Goal: Contribute content: Contribute content

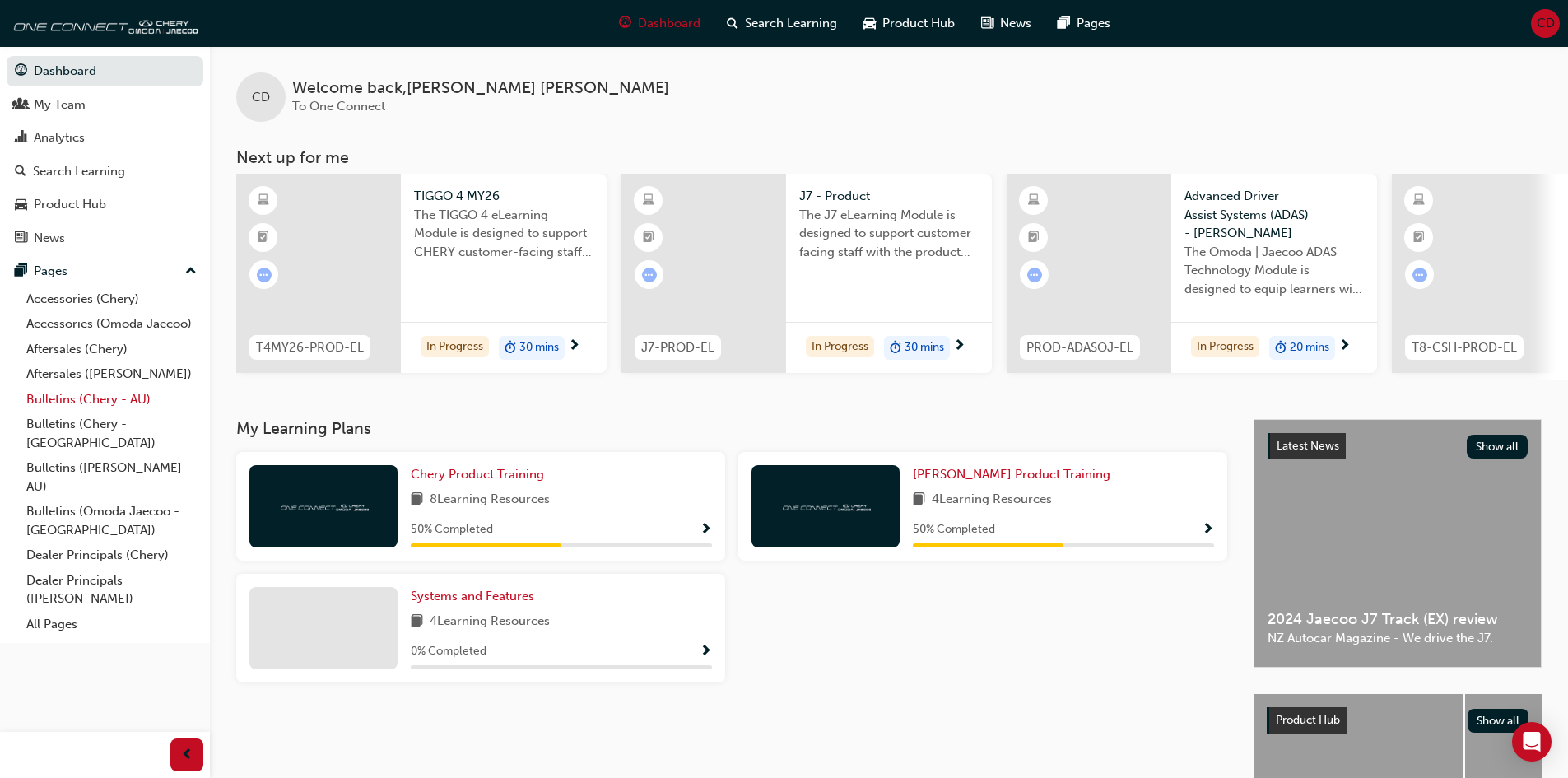
click at [85, 400] on link "Bulletins (Chery - AU)" at bounding box center [111, 400] width 184 height 26
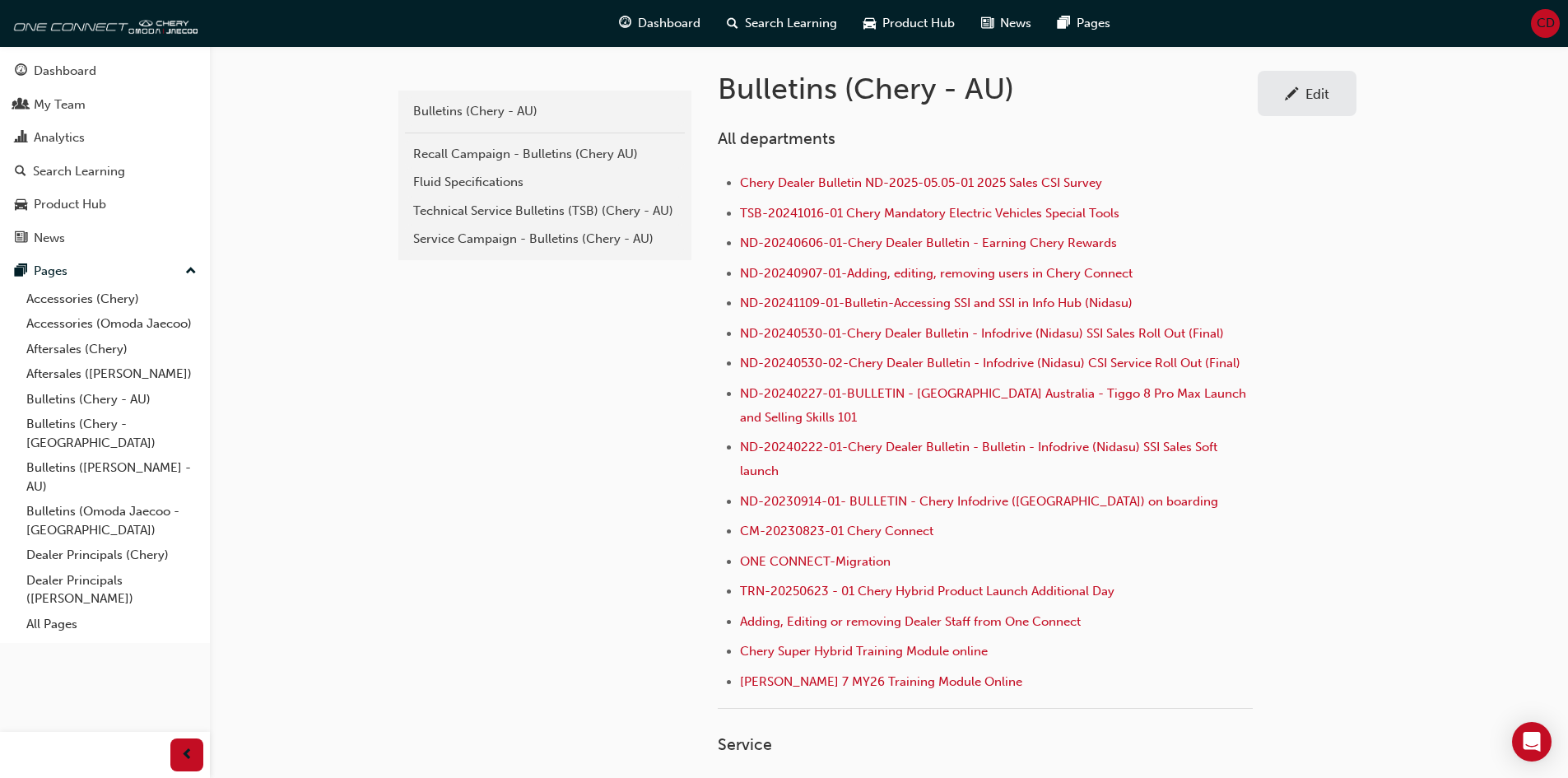
scroll to position [165, 0]
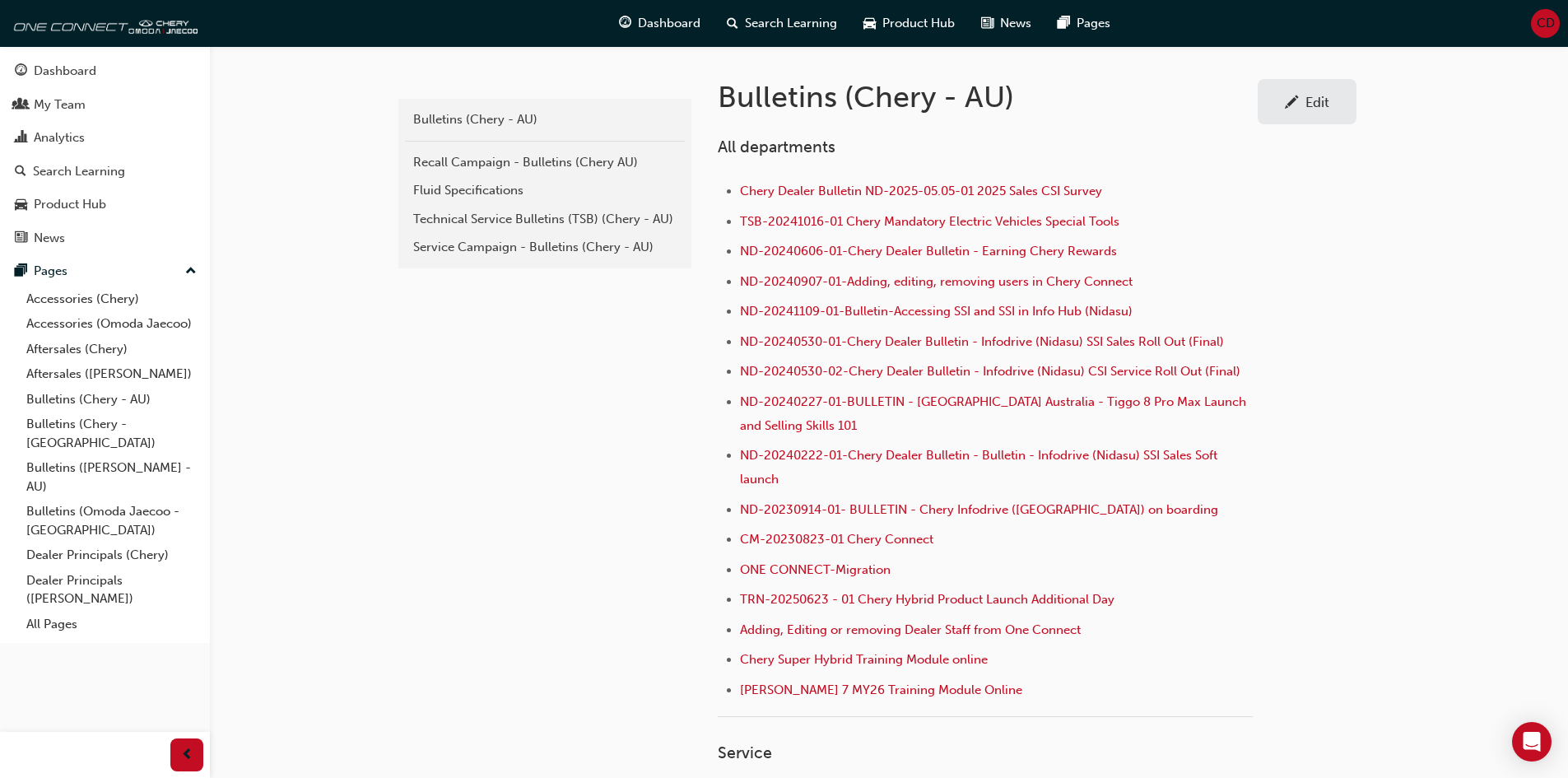
click at [1297, 115] on link "Edit" at bounding box center [1308, 101] width 99 height 45
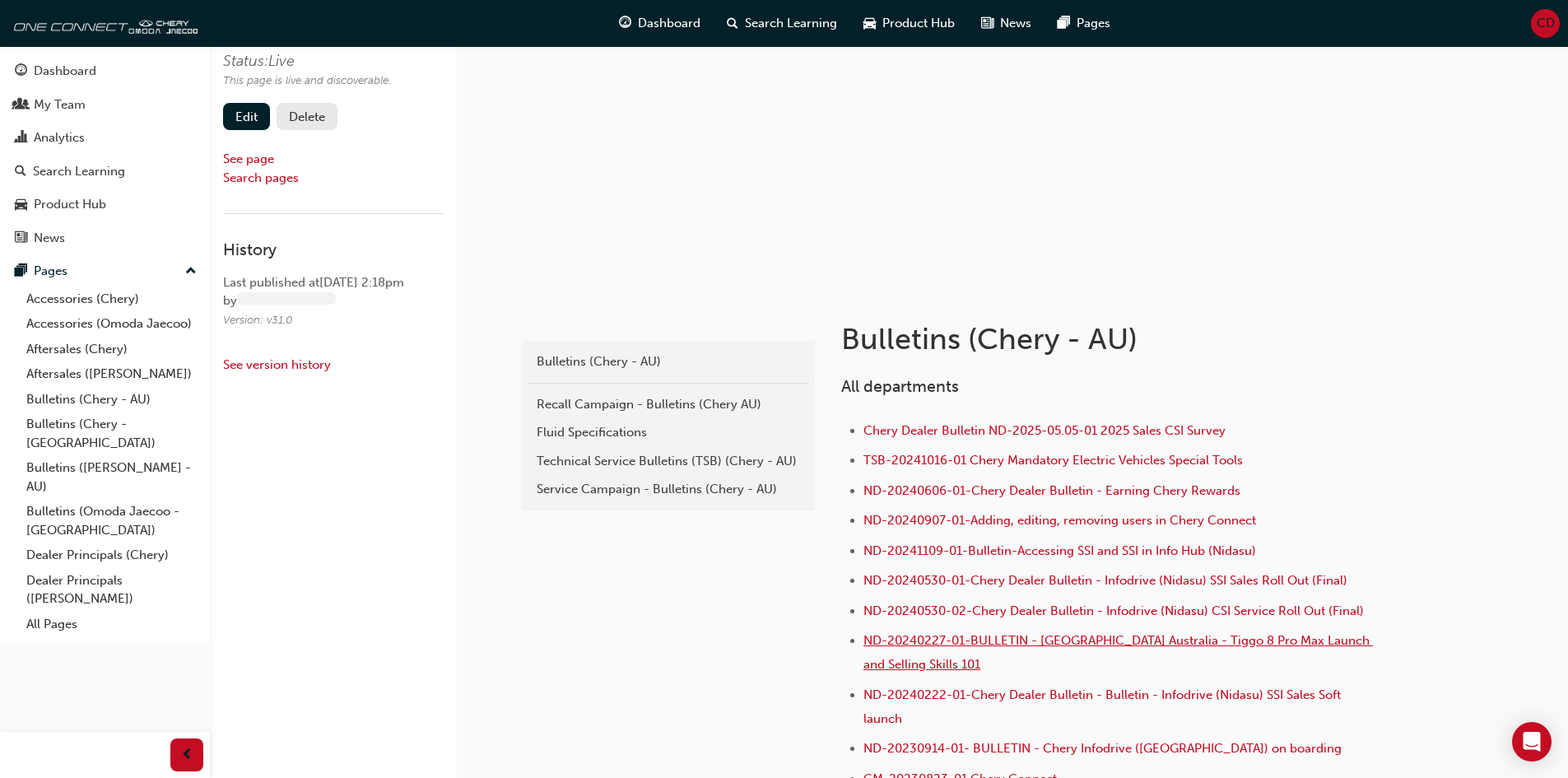
scroll to position [330, 0]
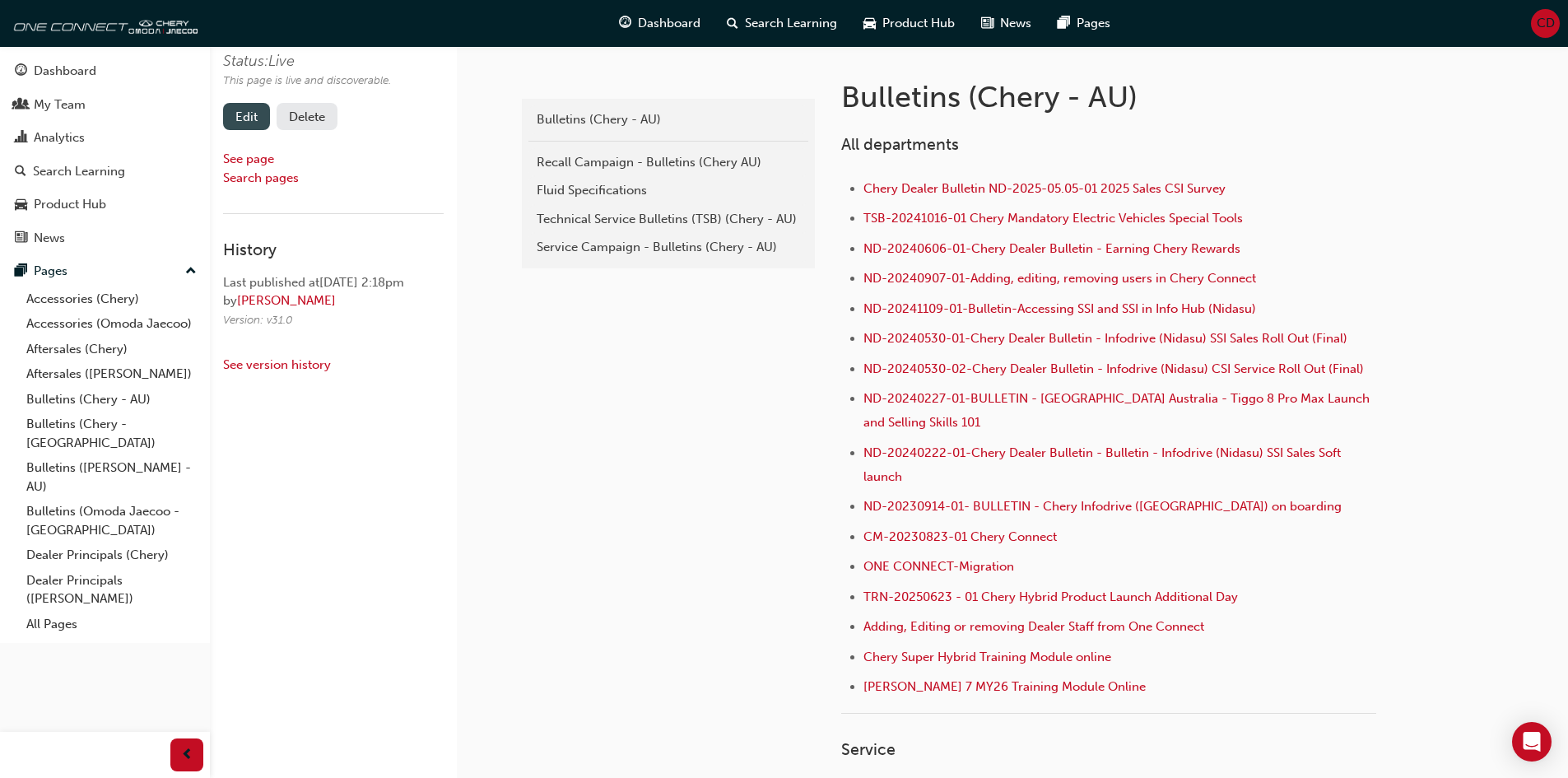
click at [248, 120] on link "Edit" at bounding box center [246, 116] width 47 height 27
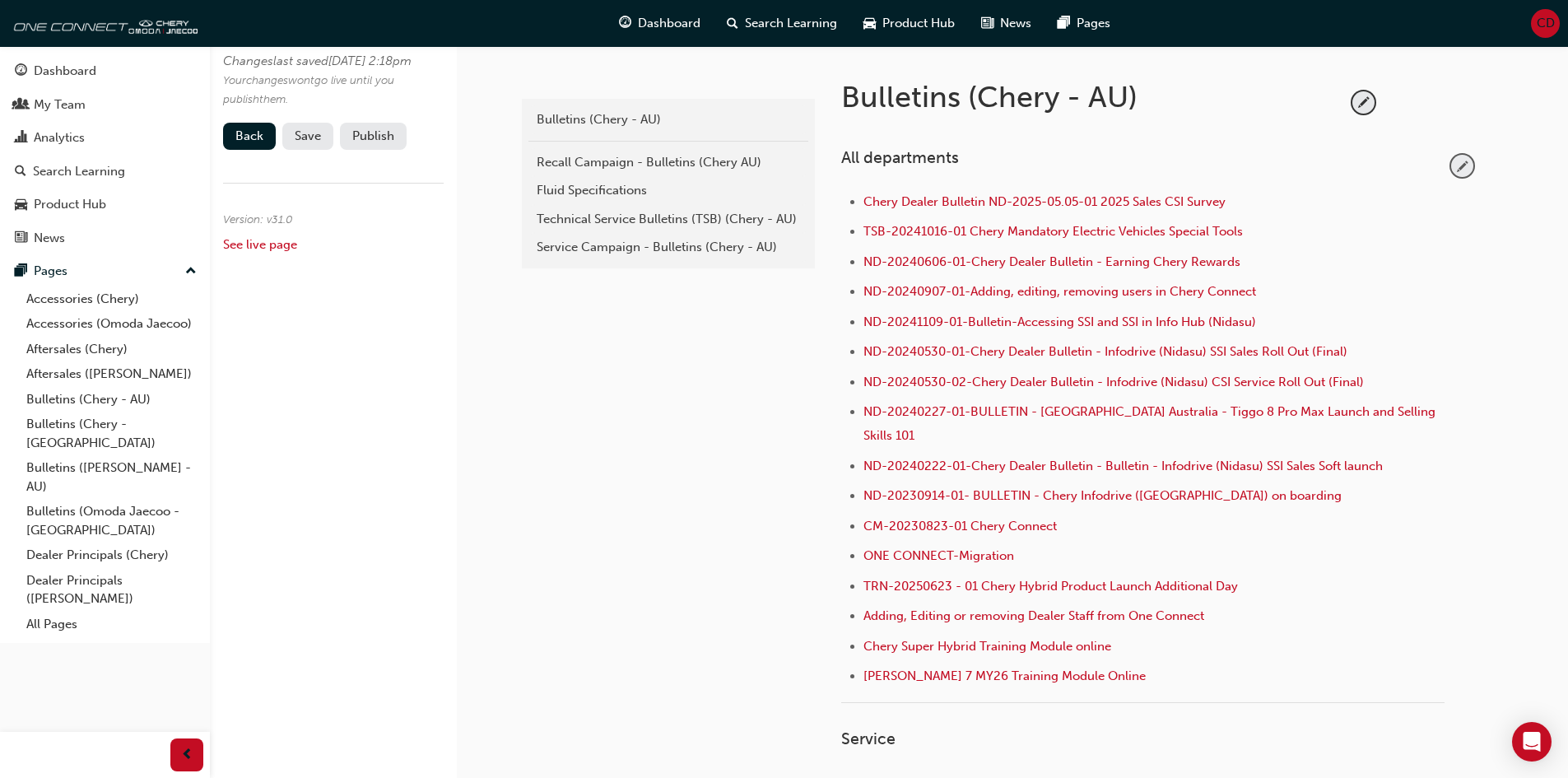
click at [1463, 171] on span "pencil-icon" at bounding box center [1463, 166] width 22 height 22
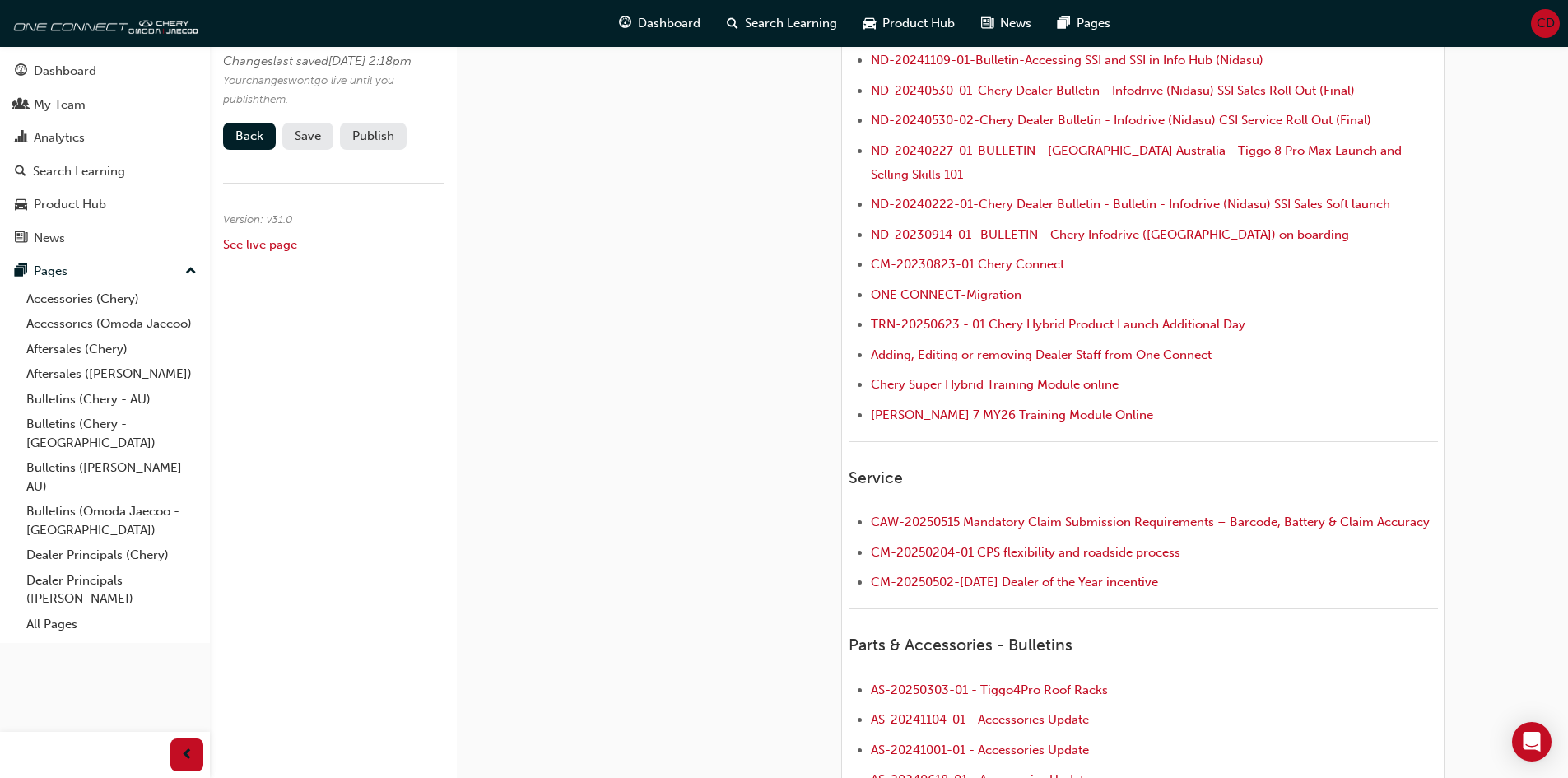
scroll to position [658, 0]
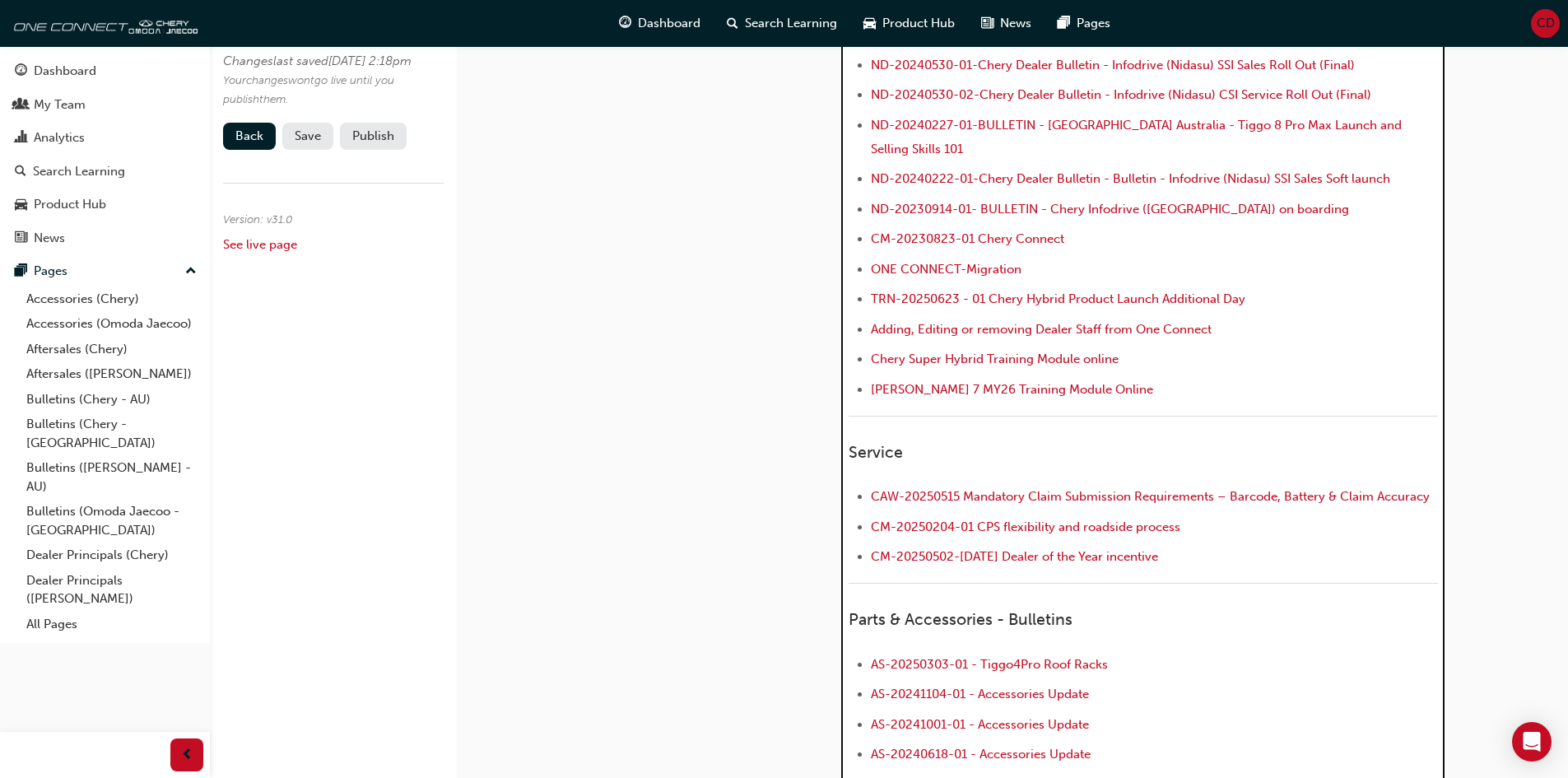
click at [1183, 380] on li "[PERSON_NAME] 7 MY26 Training Module Online" at bounding box center [1154, 391] width 567 height 24
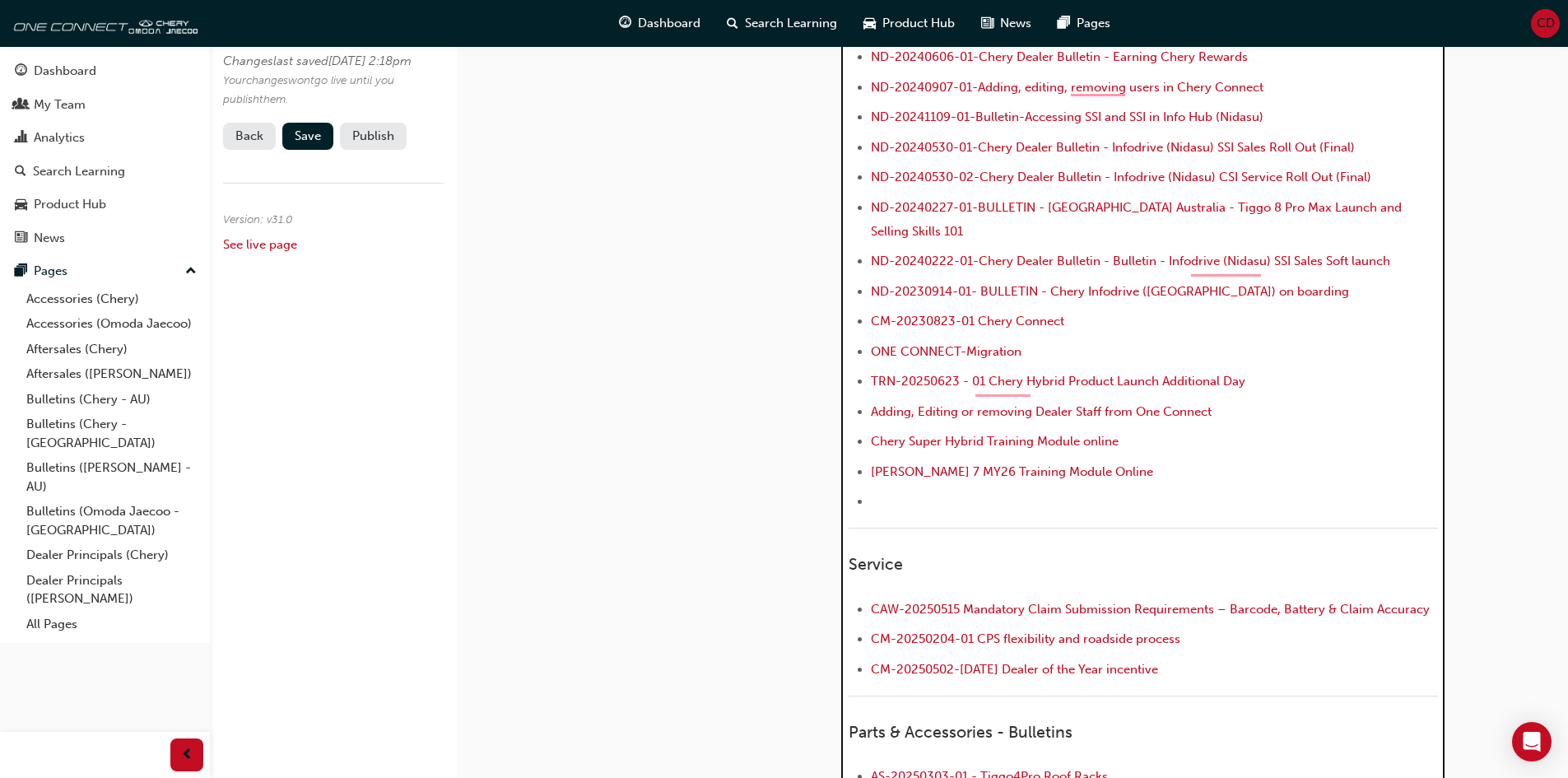
scroll to position [665, 0]
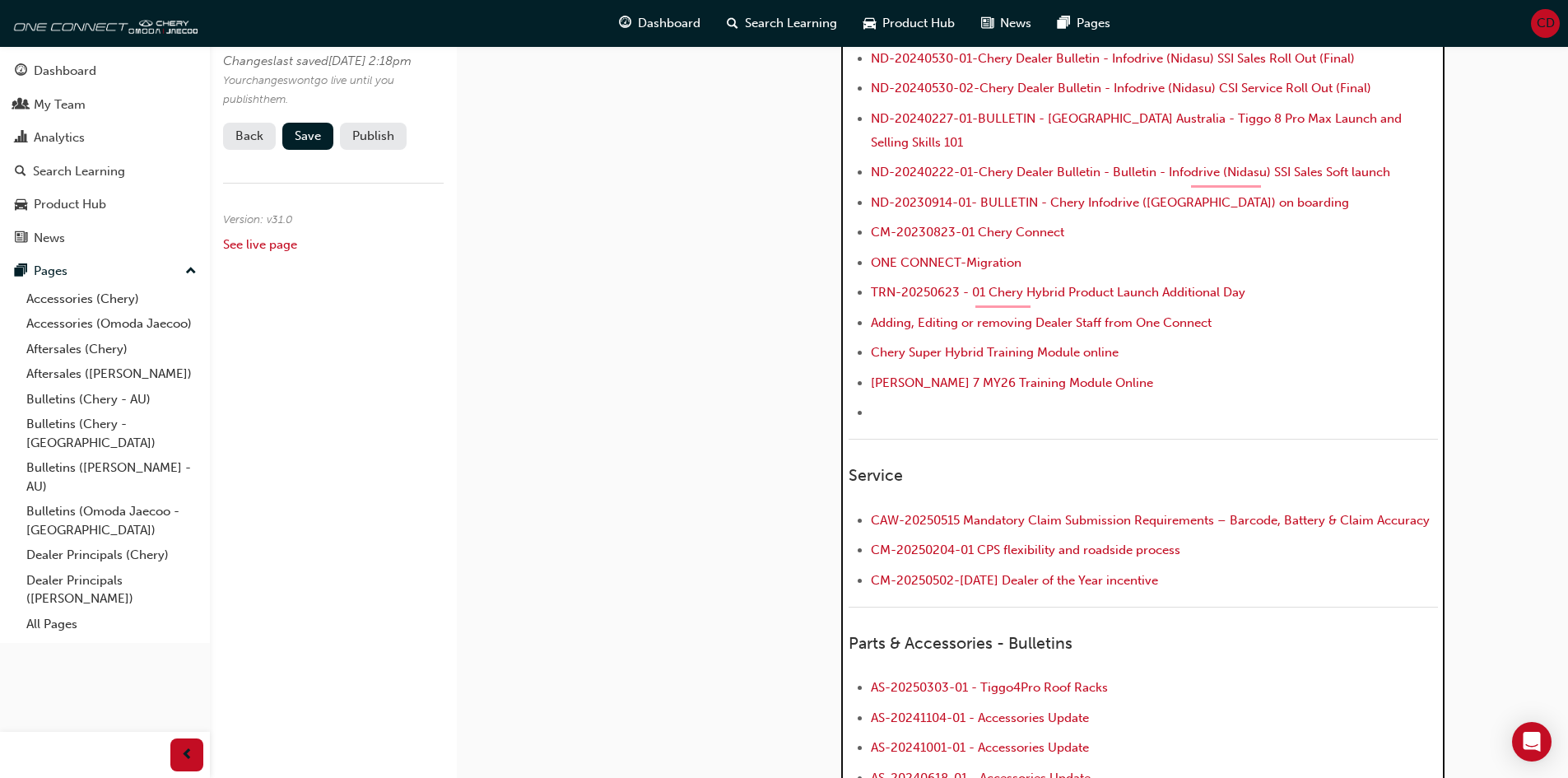
click at [908, 403] on li "﻿ ﻿ ﻿" at bounding box center [1154, 415] width 567 height 24
drag, startPoint x: 1148, startPoint y: 391, endPoint x: 868, endPoint y: 400, distance: 280.1
click at [868, 400] on ul "Chery Dealer Bulletin ND-2025-05.05-01 2025 Sales CSI Survey TSB-20241016-01 Ch…" at bounding box center [1143, 162] width 589 height 528
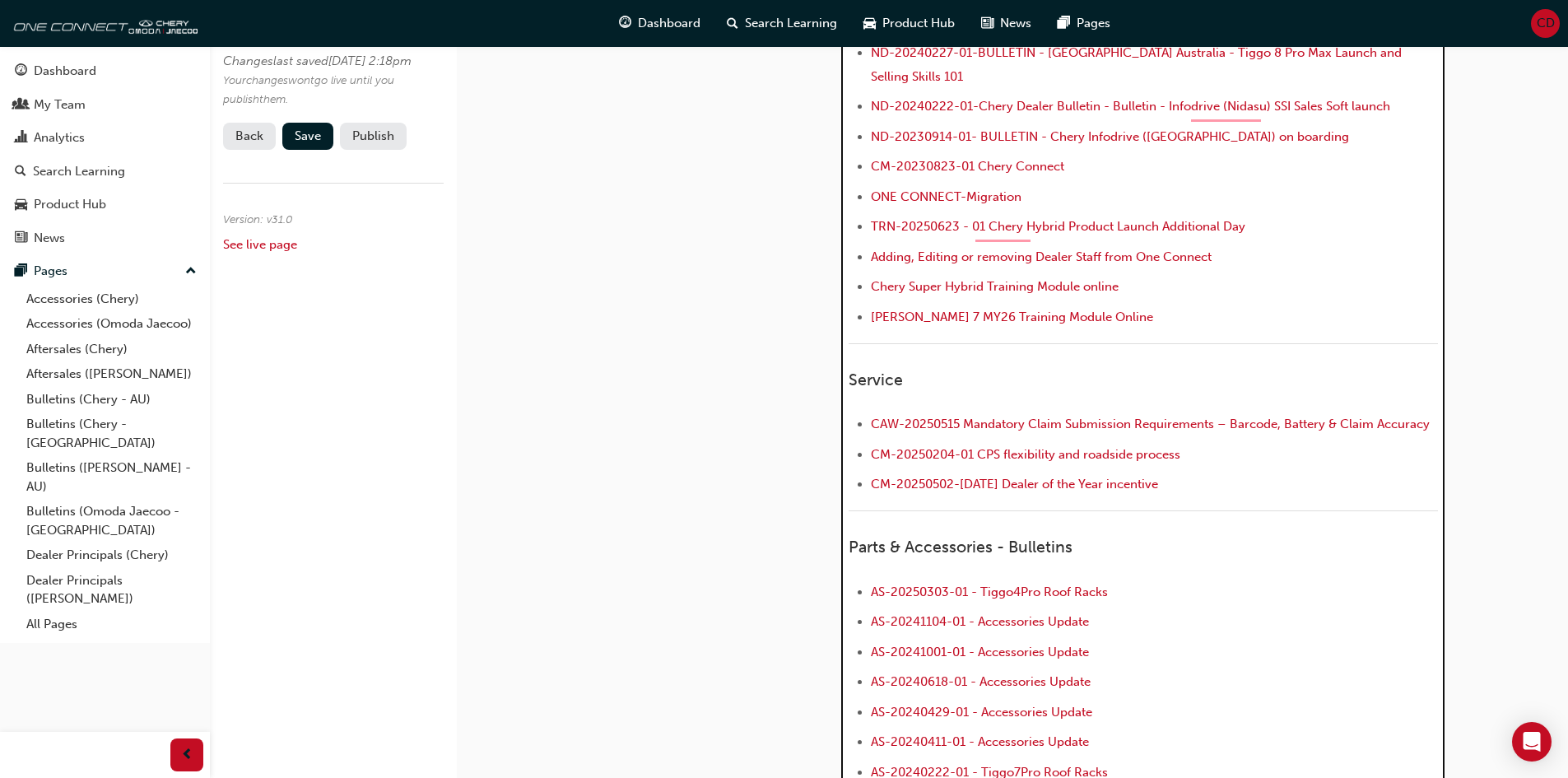
scroll to position [882, 0]
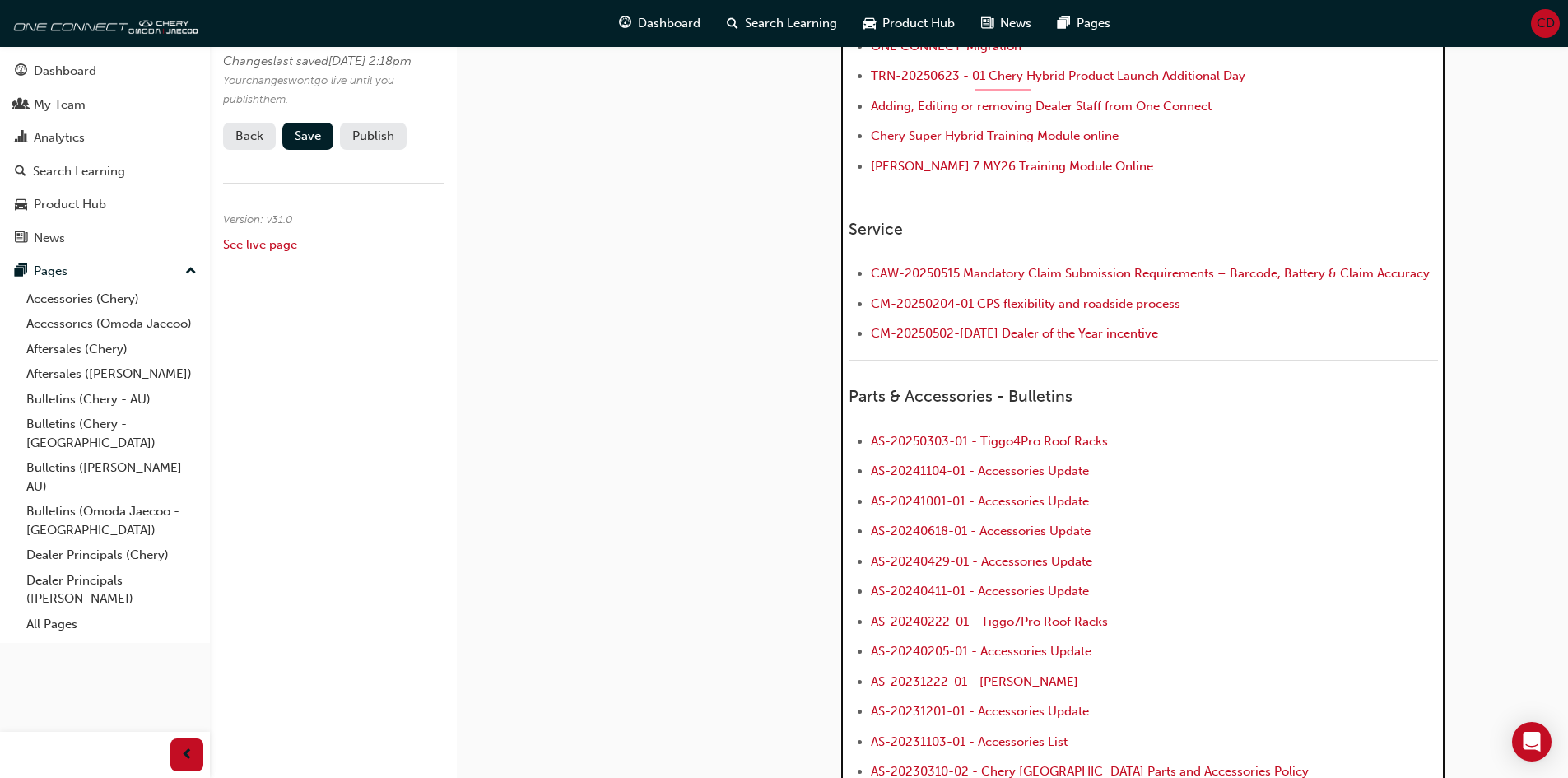
click at [1204, 324] on li "CM-20250502-[DATE] Dealer of the Year incentive" at bounding box center [1154, 335] width 567 height 24
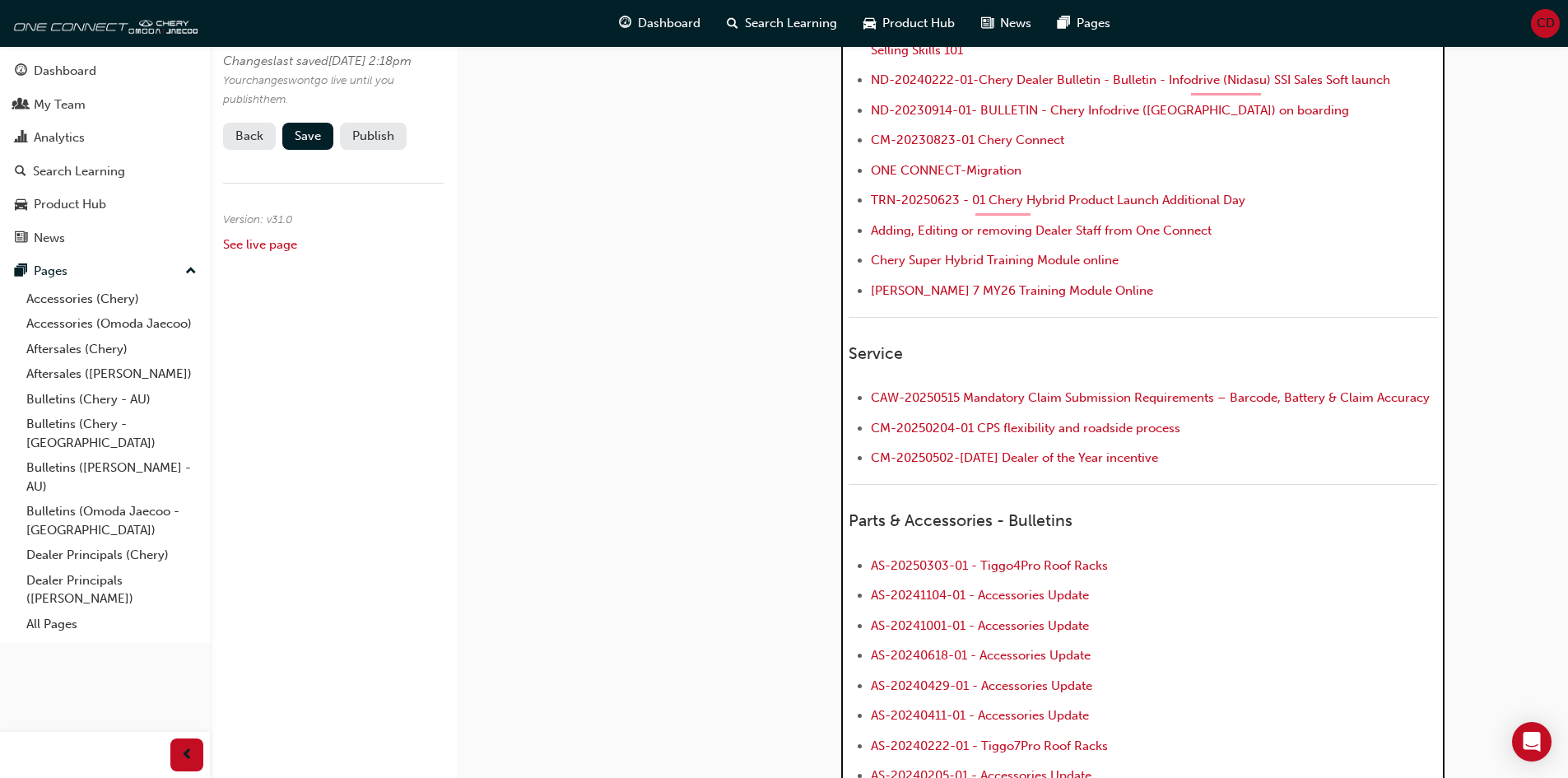
scroll to position [717, 0]
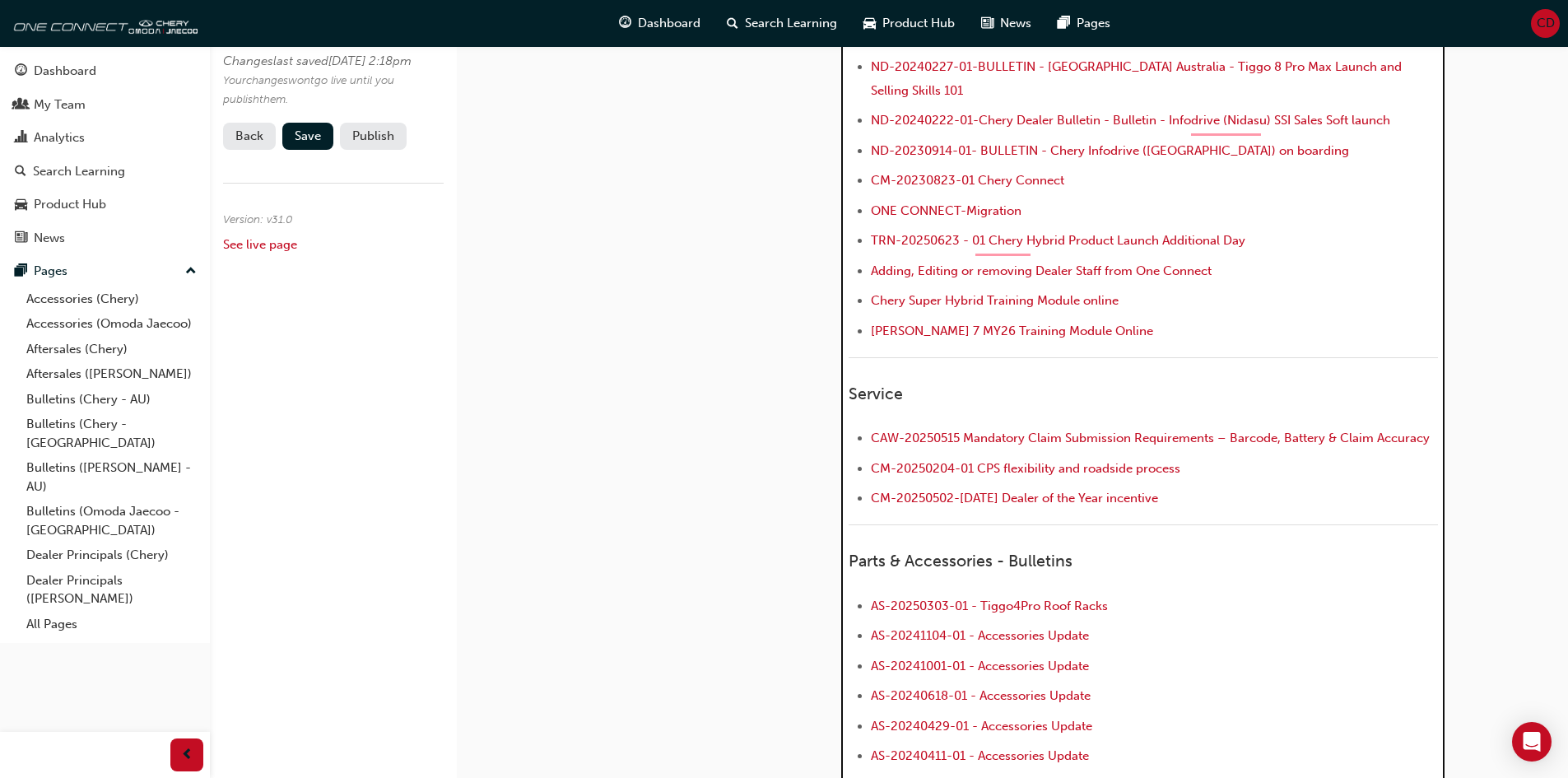
click at [1213, 489] on li "CM-20250502-[DATE] Dealer of the Year incentive" at bounding box center [1154, 500] width 567 height 24
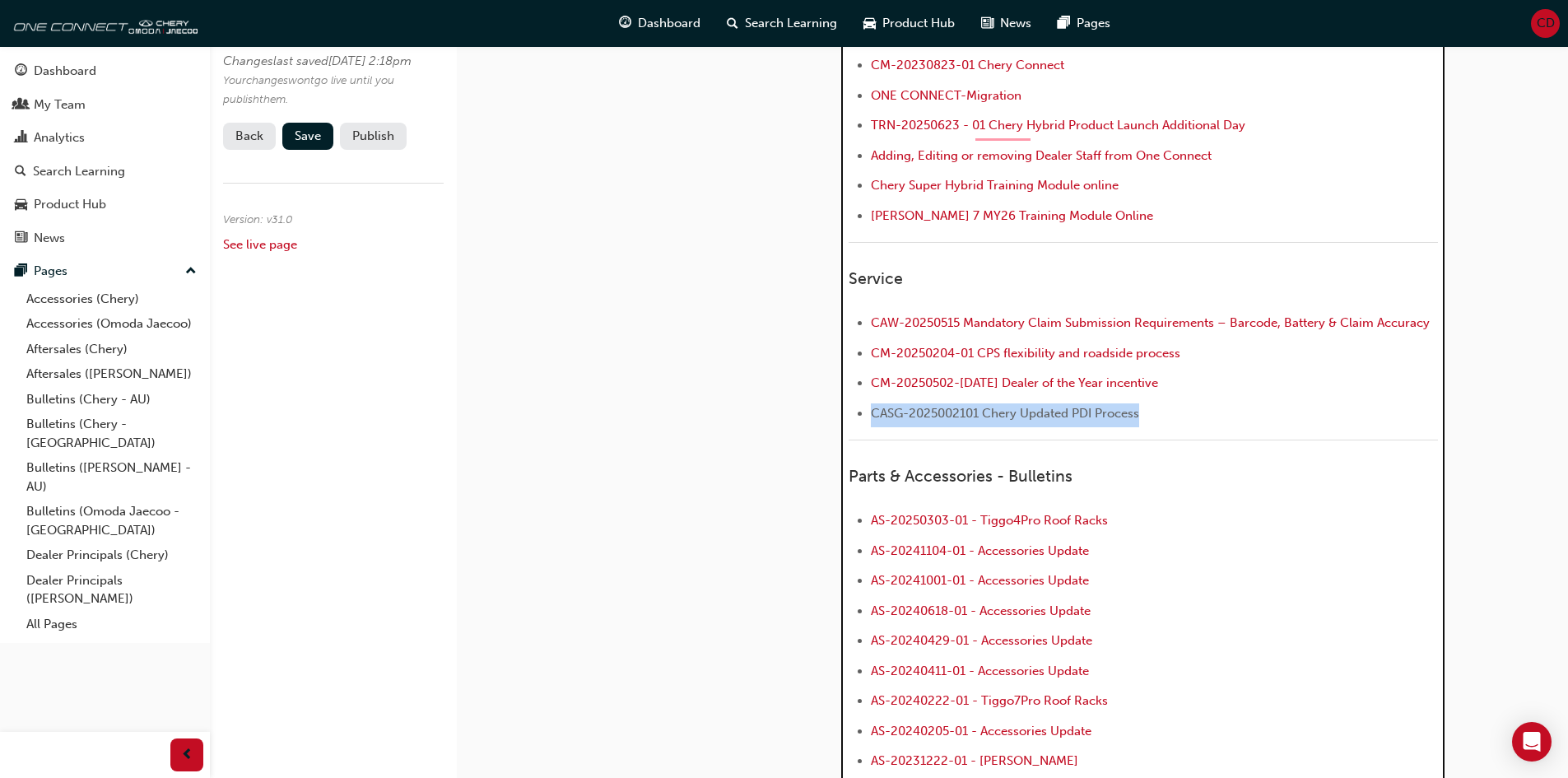
drag, startPoint x: 1145, startPoint y: 391, endPoint x: 869, endPoint y: 395, distance: 276.0
click at [869, 395] on ul "CAW-20250515 Mandatory Claim Submission Requirements – Barcode, Battery & Claim…" at bounding box center [1143, 370] width 589 height 115
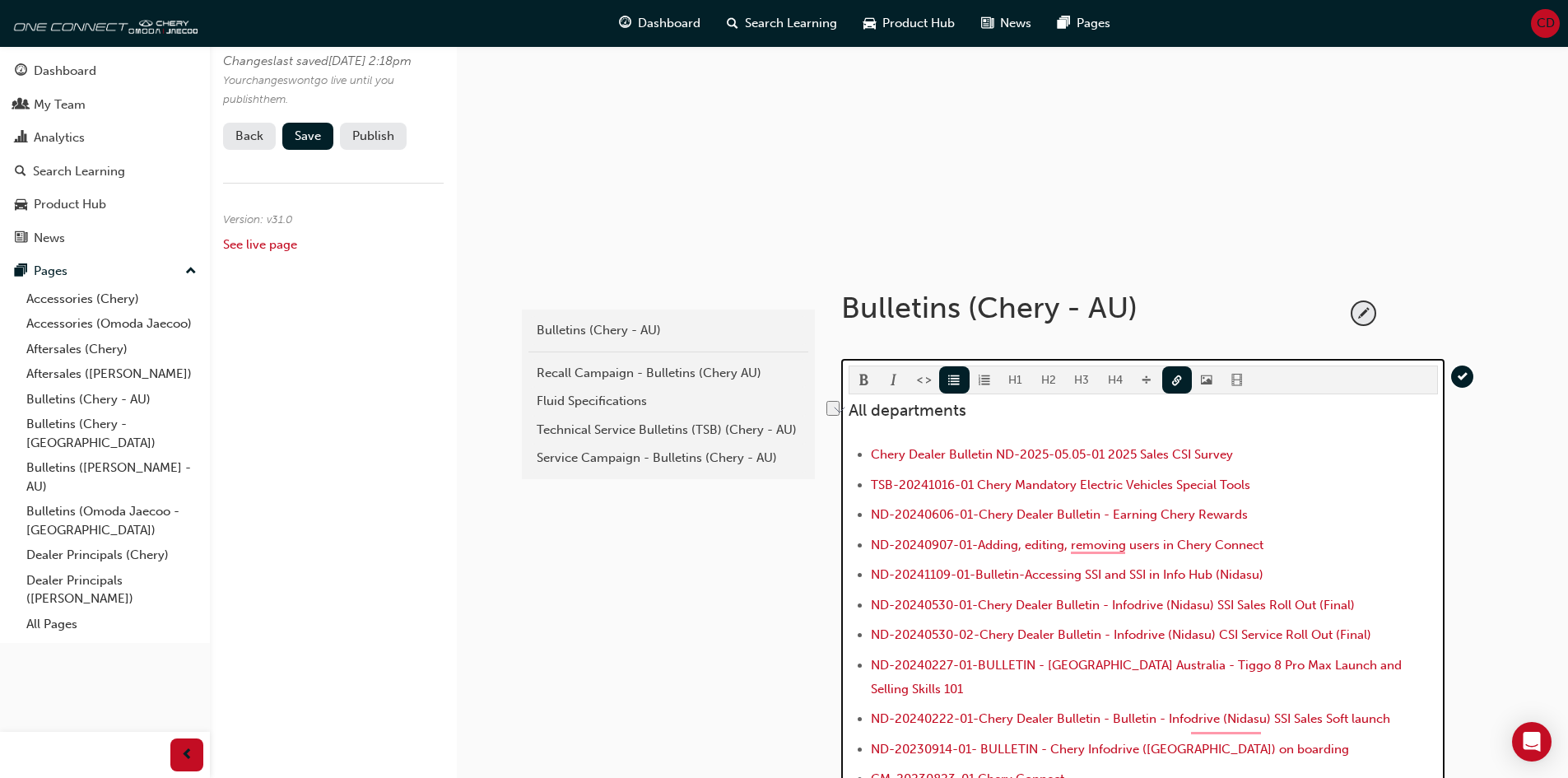
scroll to position [91, 0]
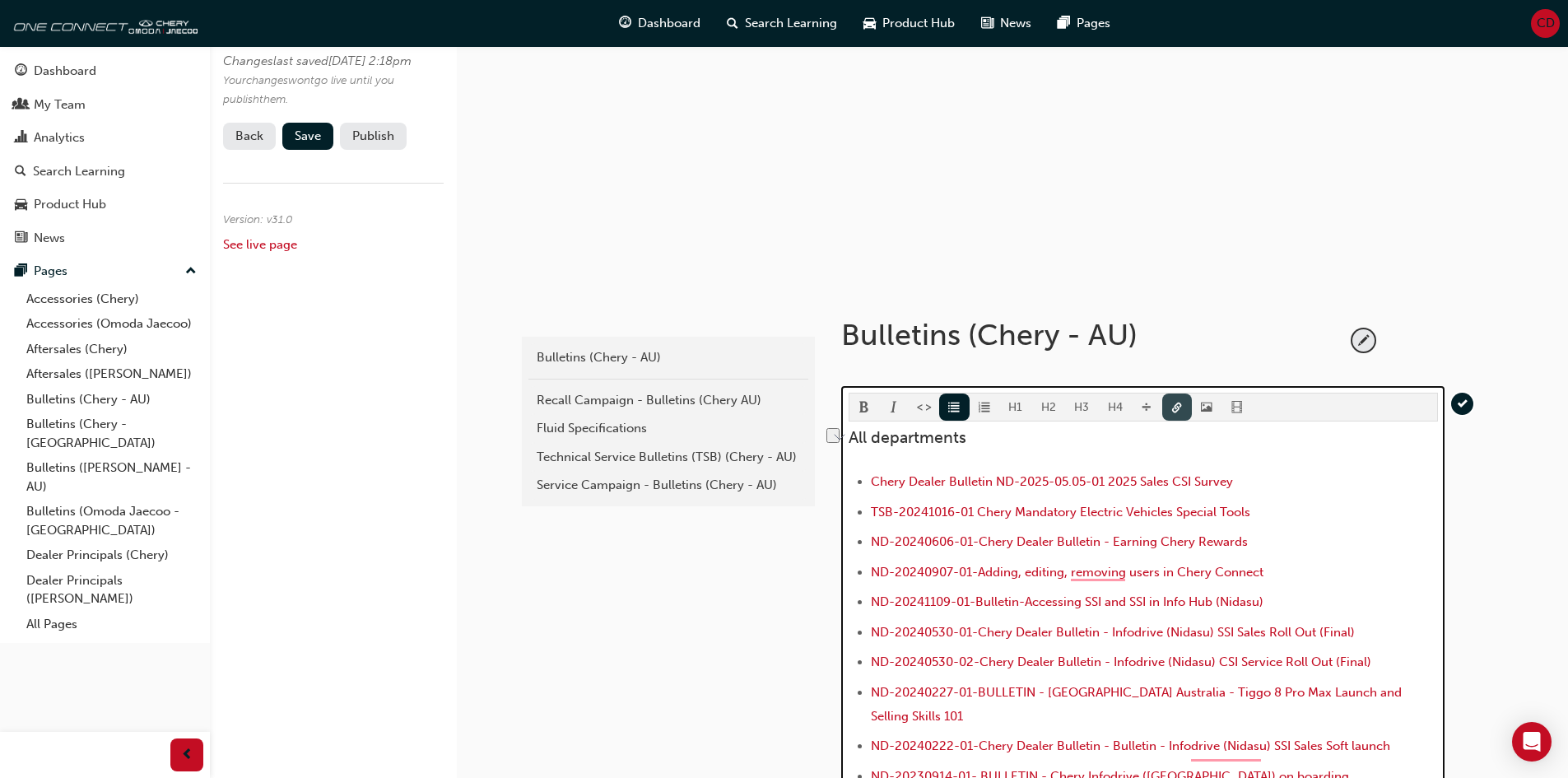
click at [1172, 404] on span "link-icon" at bounding box center [1177, 409] width 12 height 14
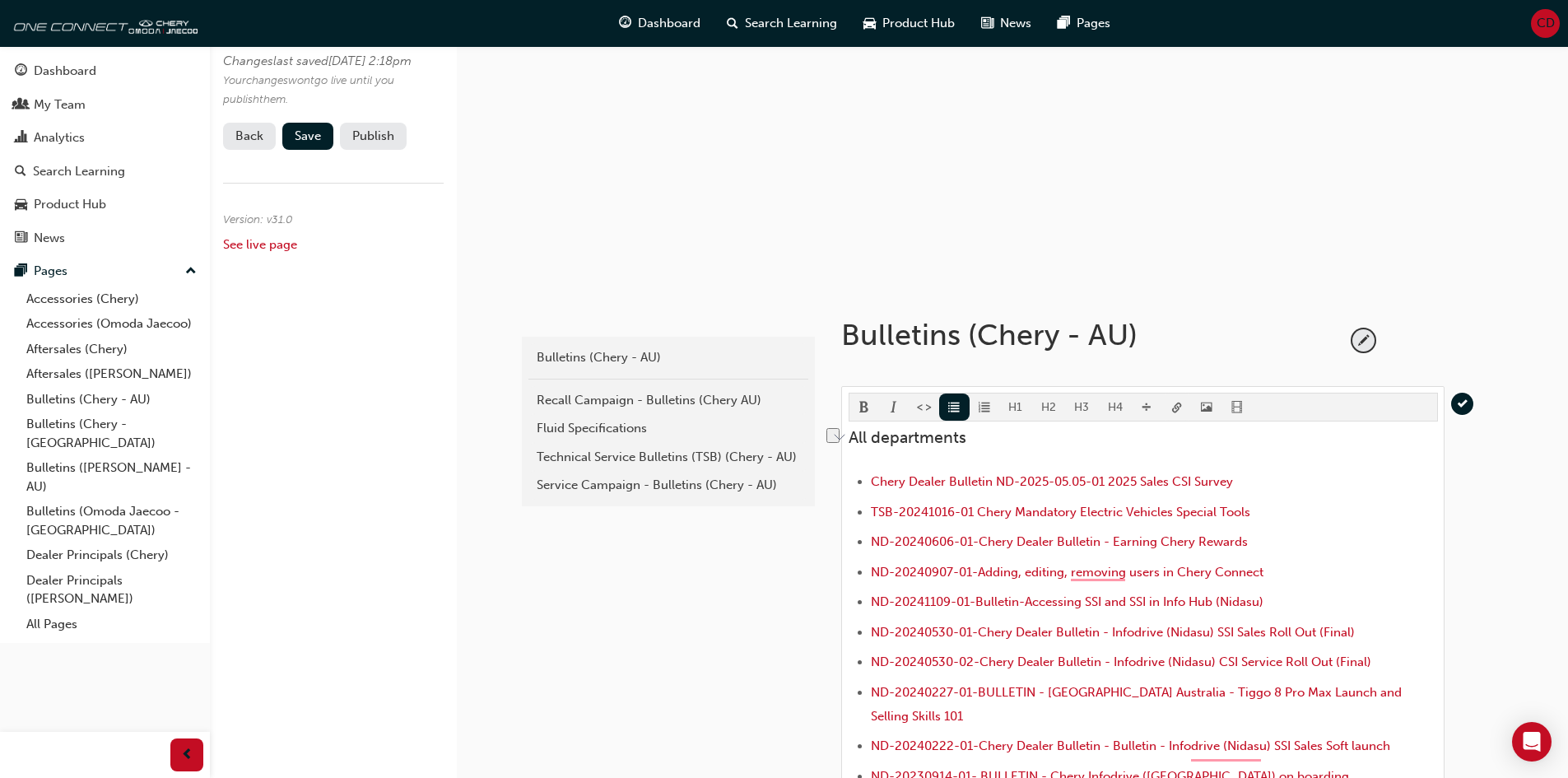
click at [1172, 405] on body "Your version of Internet Explorer is outdated and not supported. Please upgrade…" at bounding box center [784, 298] width 1568 height 778
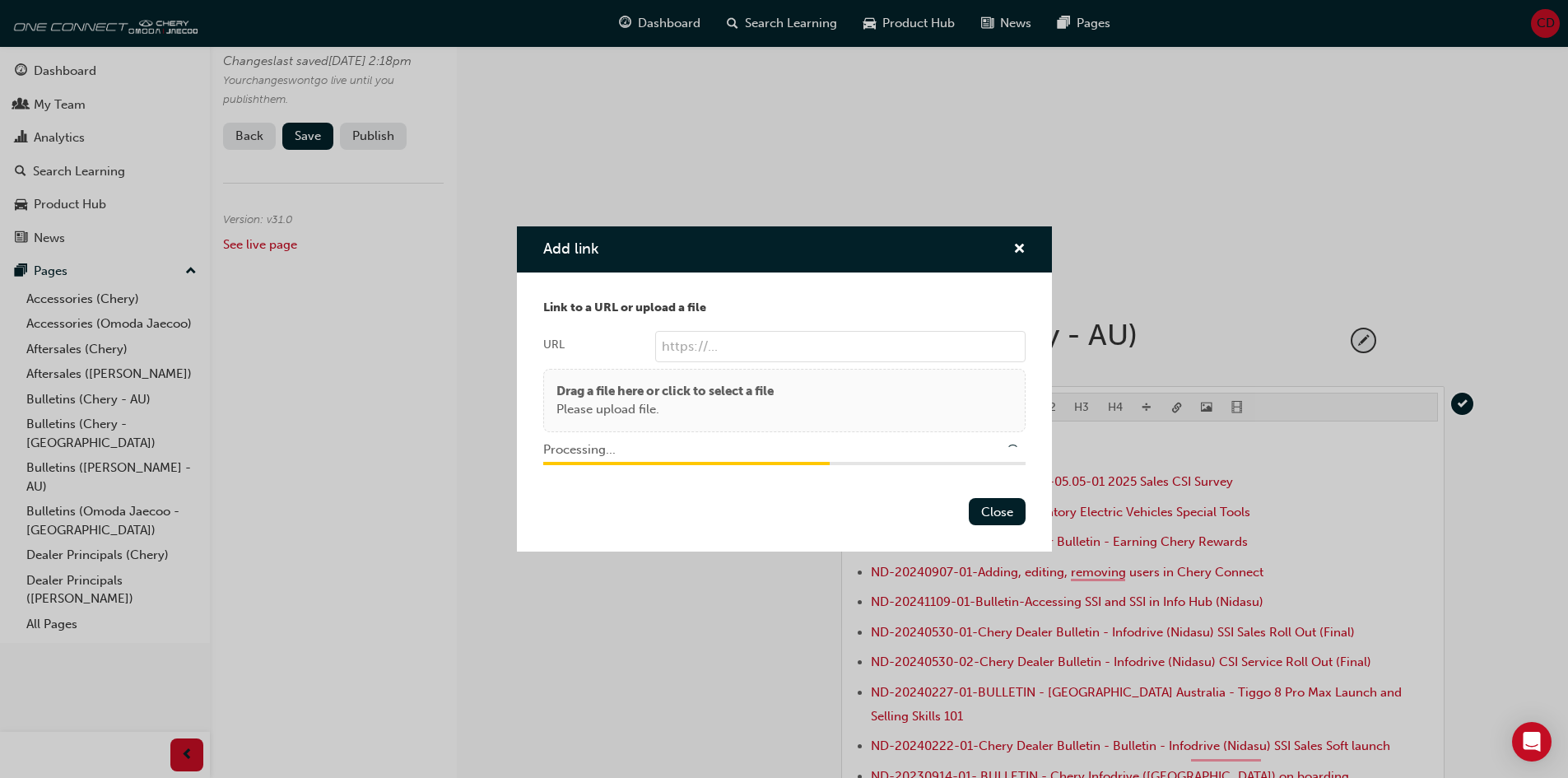
type input "/upload/b84d0979-4604-42ba-b14b-91d54c232888.pdf"
click at [994, 509] on button "Close" at bounding box center [997, 511] width 57 height 27
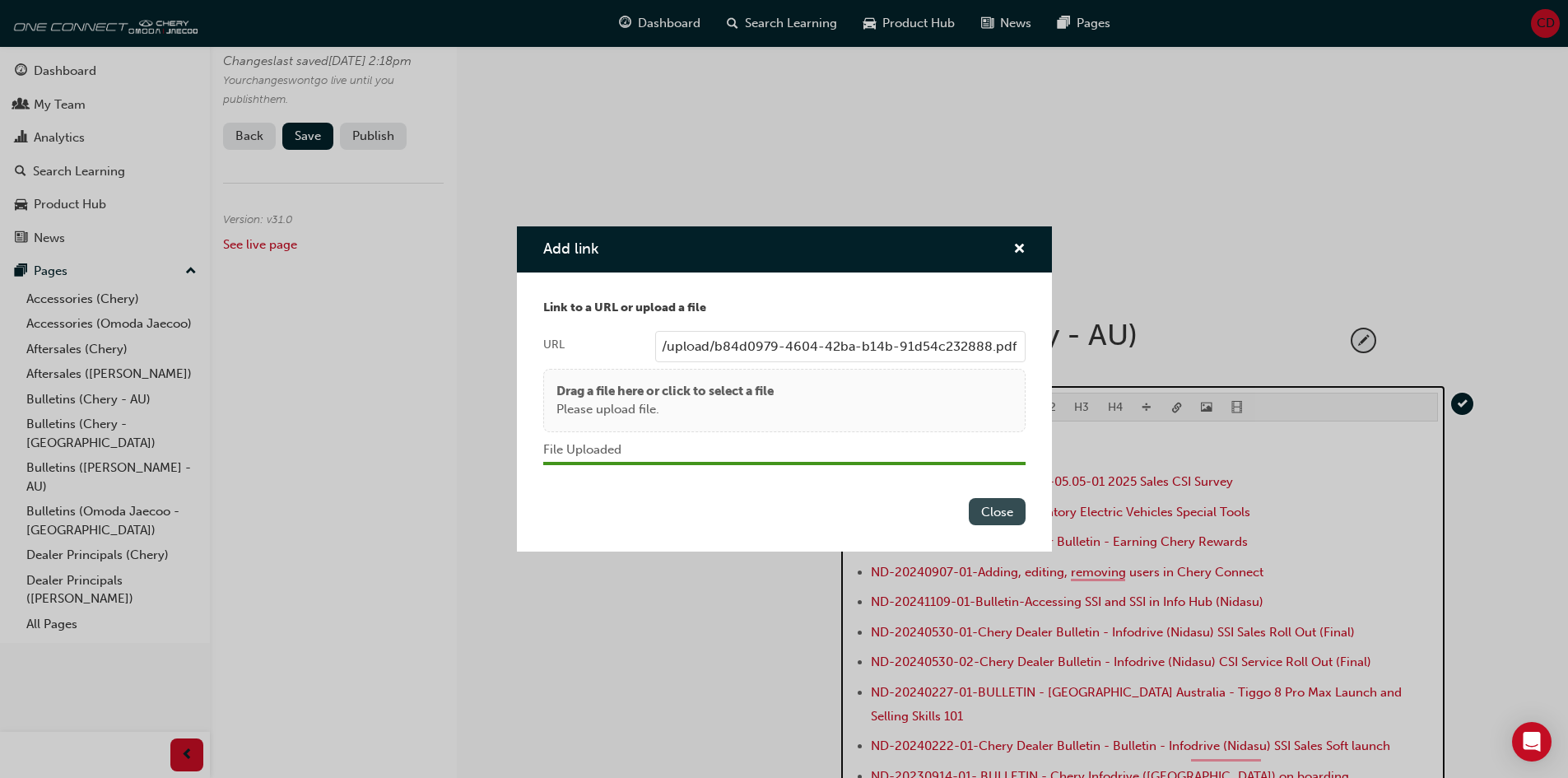
scroll to position [832, 0]
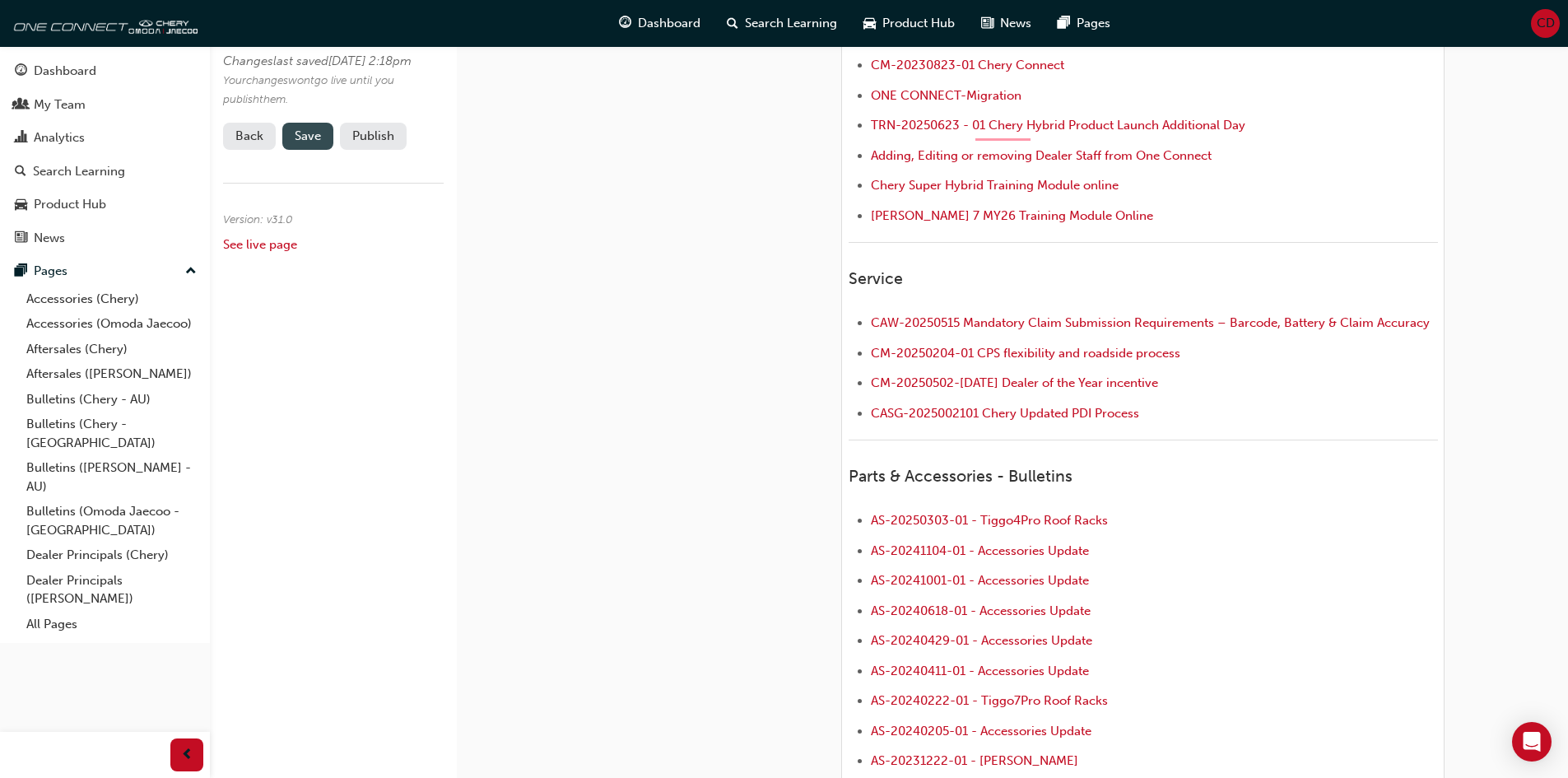
click at [320, 143] on span "Save" at bounding box center [308, 136] width 26 height 15
click at [371, 150] on button "Publish" at bounding box center [373, 136] width 67 height 27
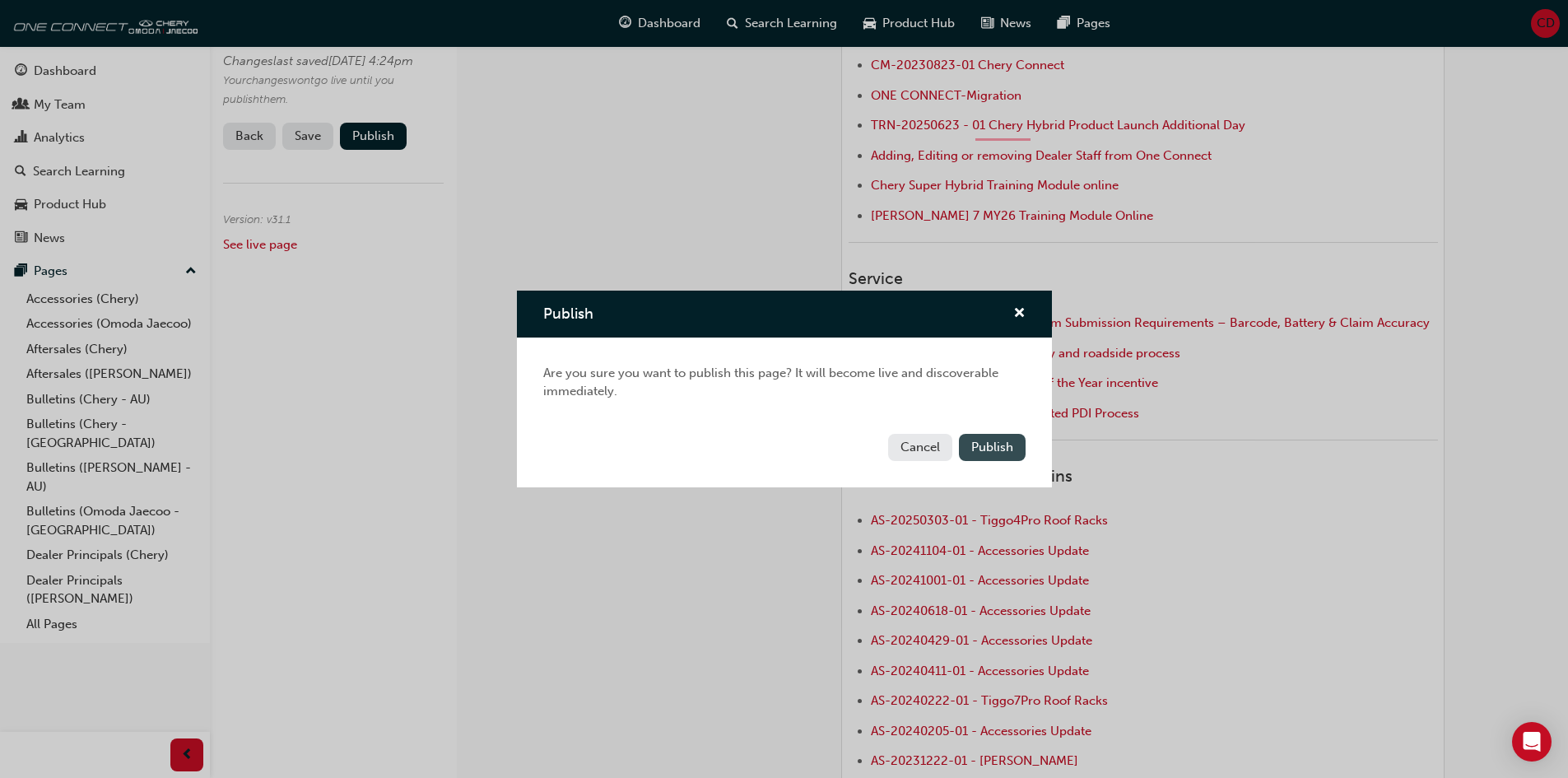
click at [979, 445] on span "Publish" at bounding box center [992, 448] width 42 height 15
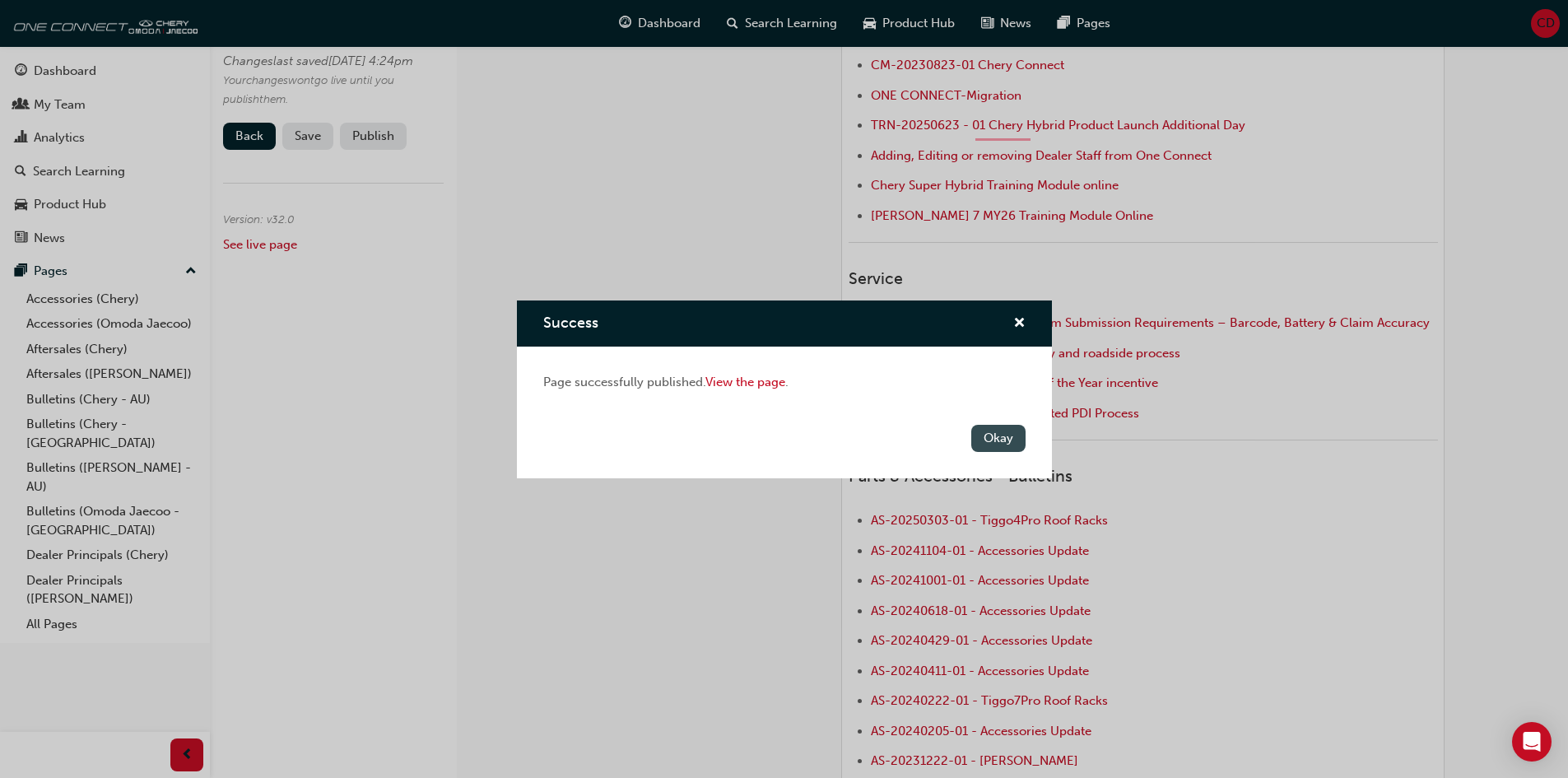
click at [981, 444] on button "Okay" at bounding box center [999, 438] width 54 height 27
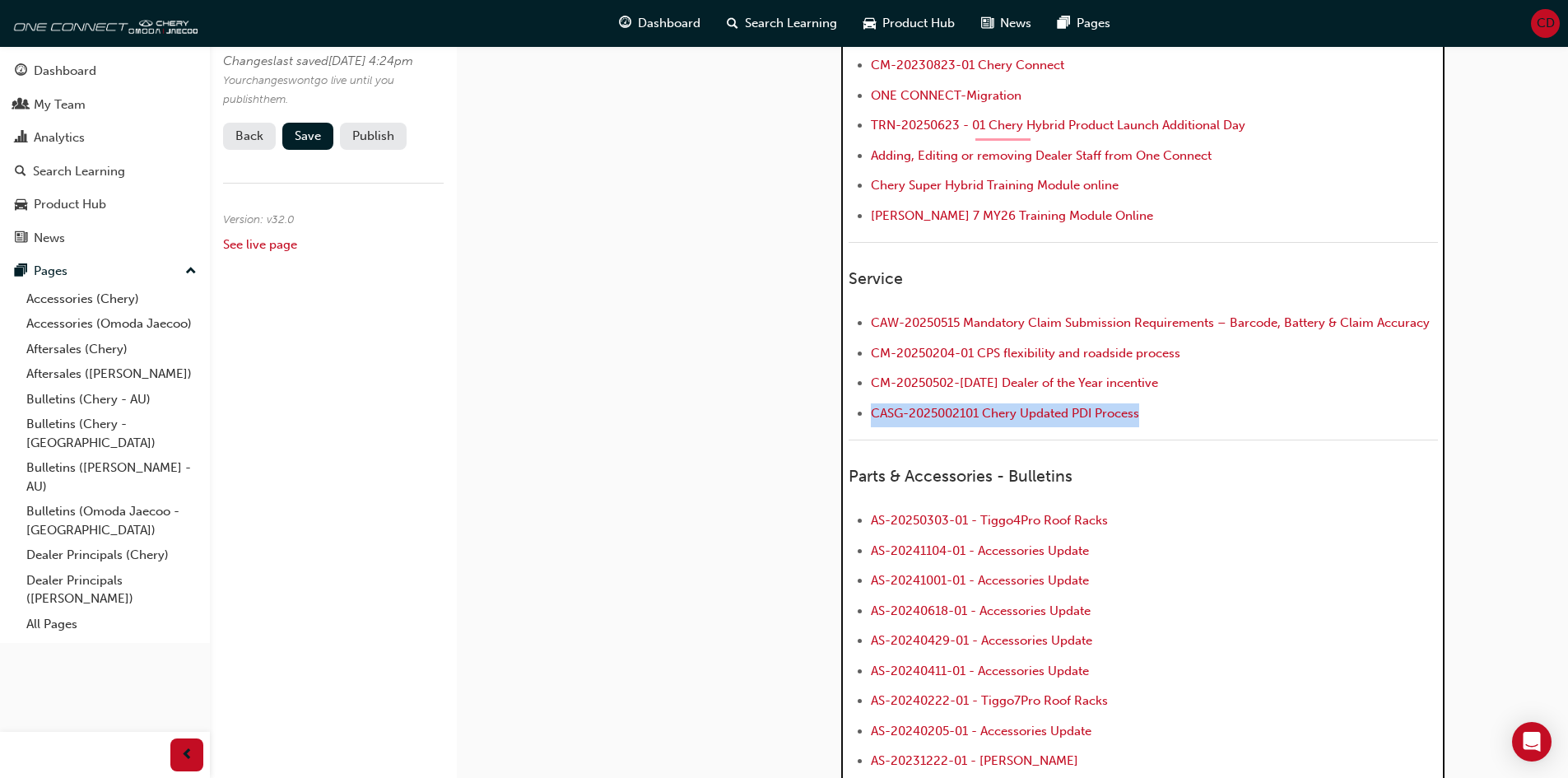
drag, startPoint x: 1147, startPoint y: 389, endPoint x: 873, endPoint y: 401, distance: 274.3
click at [873, 404] on li "﻿ CASG-2025002101 Chery Updated PDI Process ﻿" at bounding box center [1154, 415] width 567 height 24
copy span "CASG-2025002101 Chery Updated PDI Process"
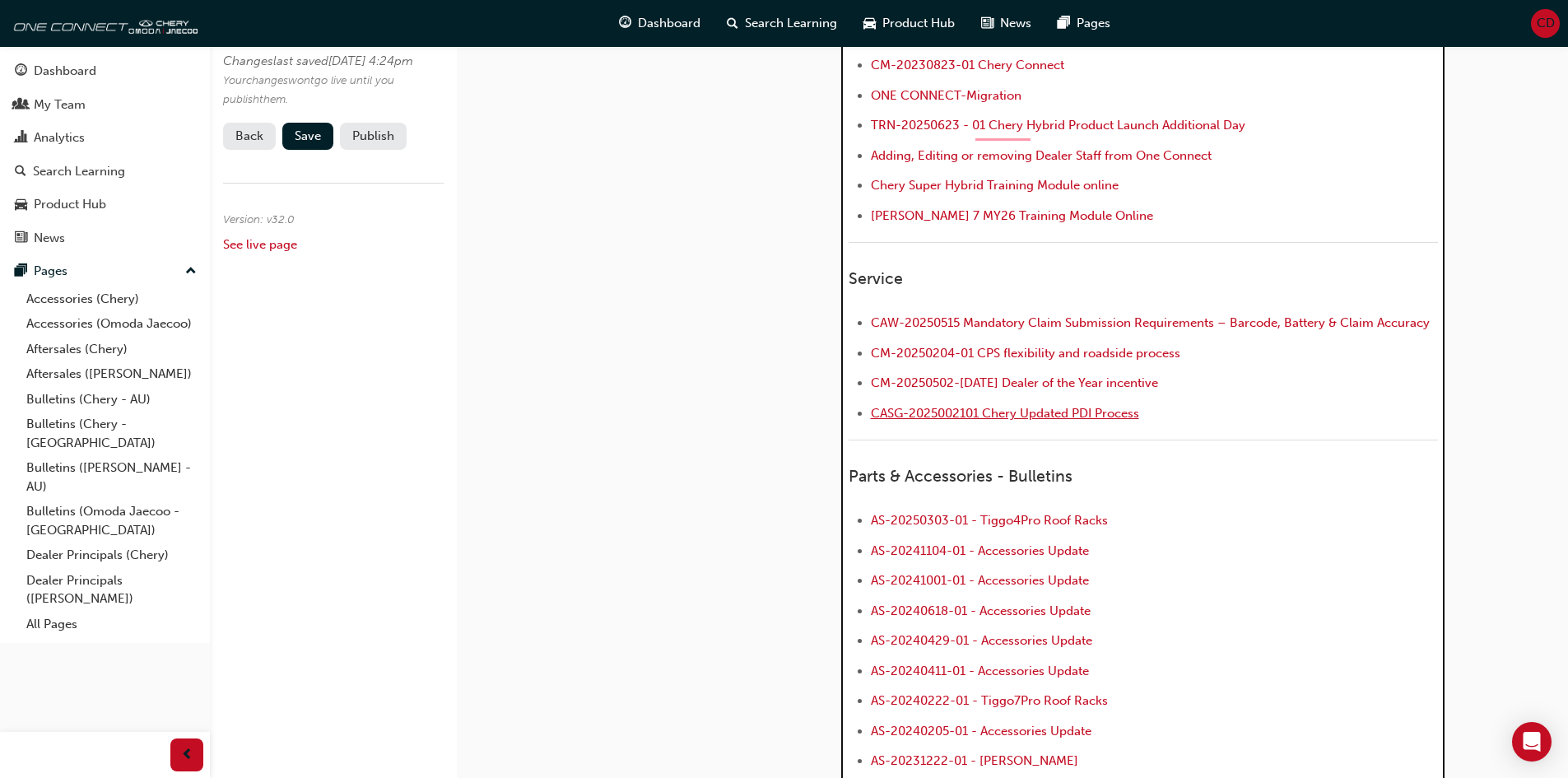
click at [951, 406] on span "CASG-2025002101 Chery Updated PDI Process" at bounding box center [1005, 414] width 269 height 15
click at [1051, 406] on span "CASG-2025002101 Chery Updated PDI Process" at bounding box center [1005, 414] width 269 height 15
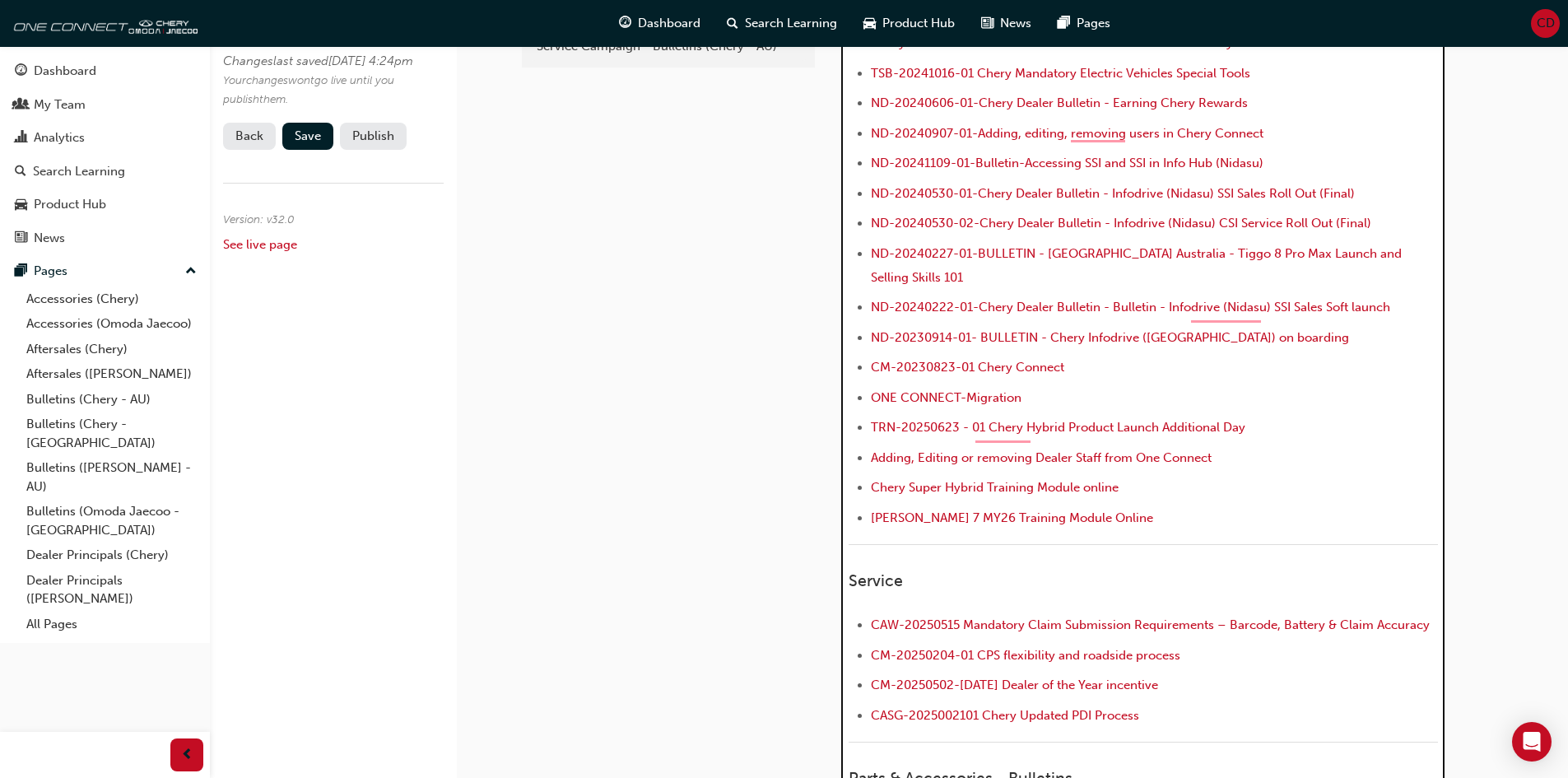
scroll to position [503, 0]
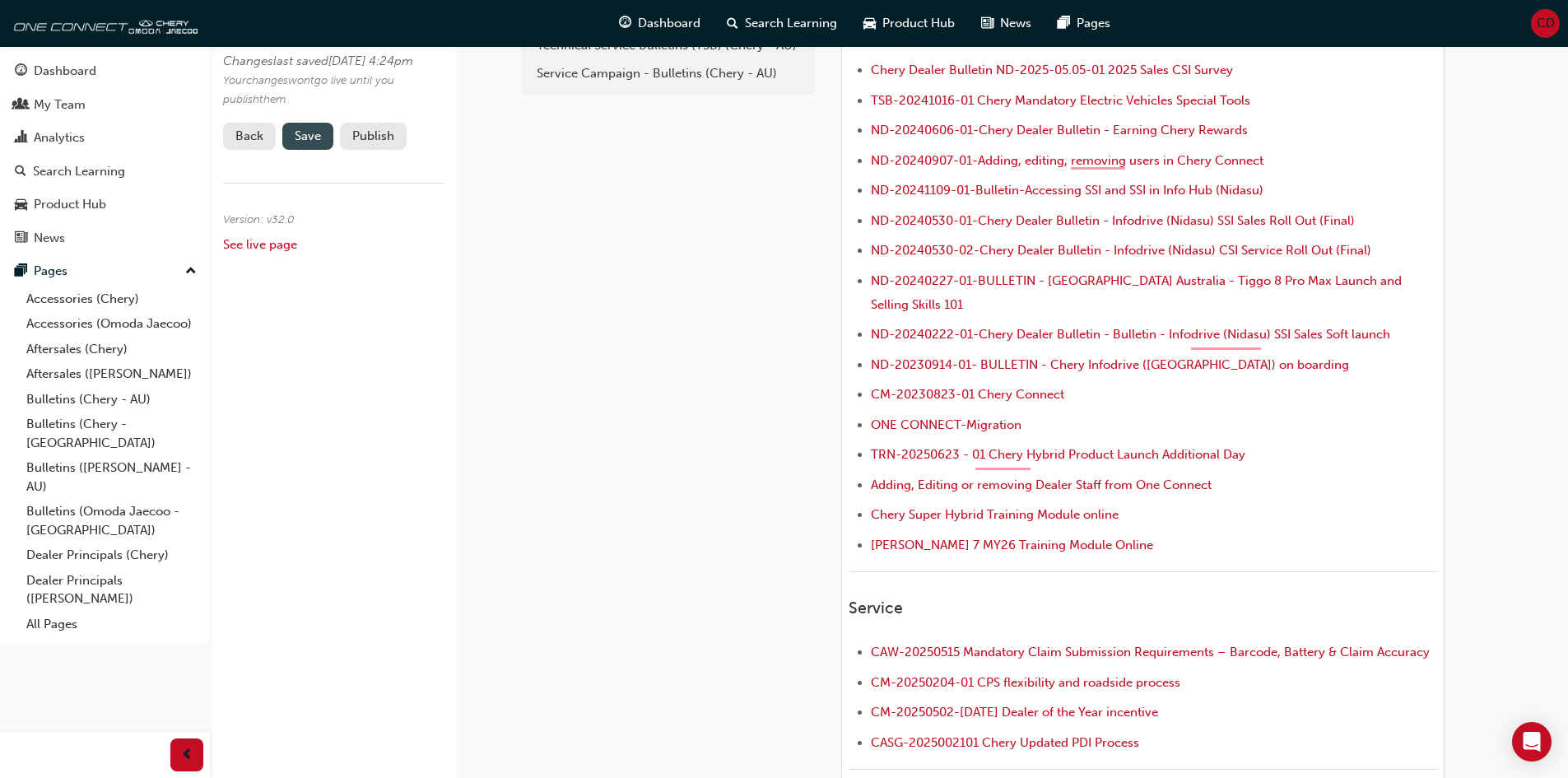
drag, startPoint x: 311, startPoint y: 154, endPoint x: 325, endPoint y: 155, distance: 14.0
click at [312, 143] on span "Save" at bounding box center [308, 136] width 26 height 15
click at [386, 150] on button "Publish" at bounding box center [373, 136] width 67 height 27
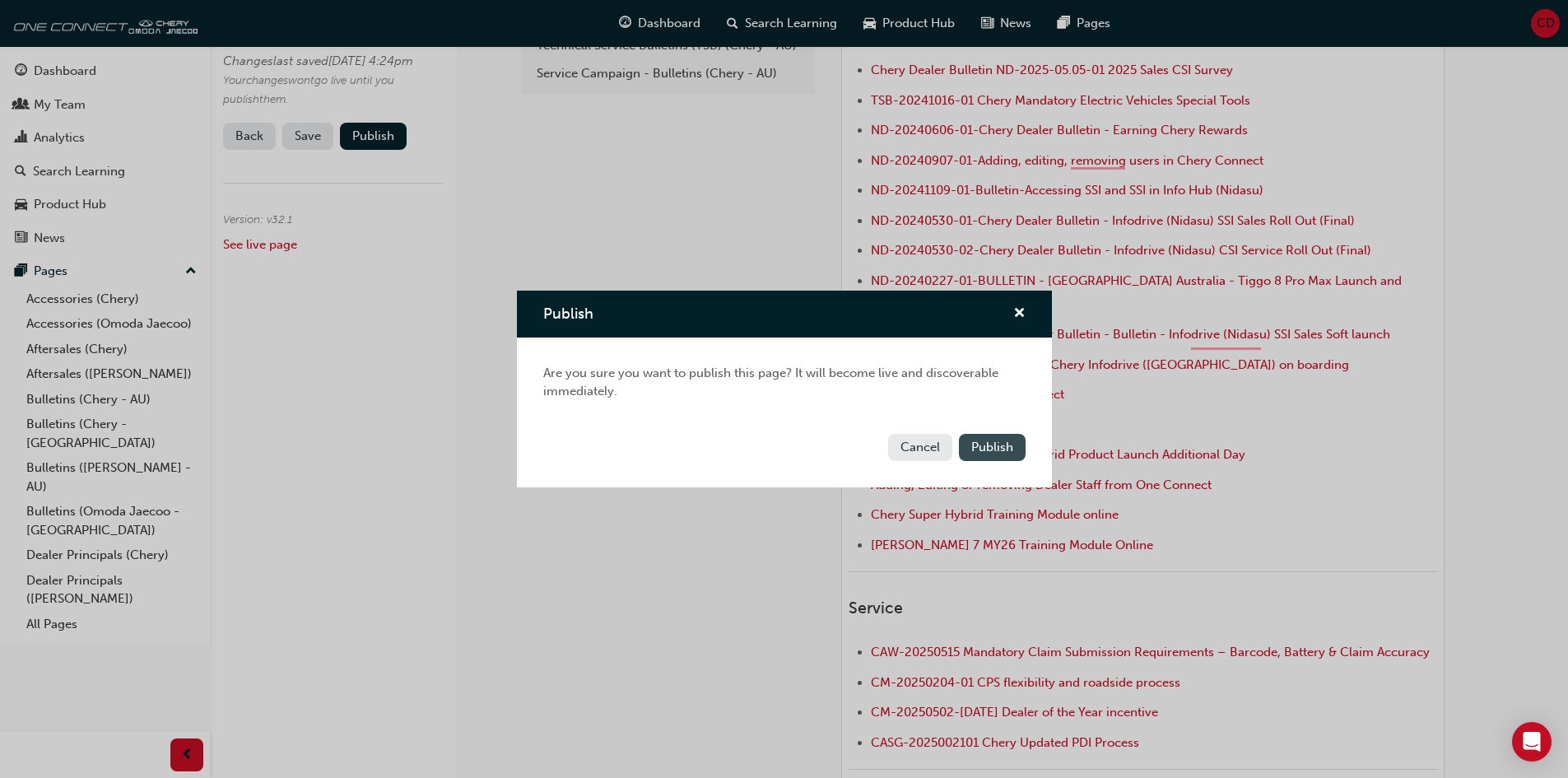
click at [1013, 443] on button "Publish" at bounding box center [992, 448] width 67 height 27
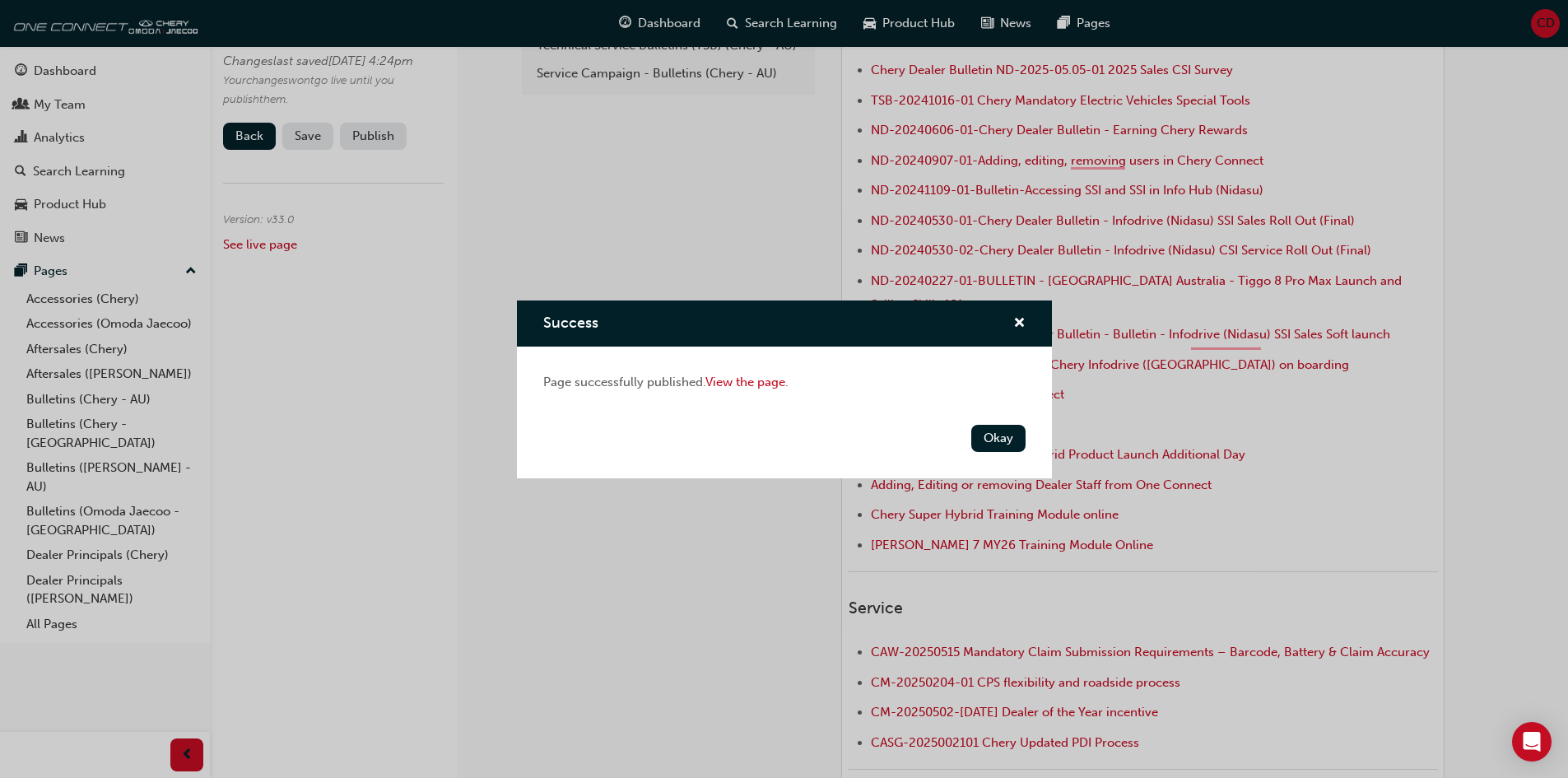
drag, startPoint x: 988, startPoint y: 436, endPoint x: 910, endPoint y: 412, distance: 81.6
click at [988, 437] on button "Okay" at bounding box center [999, 438] width 54 height 27
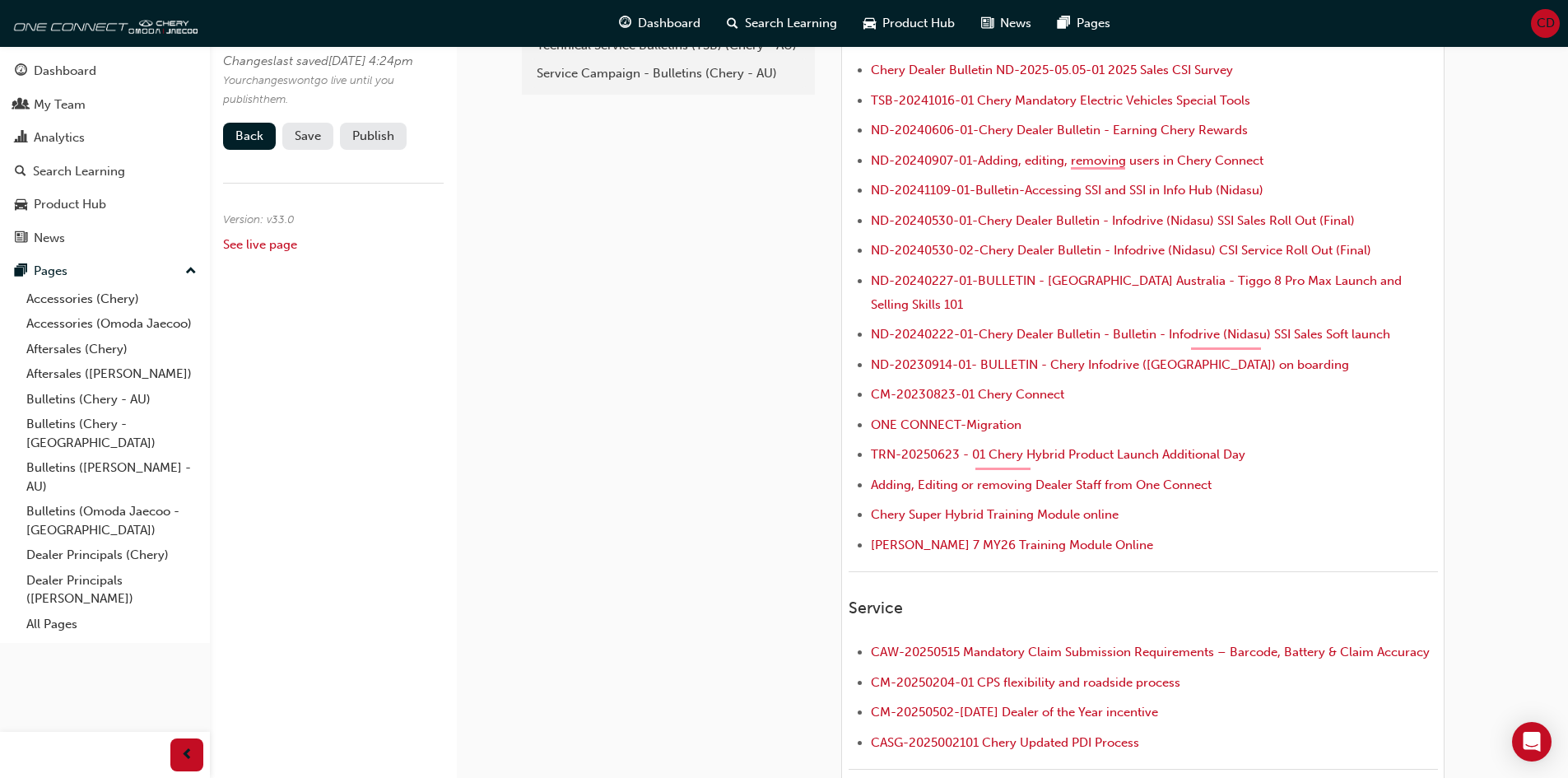
click at [389, 379] on div "Edit Page Changes last saved [DATE] 4:24pm Your changes won t go live until you…" at bounding box center [334, 389] width 247 height 778
click at [107, 424] on link "Bulletins (Chery - [GEOGRAPHIC_DATA])" at bounding box center [111, 434] width 184 height 44
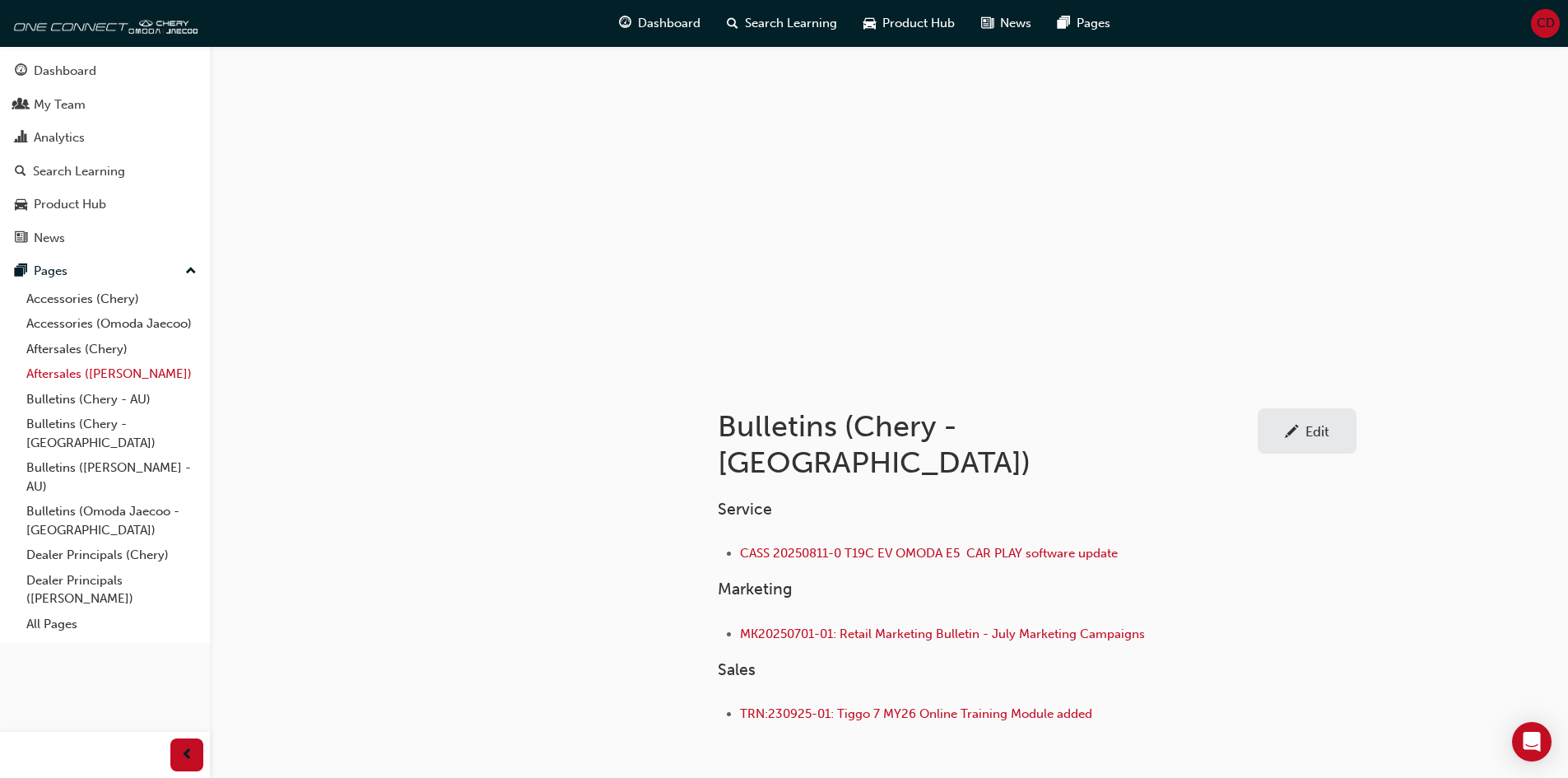
click at [80, 375] on link "Aftersales ([PERSON_NAME])" at bounding box center [111, 374] width 184 height 26
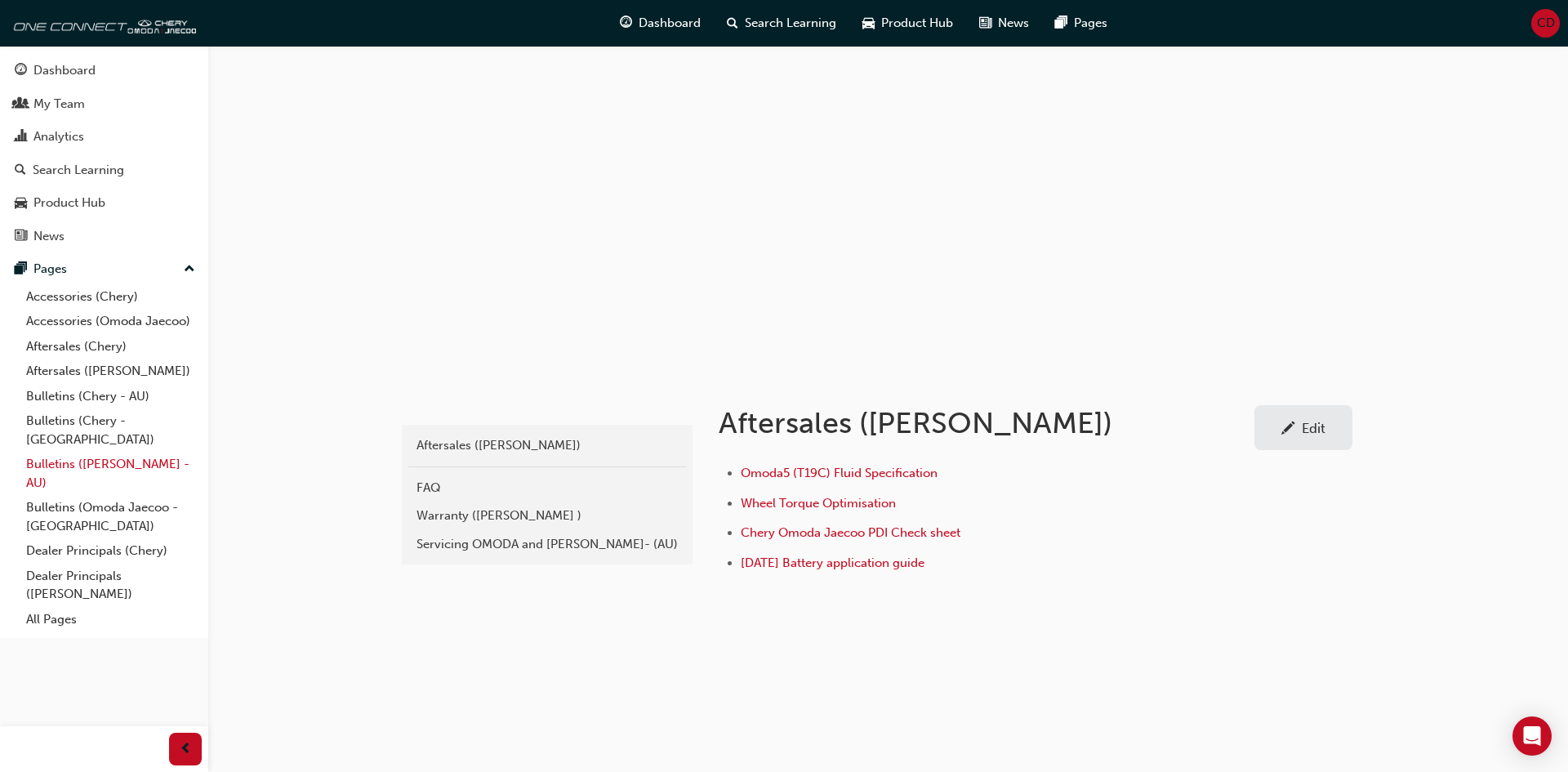
click at [84, 452] on link "Bulletins ([PERSON_NAME] - AU)" at bounding box center [110, 474] width 182 height 43
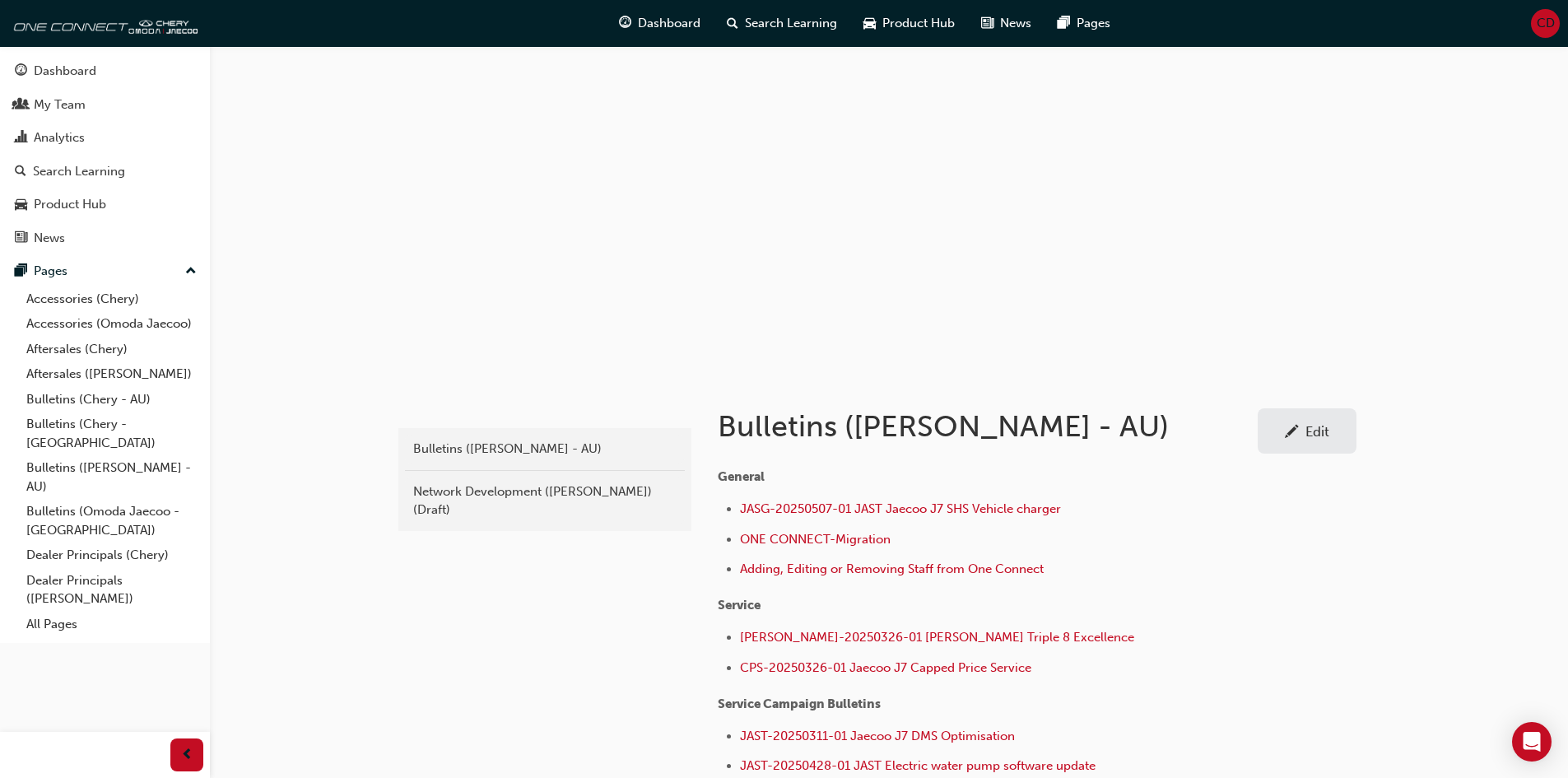
click at [1302, 438] on div "Edit" at bounding box center [1308, 431] width 74 height 21
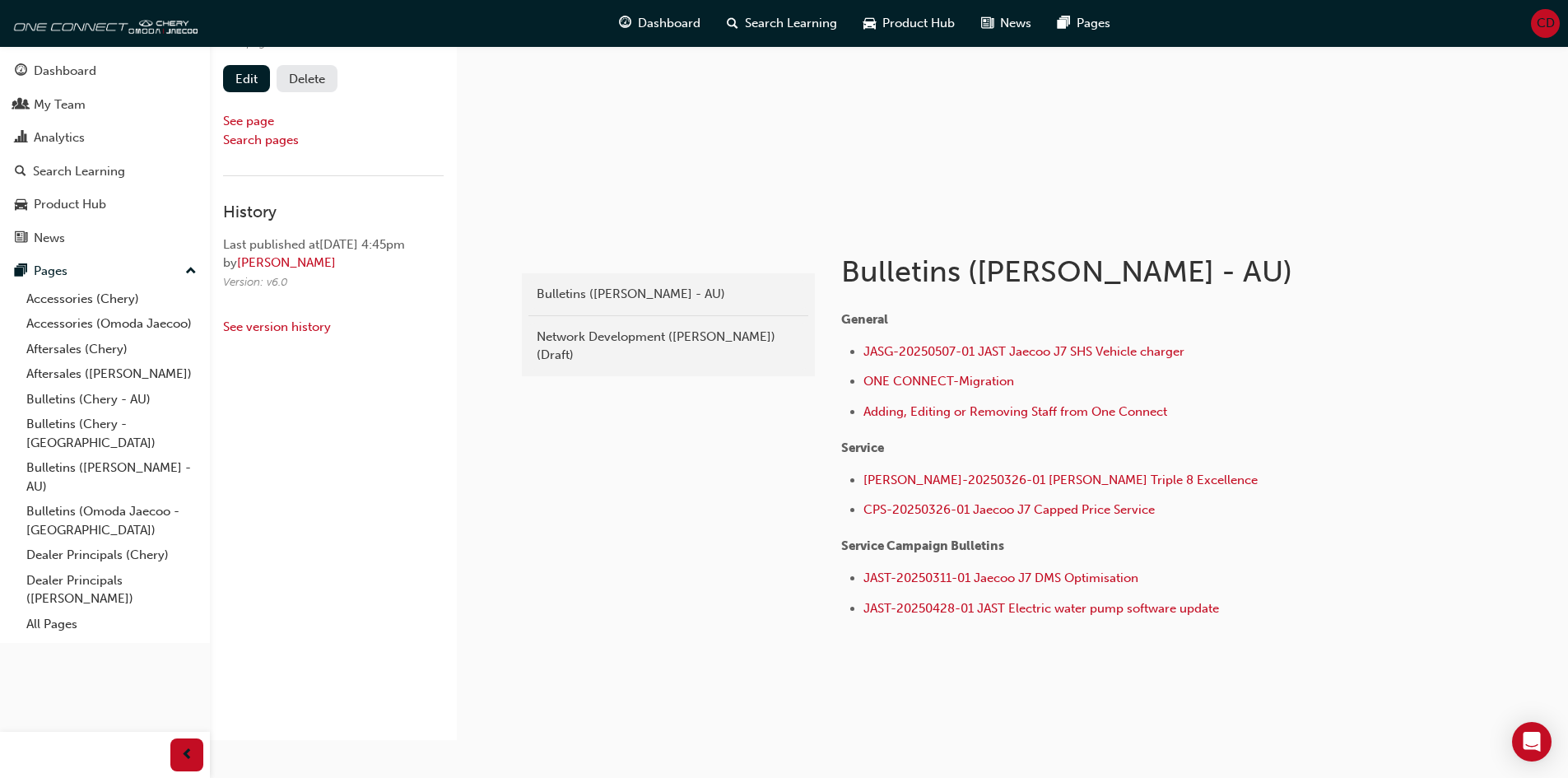
scroll to position [158, 0]
click at [1178, 509] on li "CPS-20250326-01 Jaecoo J7 Capped Price Service" at bounding box center [1120, 508] width 513 height 24
click at [241, 76] on link "Edit" at bounding box center [246, 75] width 47 height 27
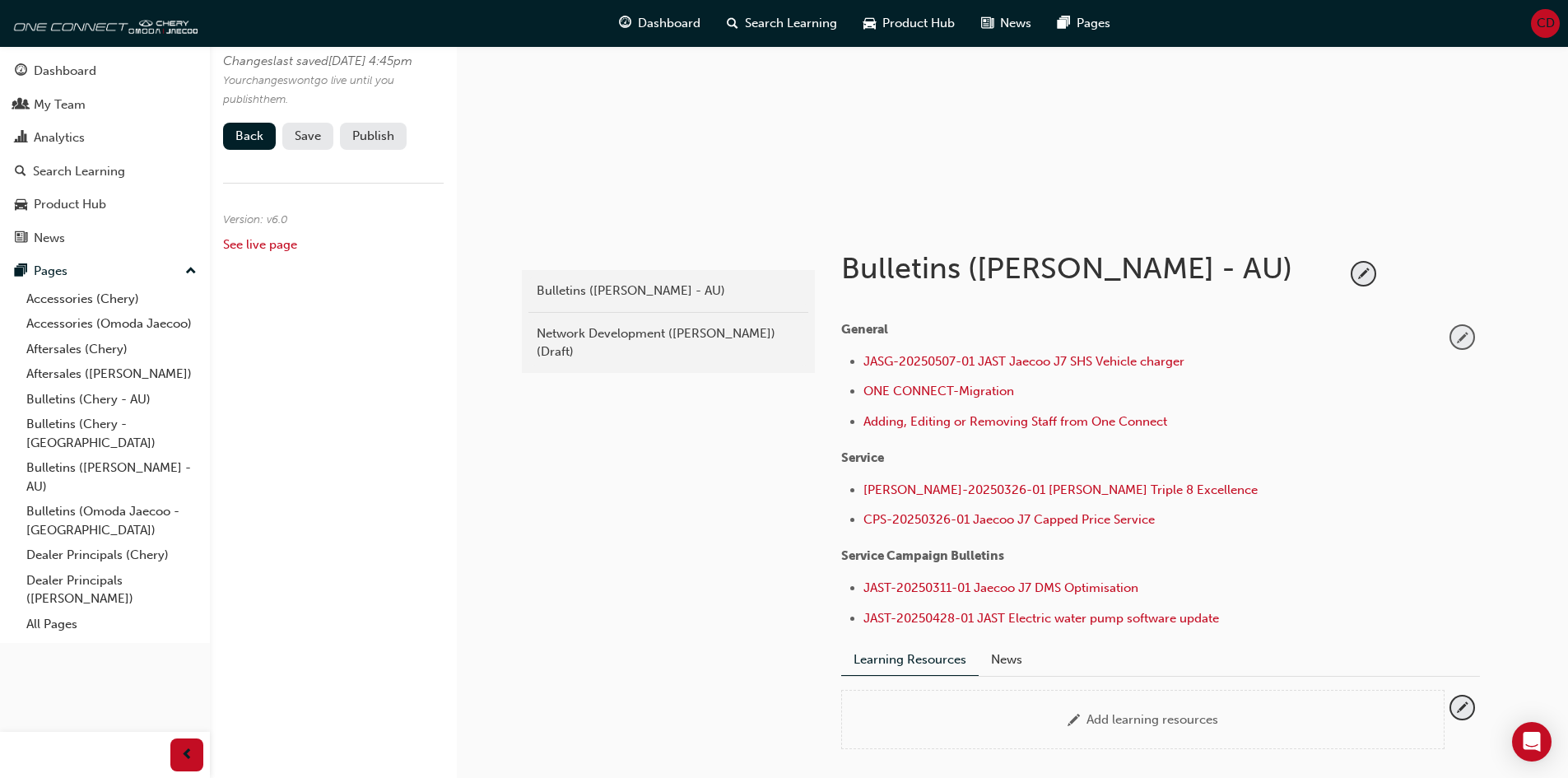
click at [1464, 338] on span "pencil-icon" at bounding box center [1463, 337] width 22 height 22
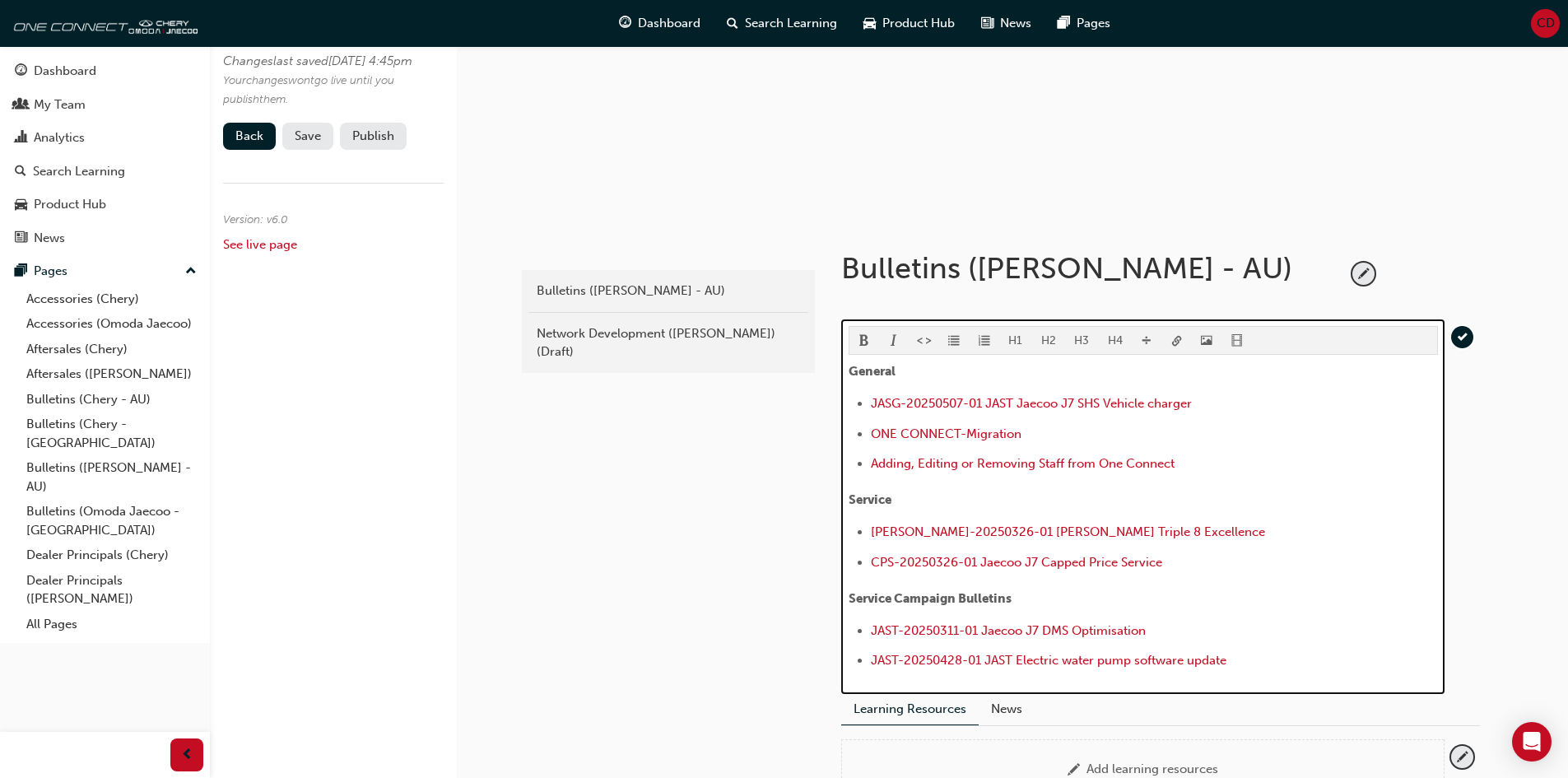
click at [1184, 560] on li "CPS-20250326-01 Jaecoo J7 Capped Price Service" at bounding box center [1154, 564] width 567 height 24
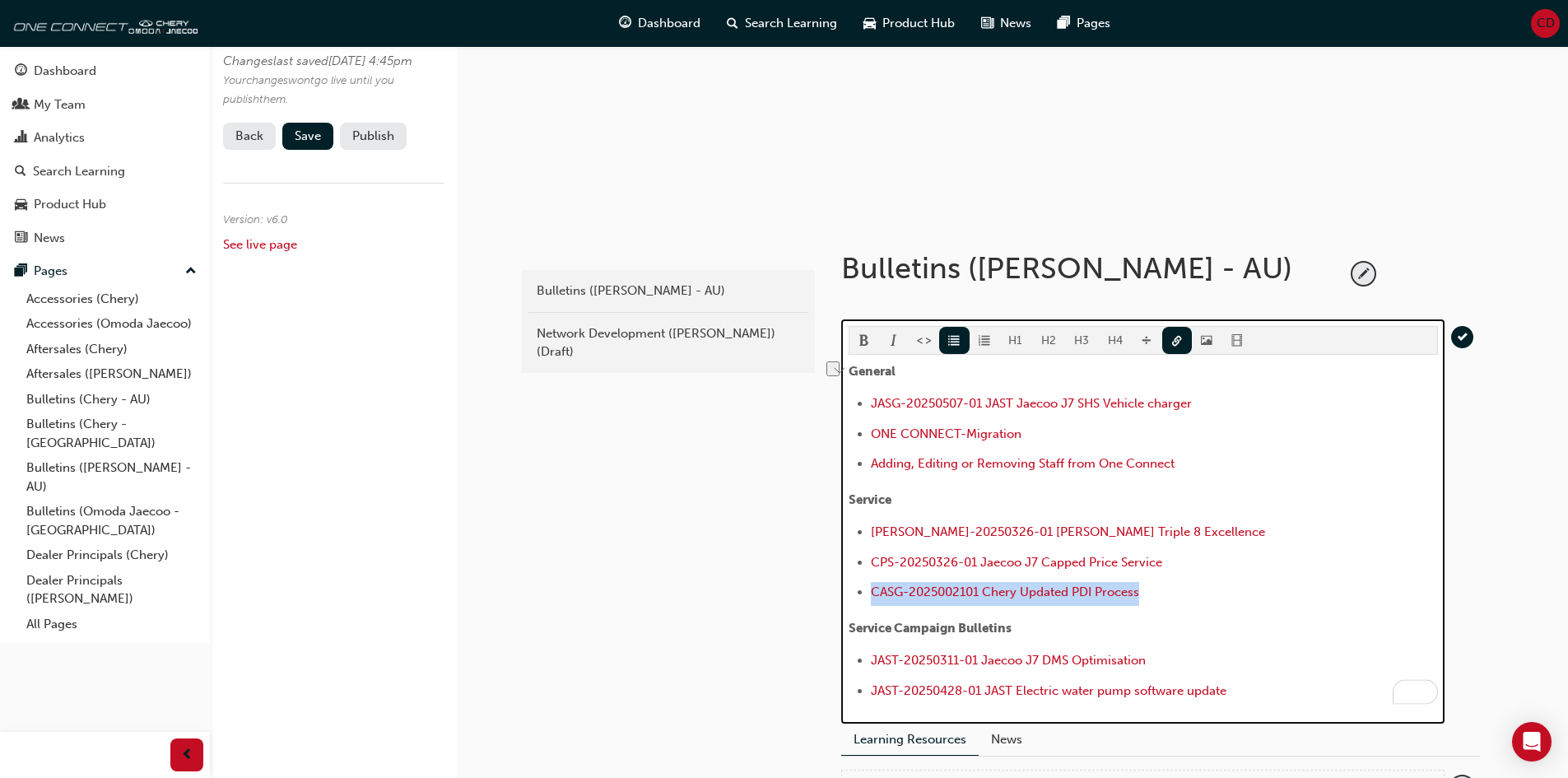
drag, startPoint x: 1158, startPoint y: 589, endPoint x: 874, endPoint y: 600, distance: 284.2
click at [874, 600] on li "﻿ ﻿ ﻿ CASG-2025002101 Chery Updated PDI Process ﻿" at bounding box center [1154, 593] width 567 height 24
click at [1180, 348] on button "button" at bounding box center [1177, 340] width 30 height 27
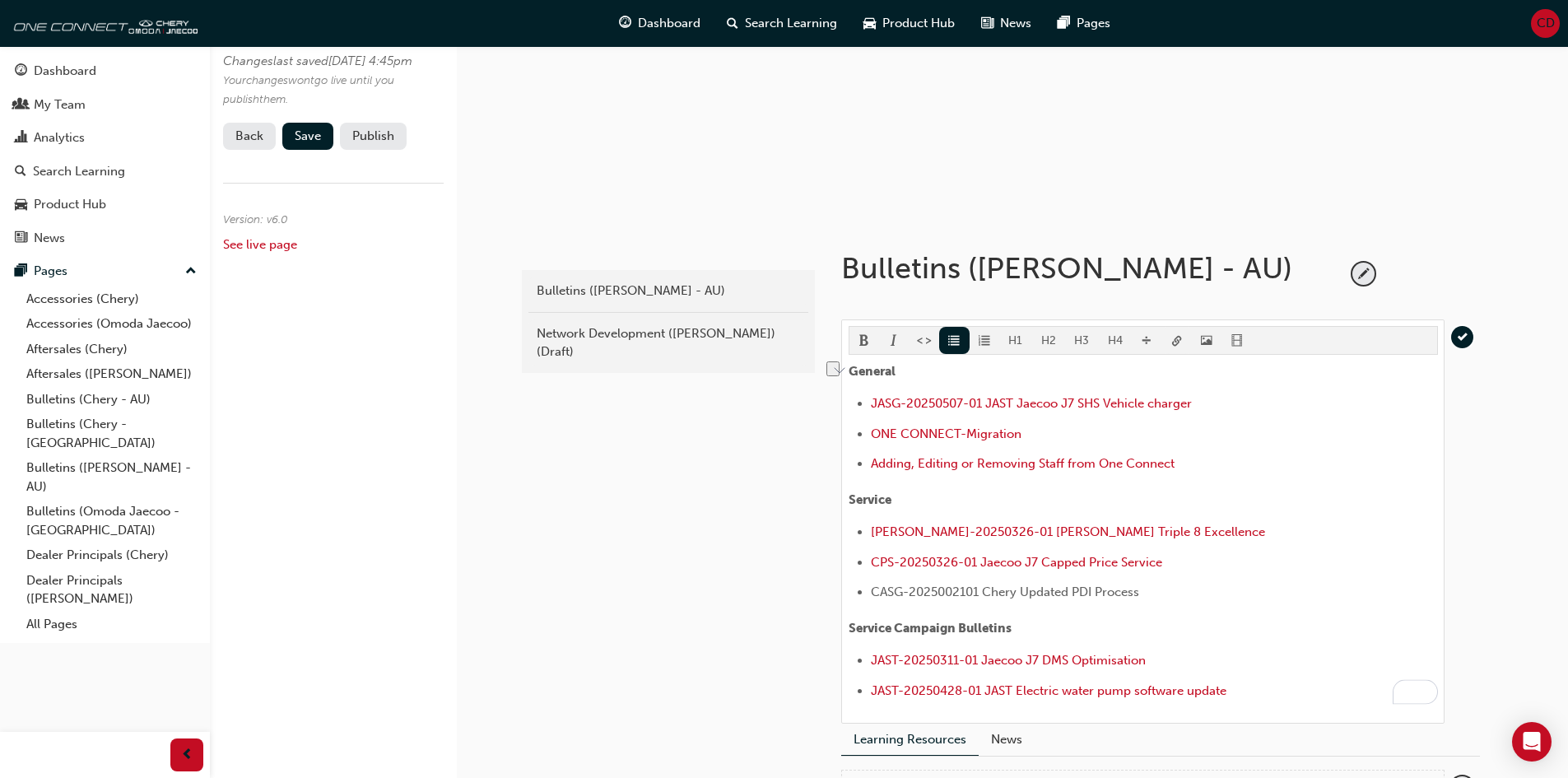
click at [1180, 348] on body "Your version of Internet Explorer is outdated and not supported. Please upgrade…" at bounding box center [784, 231] width 1568 height 778
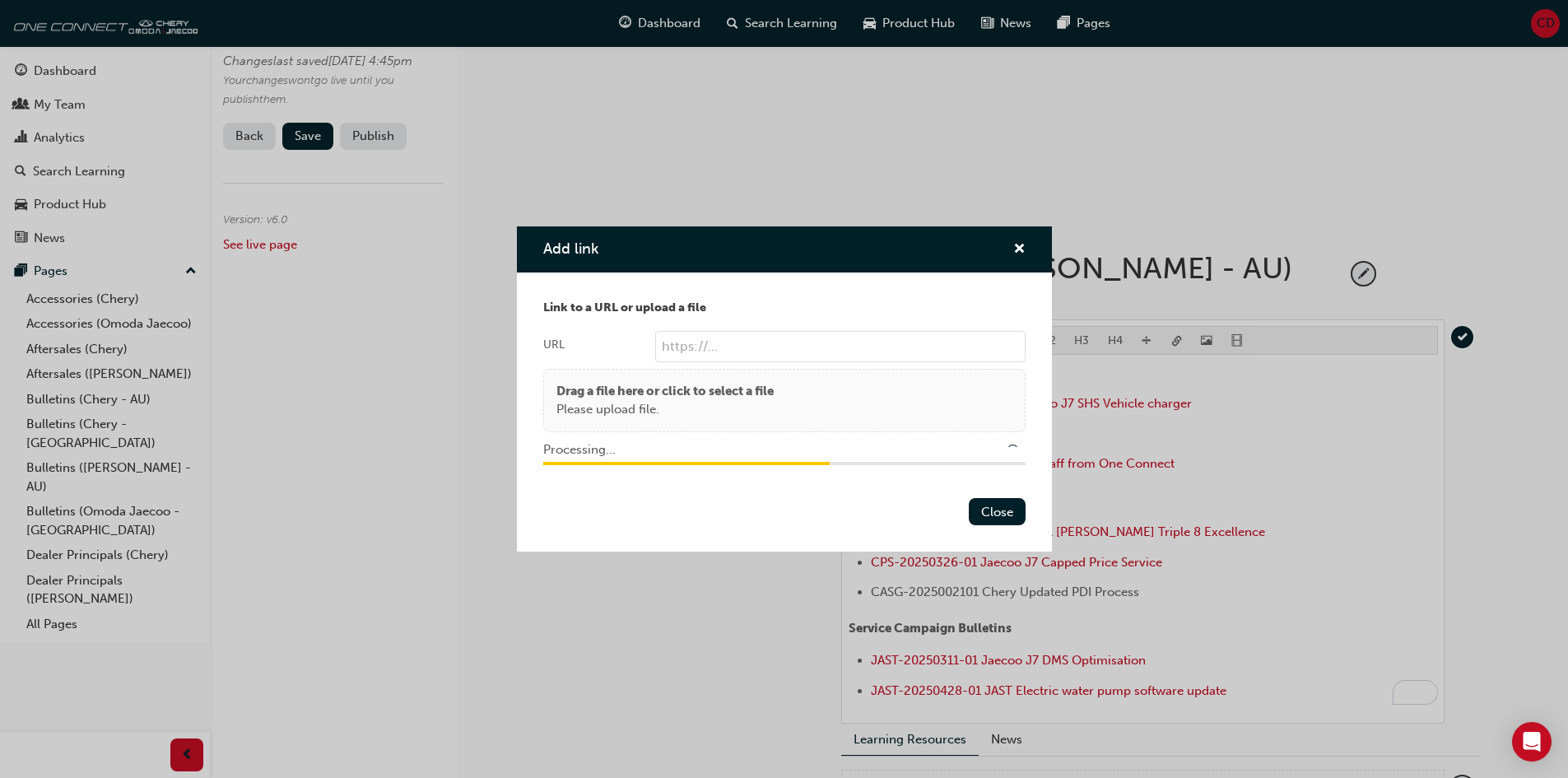
type input "/upload/feccb31f-483d-46e7-b693-9e7c08917c9f.PDF"
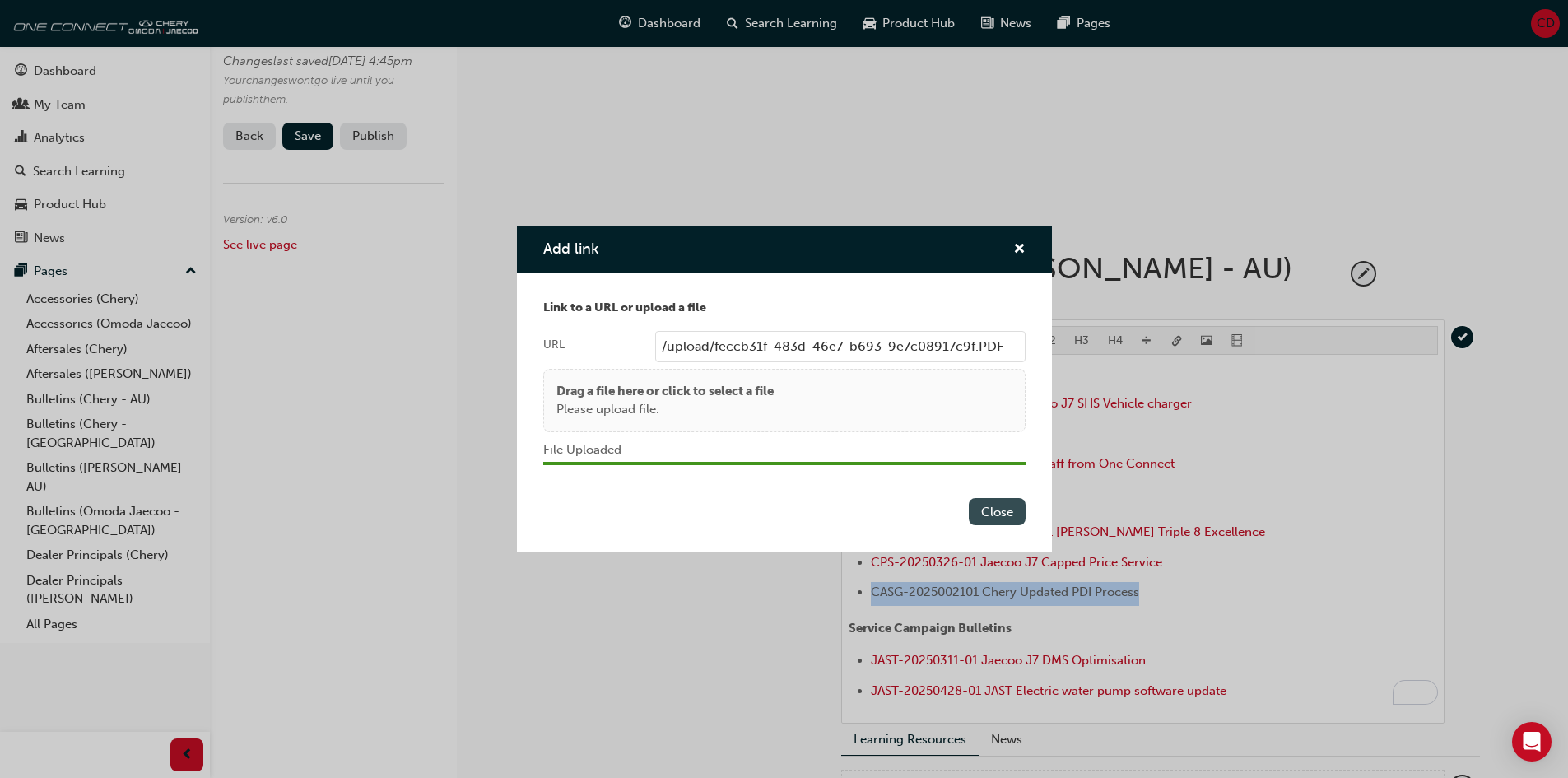
click at [994, 510] on button "Close" at bounding box center [997, 511] width 57 height 27
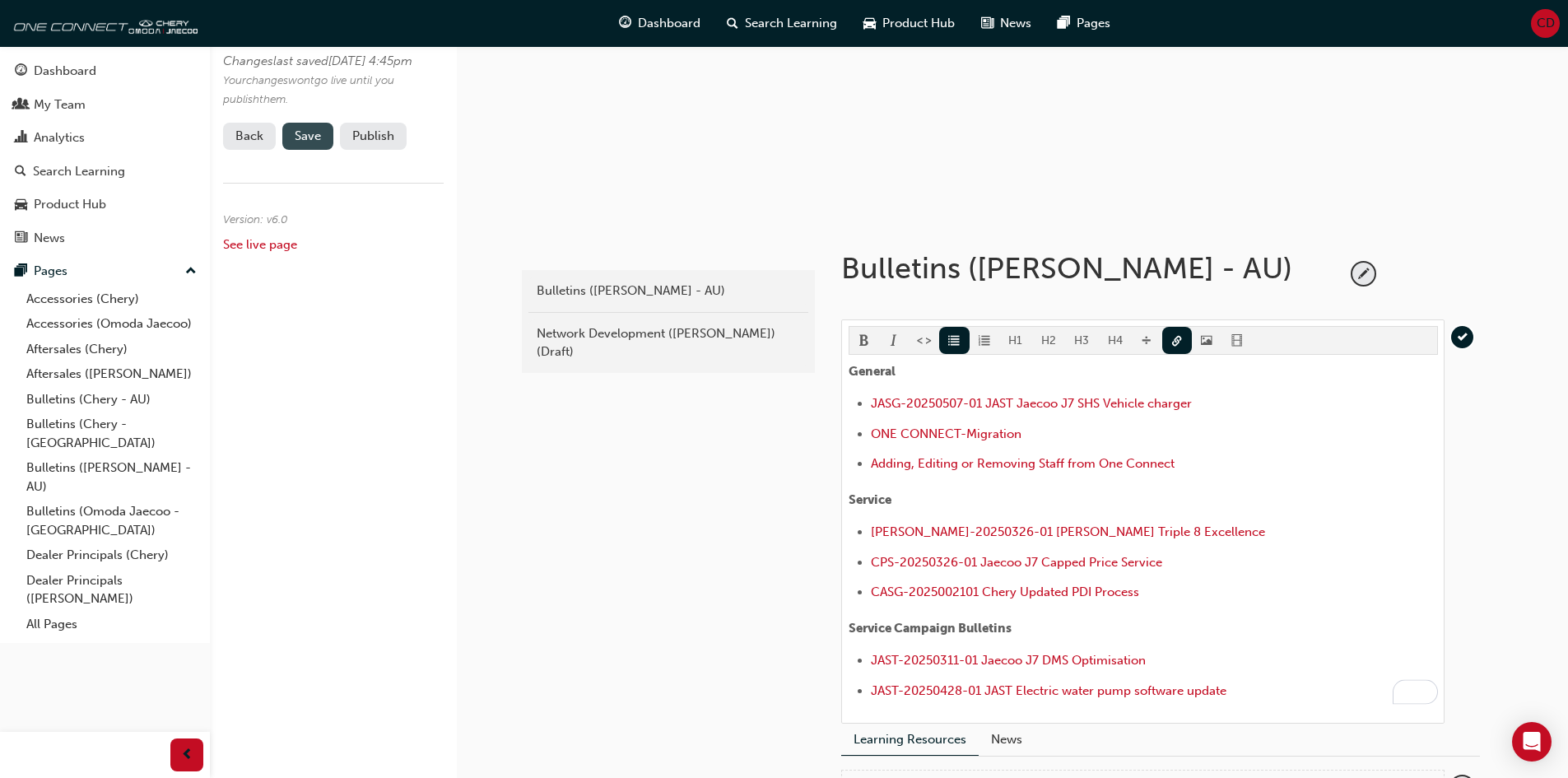
click at [314, 143] on span "Save" at bounding box center [308, 136] width 26 height 15
click at [381, 150] on button "Publish" at bounding box center [373, 136] width 67 height 27
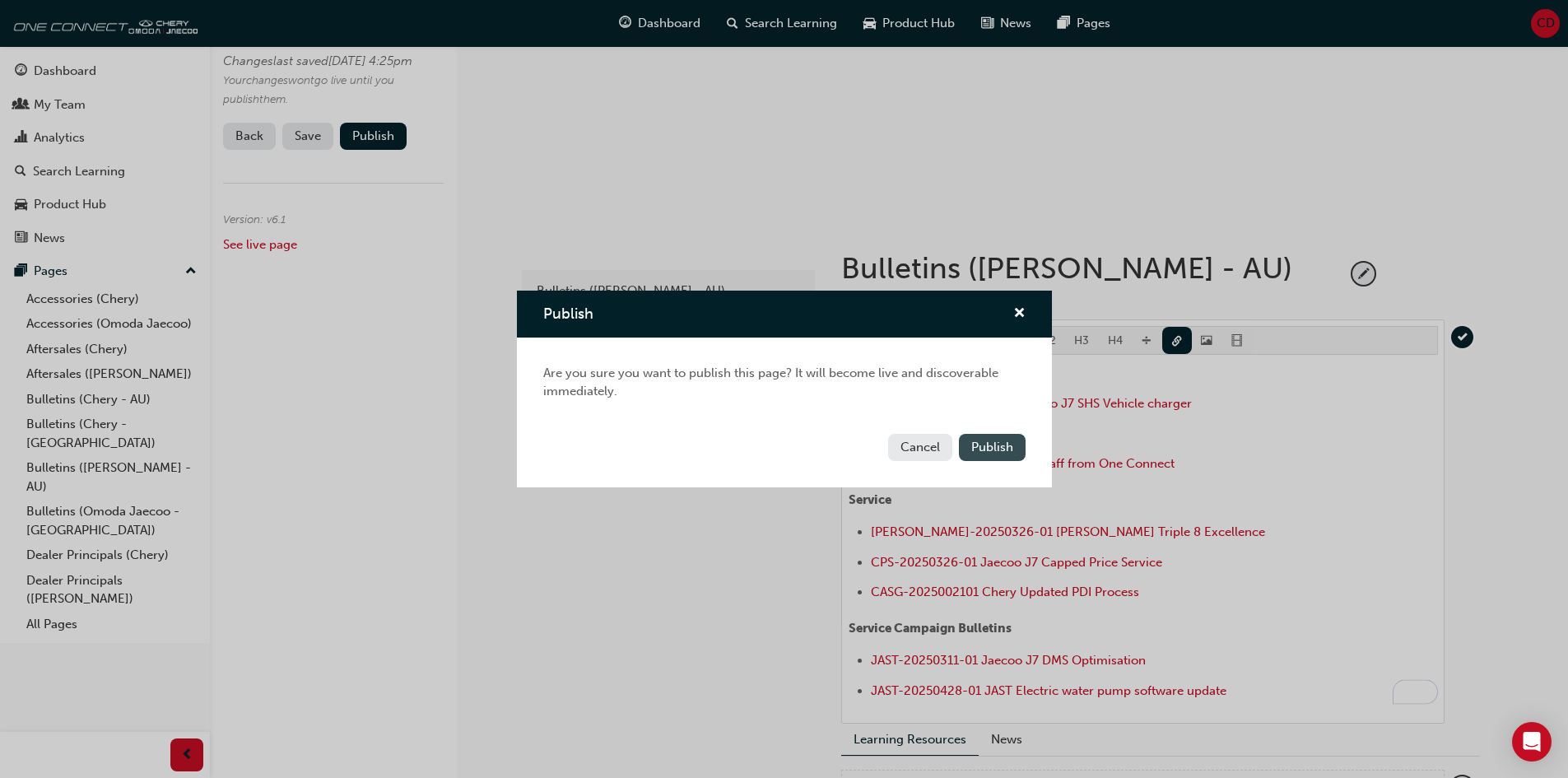
click at [1009, 439] on button "Publish" at bounding box center [992, 448] width 67 height 27
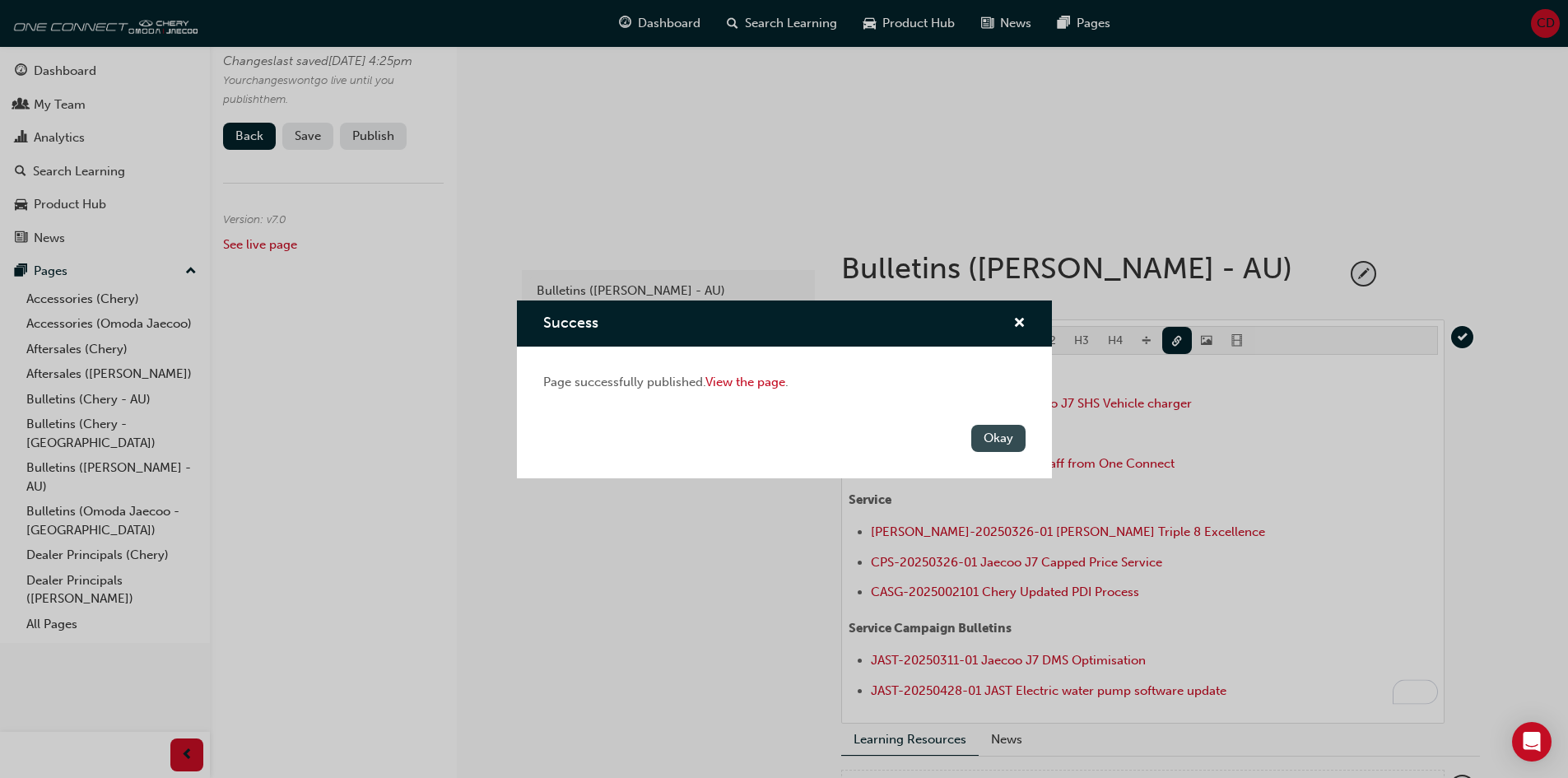
click at [1009, 444] on button "Okay" at bounding box center [999, 438] width 54 height 27
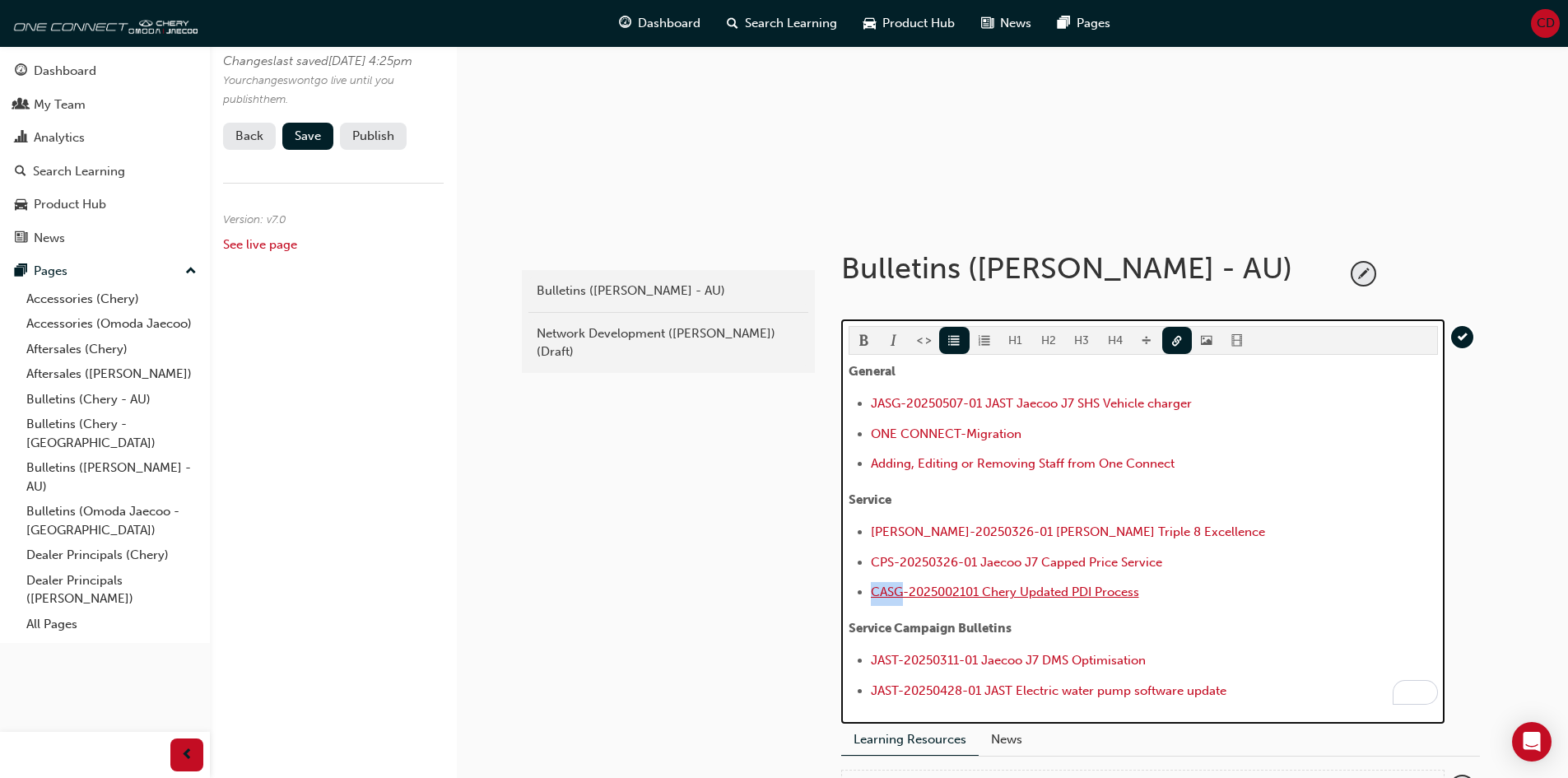
drag, startPoint x: 903, startPoint y: 592, endPoint x: 871, endPoint y: 593, distance: 32.0
click at [871, 593] on span "CASG-2025002101 Chery Updated PDI Process" at bounding box center [1005, 592] width 269 height 15
click at [1208, 596] on li "﻿ ﻿ ﻿ JASG-2025002101 Chery Updated PDI Process ﻿" at bounding box center [1154, 593] width 567 height 24
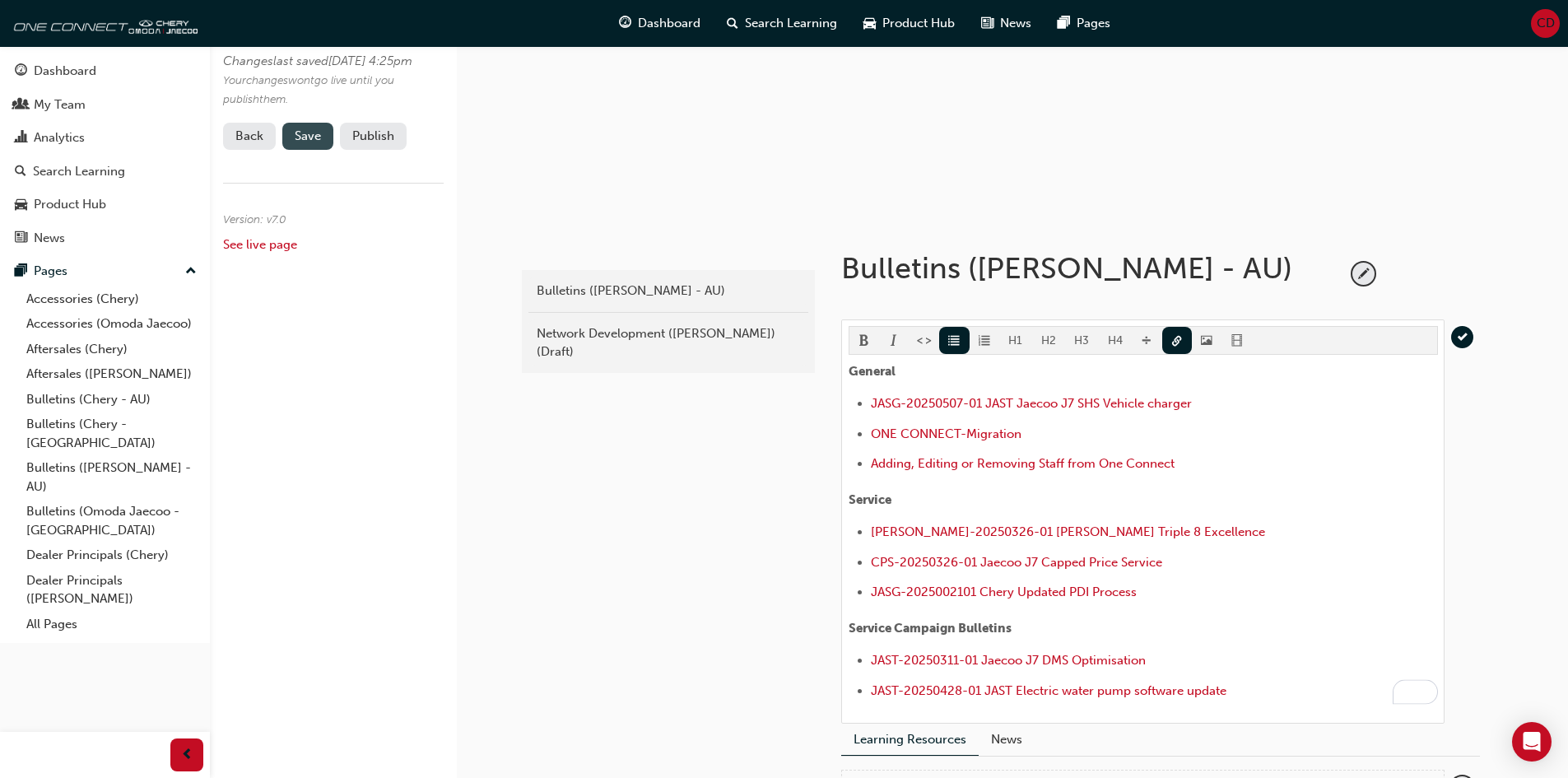
click at [322, 150] on button "Save" at bounding box center [308, 136] width 51 height 27
click at [381, 150] on button "Publish" at bounding box center [373, 136] width 67 height 27
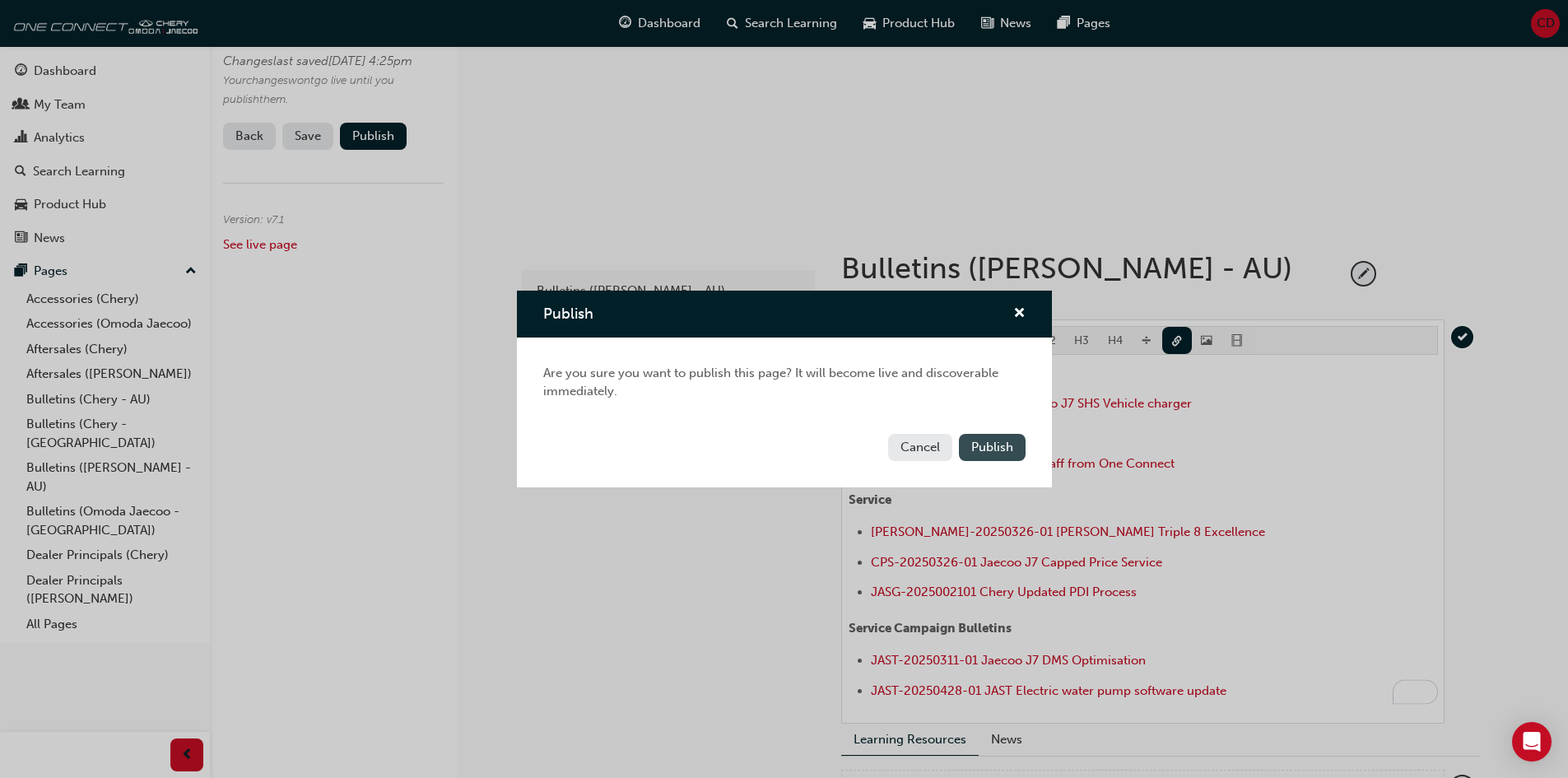
click at [1001, 438] on button "Publish" at bounding box center [992, 448] width 67 height 27
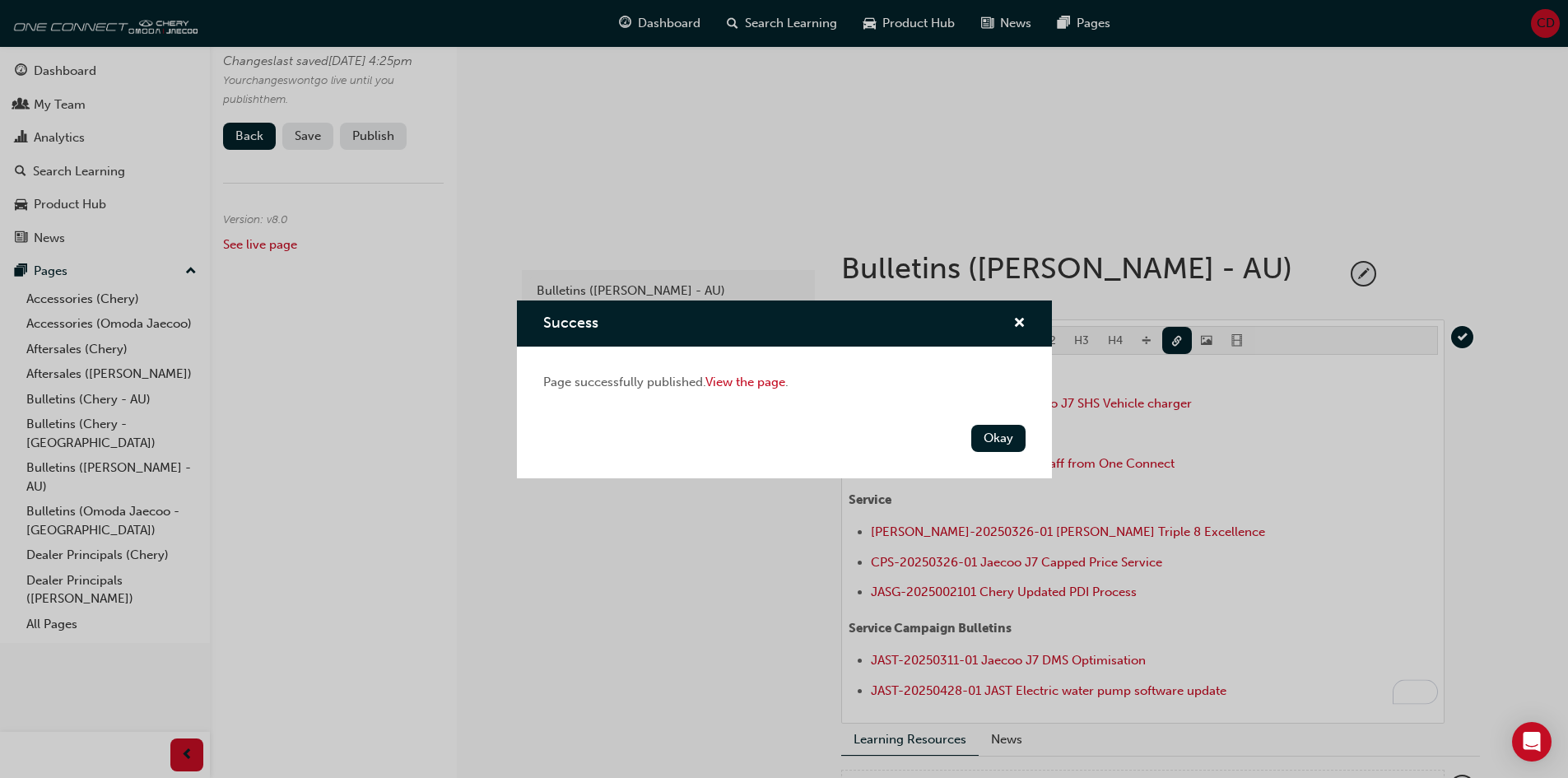
click at [1010, 431] on button "Okay" at bounding box center [999, 438] width 54 height 27
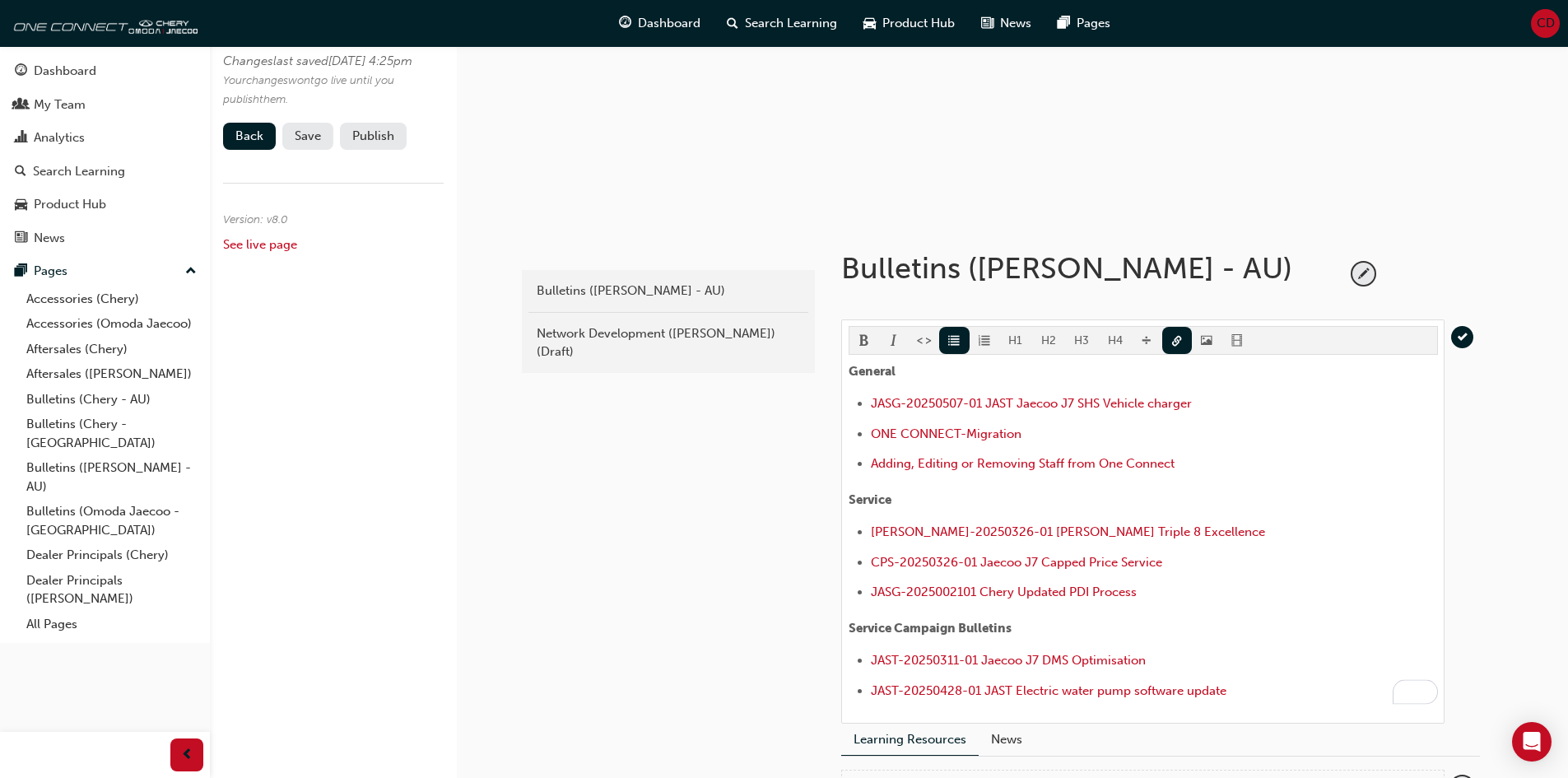
click at [694, 517] on div "latest Bulletins ([PERSON_NAME] - AU) Network Development ([PERSON_NAME]) (Draf…" at bounding box center [667, 550] width 297 height 664
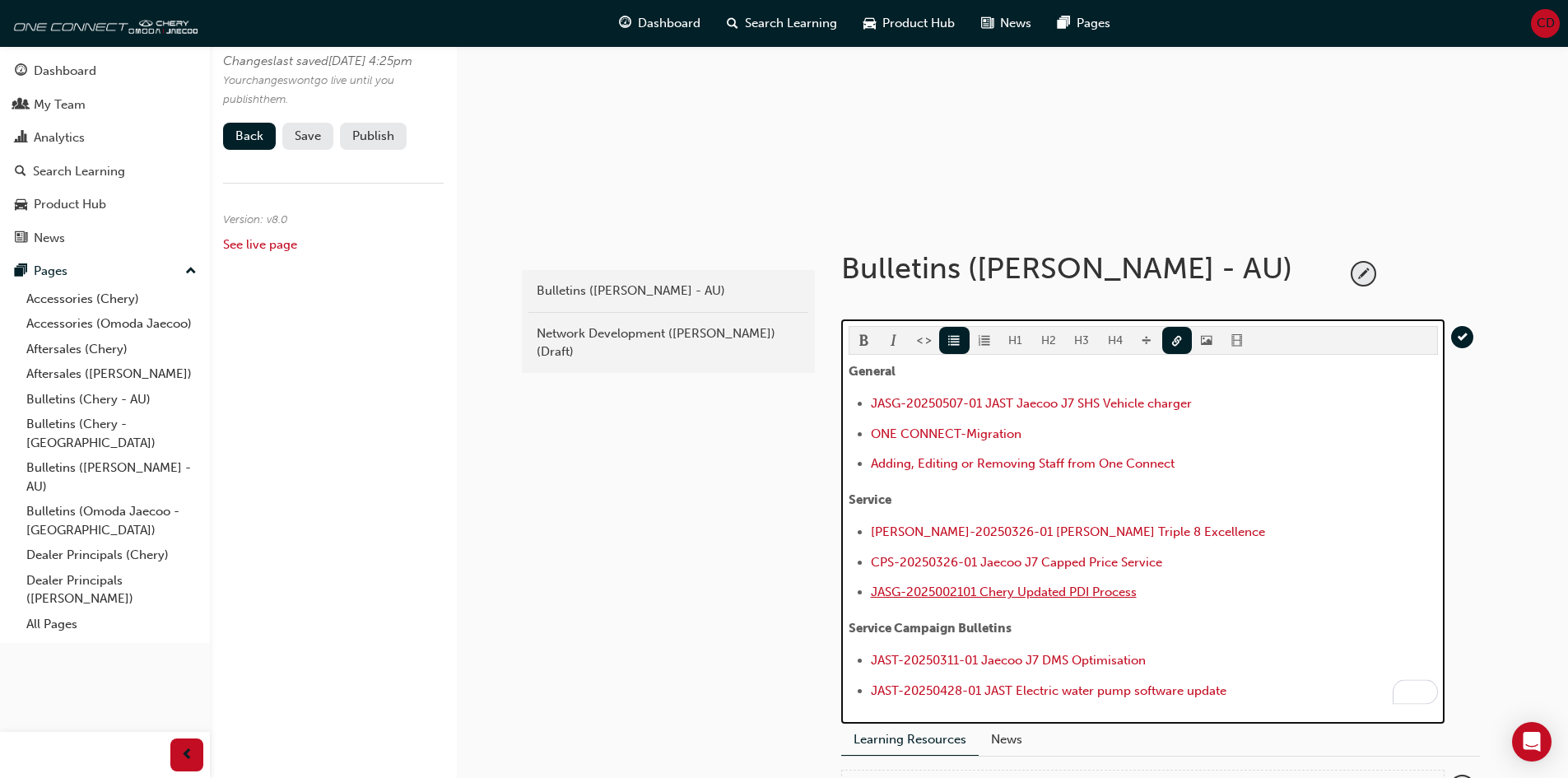
click at [909, 597] on span "JASG-2025002101 Chery Updated PDI Process" at bounding box center [1004, 592] width 266 height 15
click at [915, 588] on span "JASG-2025002101 Chery Updated PDI Process" at bounding box center [1004, 592] width 266 height 15
click at [1099, 584] on span "JASG-2025002101 Chery Updated PDI Process" at bounding box center [1004, 592] width 266 height 15
click at [1102, 591] on span "JASG-2025002101 Chery Updated PDI Process" at bounding box center [1004, 592] width 266 height 15
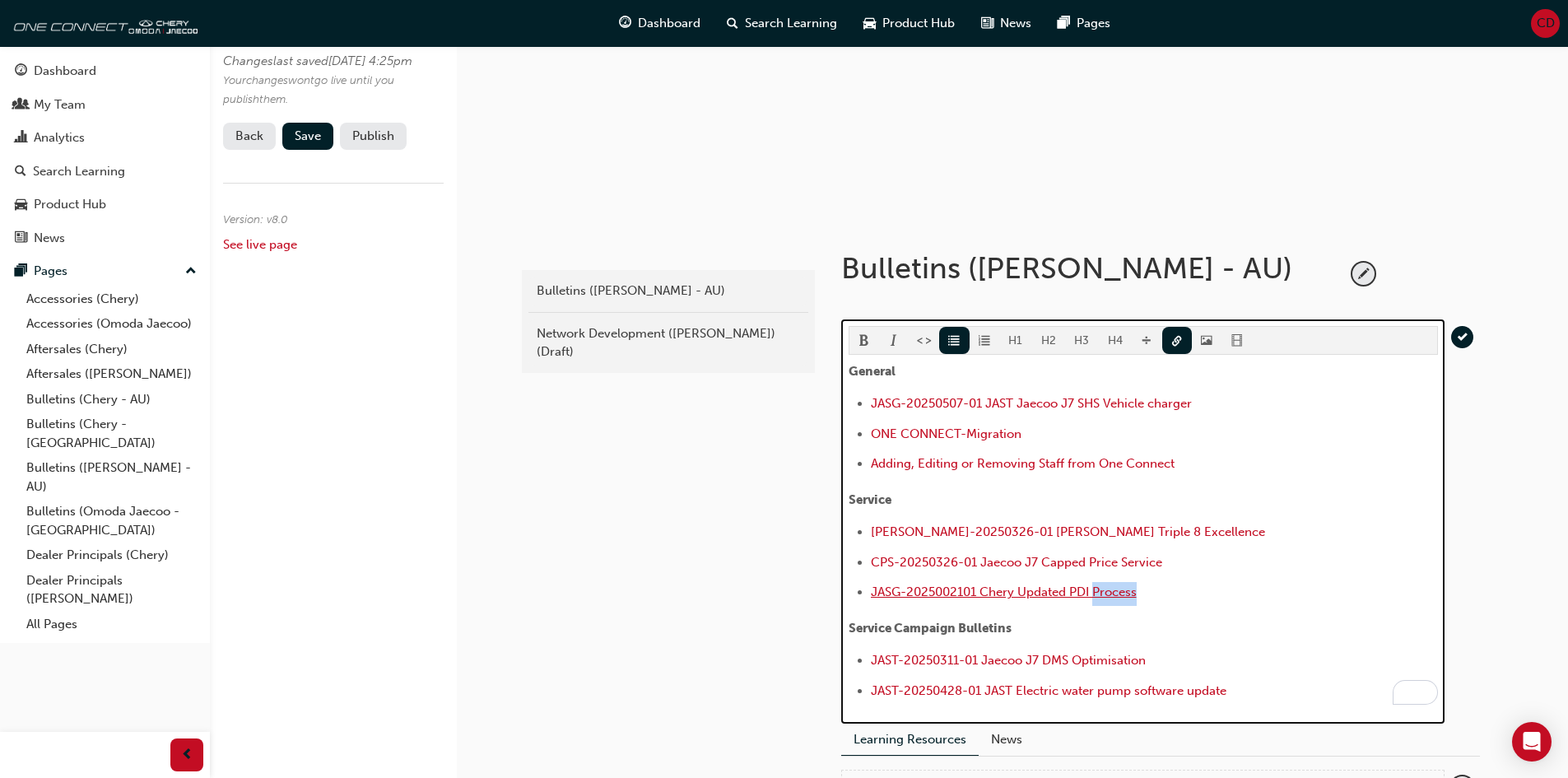
click at [1102, 591] on span "JASG-2025002101 Chery Updated PDI Process" at bounding box center [1004, 592] width 266 height 15
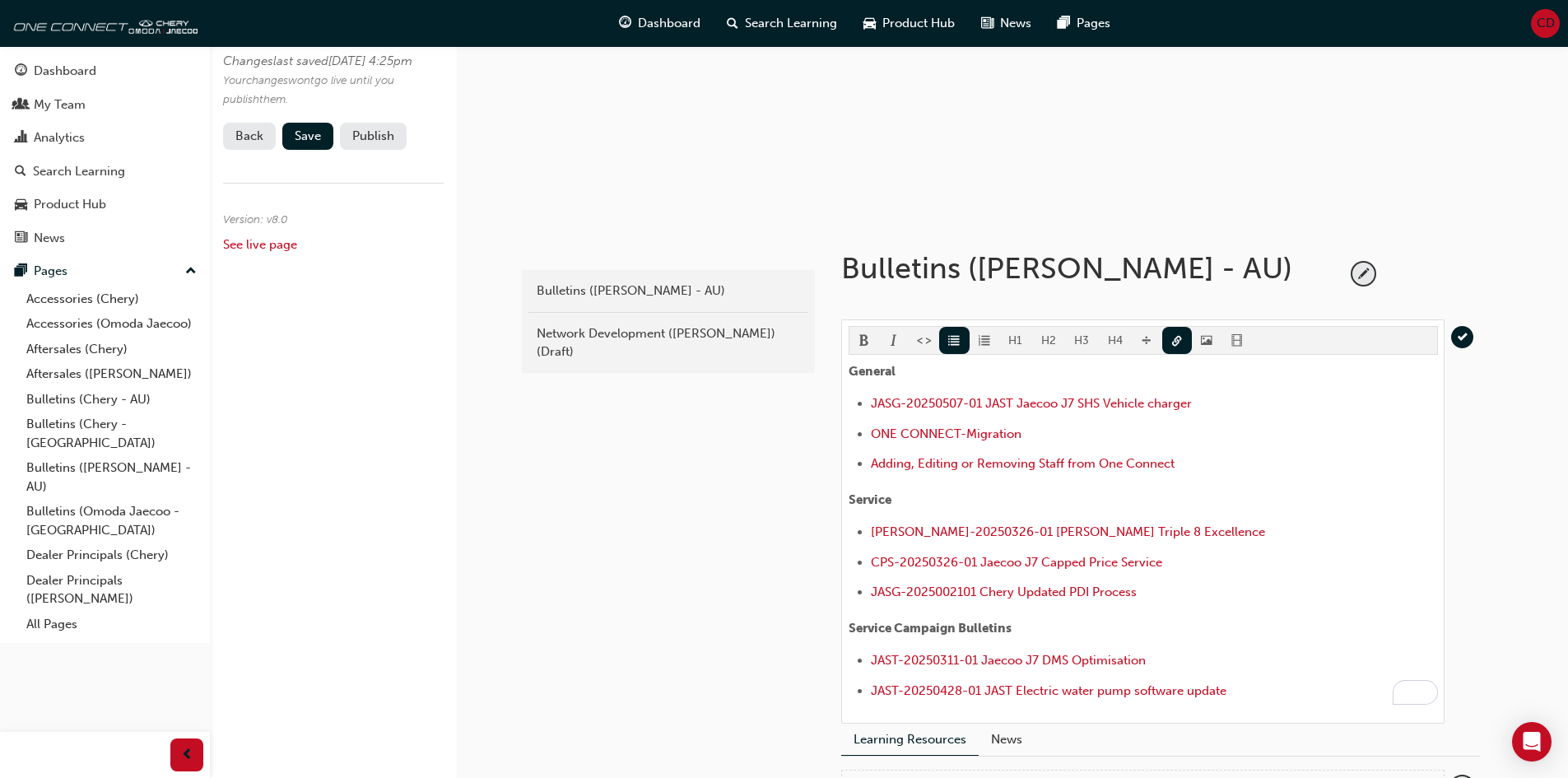
click at [662, 552] on div "latest Bulletins ([PERSON_NAME] - AU) Network Development ([PERSON_NAME]) (Draf…" at bounding box center [667, 550] width 297 height 664
click at [88, 373] on link "Aftersales ([PERSON_NAME])" at bounding box center [111, 374] width 184 height 26
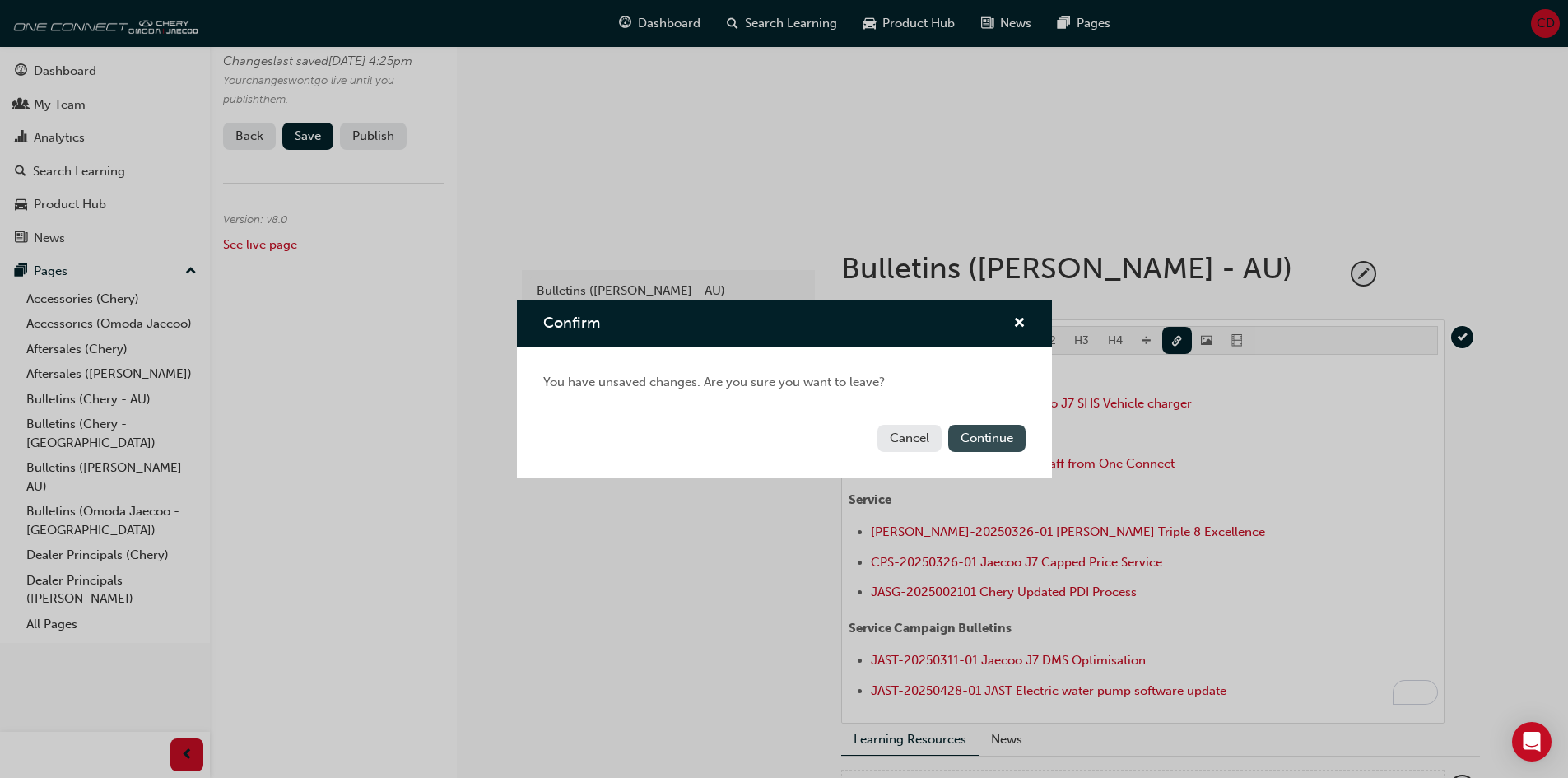
click at [976, 434] on button "Continue" at bounding box center [987, 438] width 77 height 27
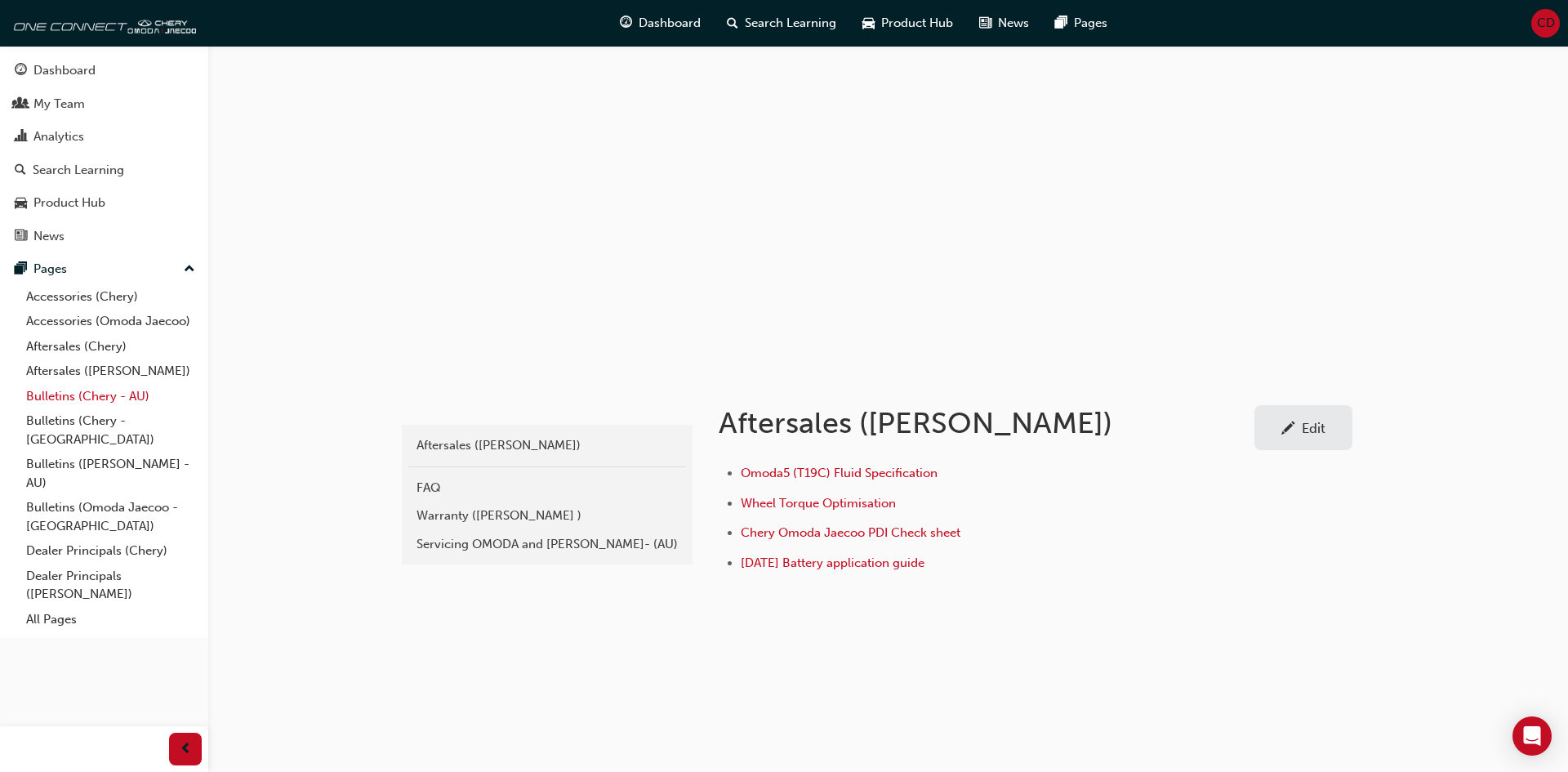
click at [51, 400] on link "Bulletins (Chery - AU)" at bounding box center [110, 397] width 182 height 25
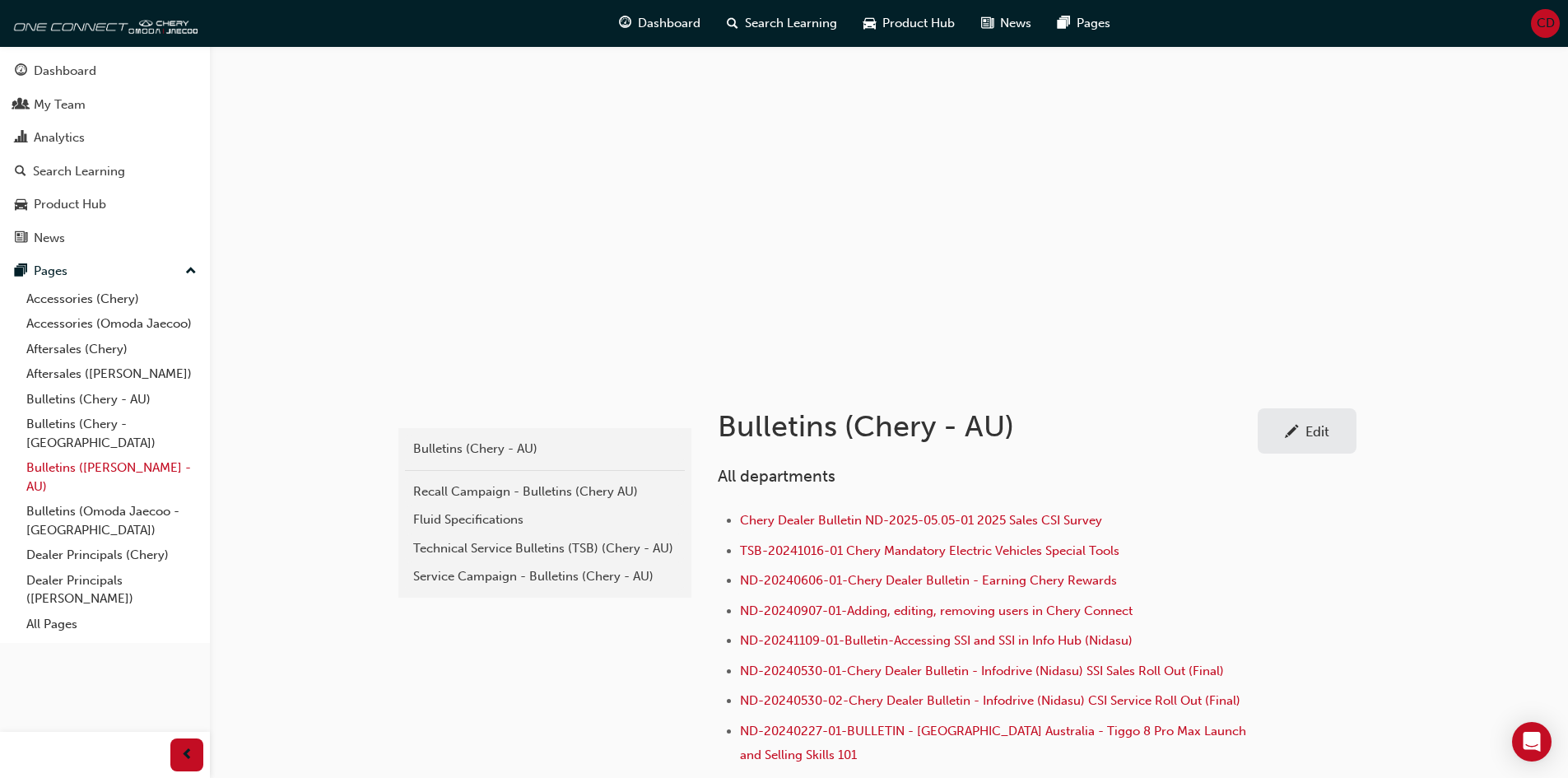
click at [63, 456] on link "Bulletins ([PERSON_NAME] - AU)" at bounding box center [111, 477] width 184 height 44
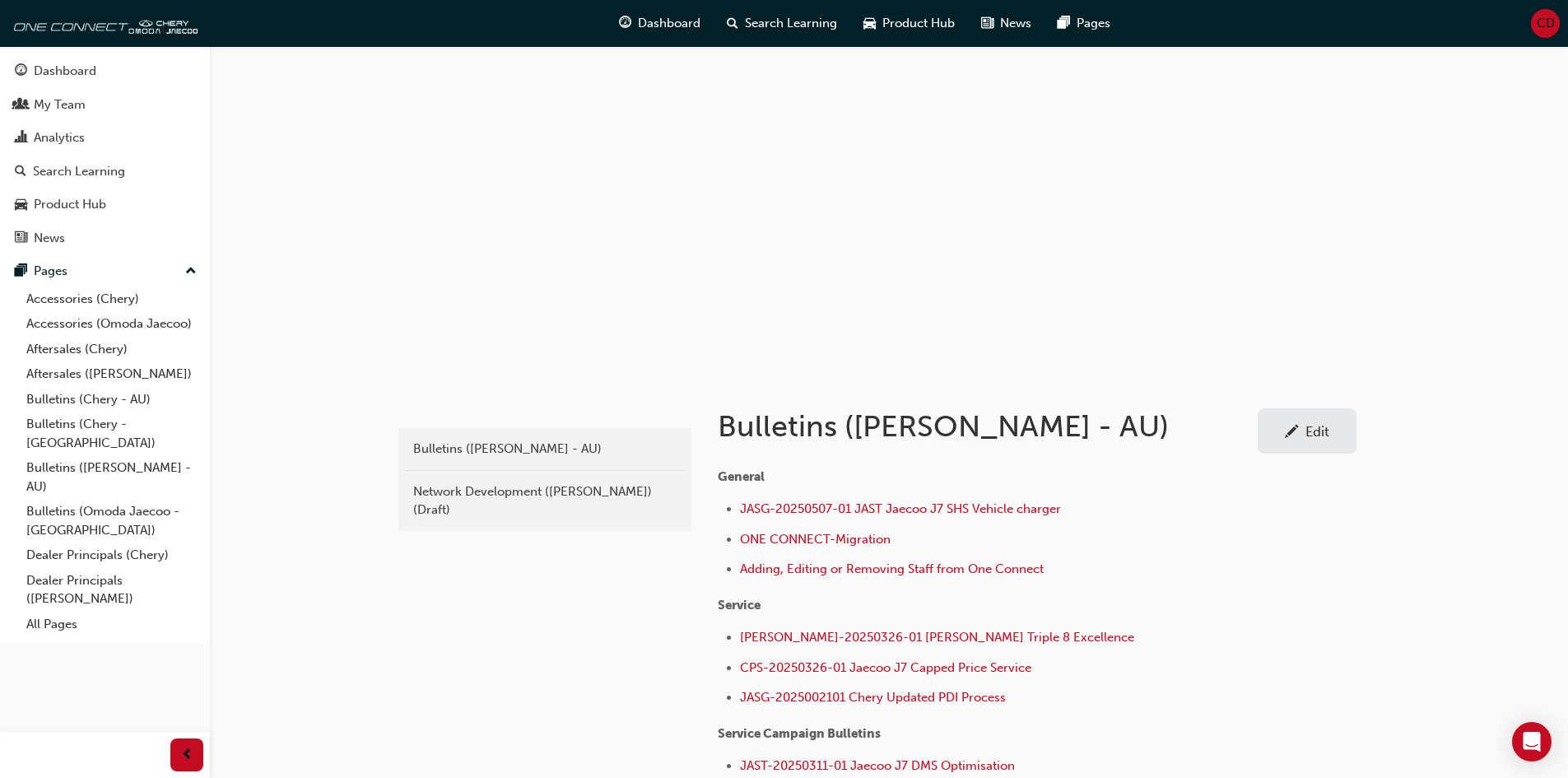
scroll to position [82, 0]
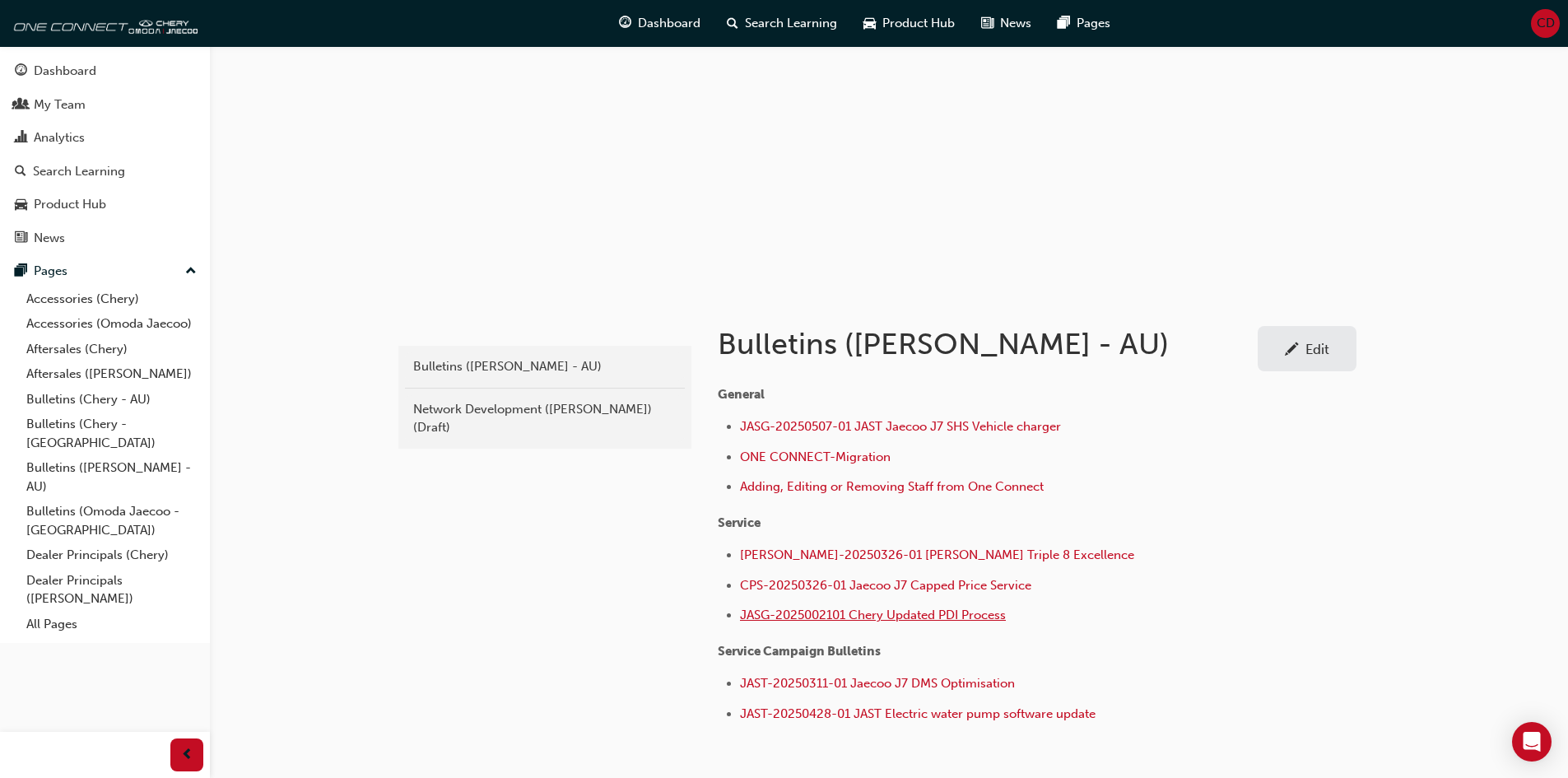
click at [881, 621] on span "JASG-2025002101 Chery Updated PDI Process" at bounding box center [873, 615] width 266 height 15
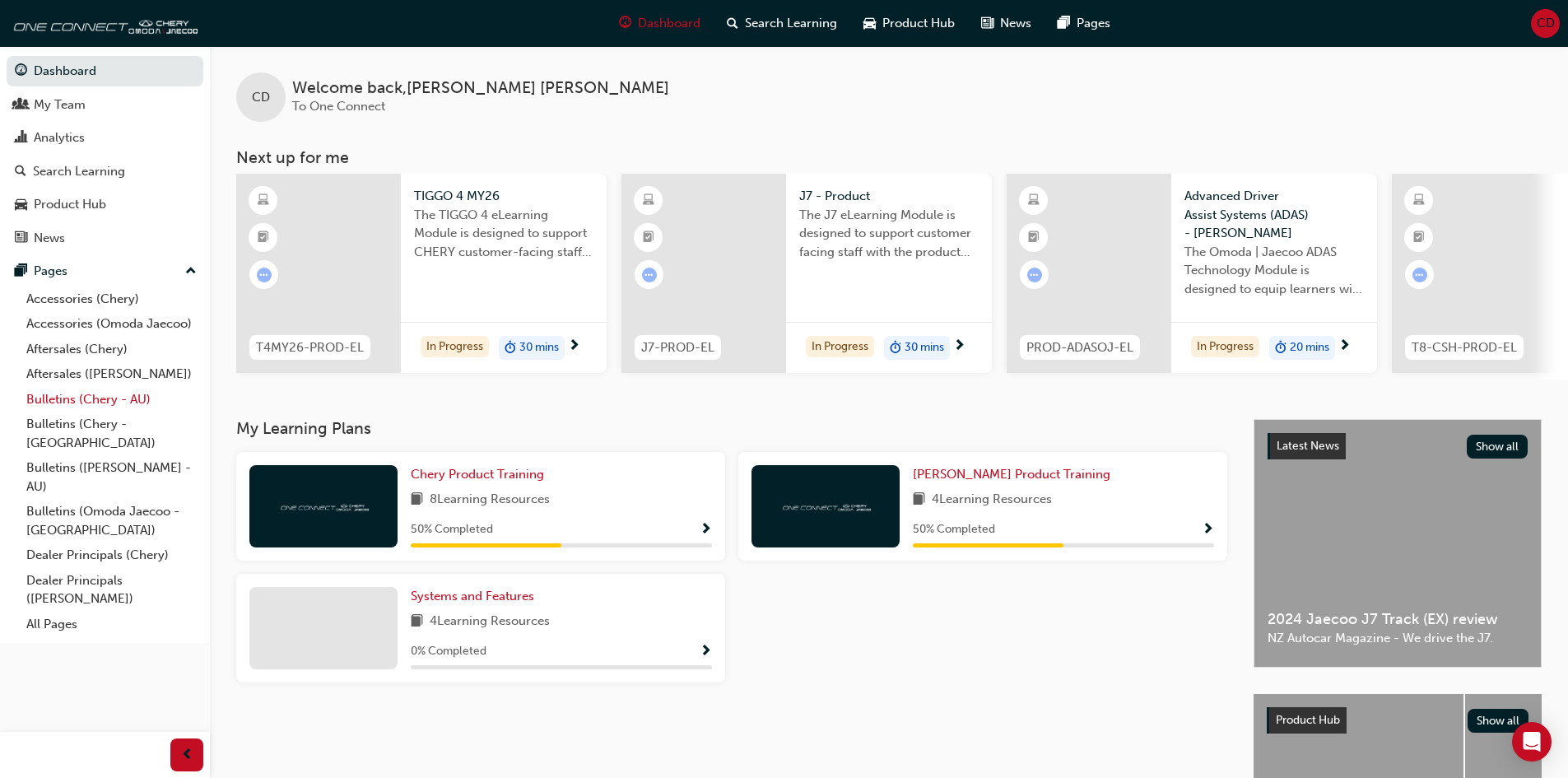
click at [93, 395] on link "Bulletins (Chery - AU)" at bounding box center [111, 400] width 184 height 26
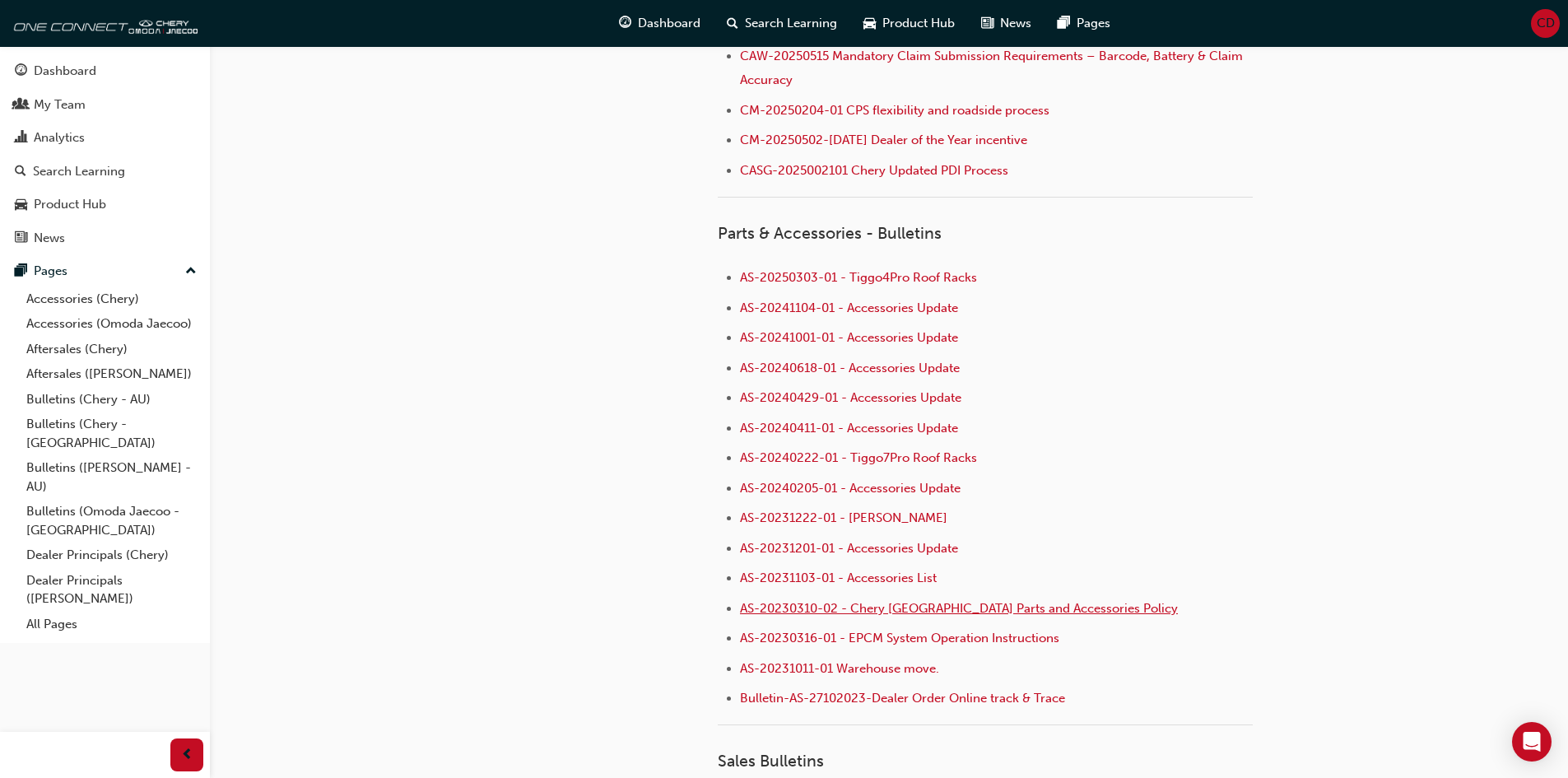
scroll to position [988, 0]
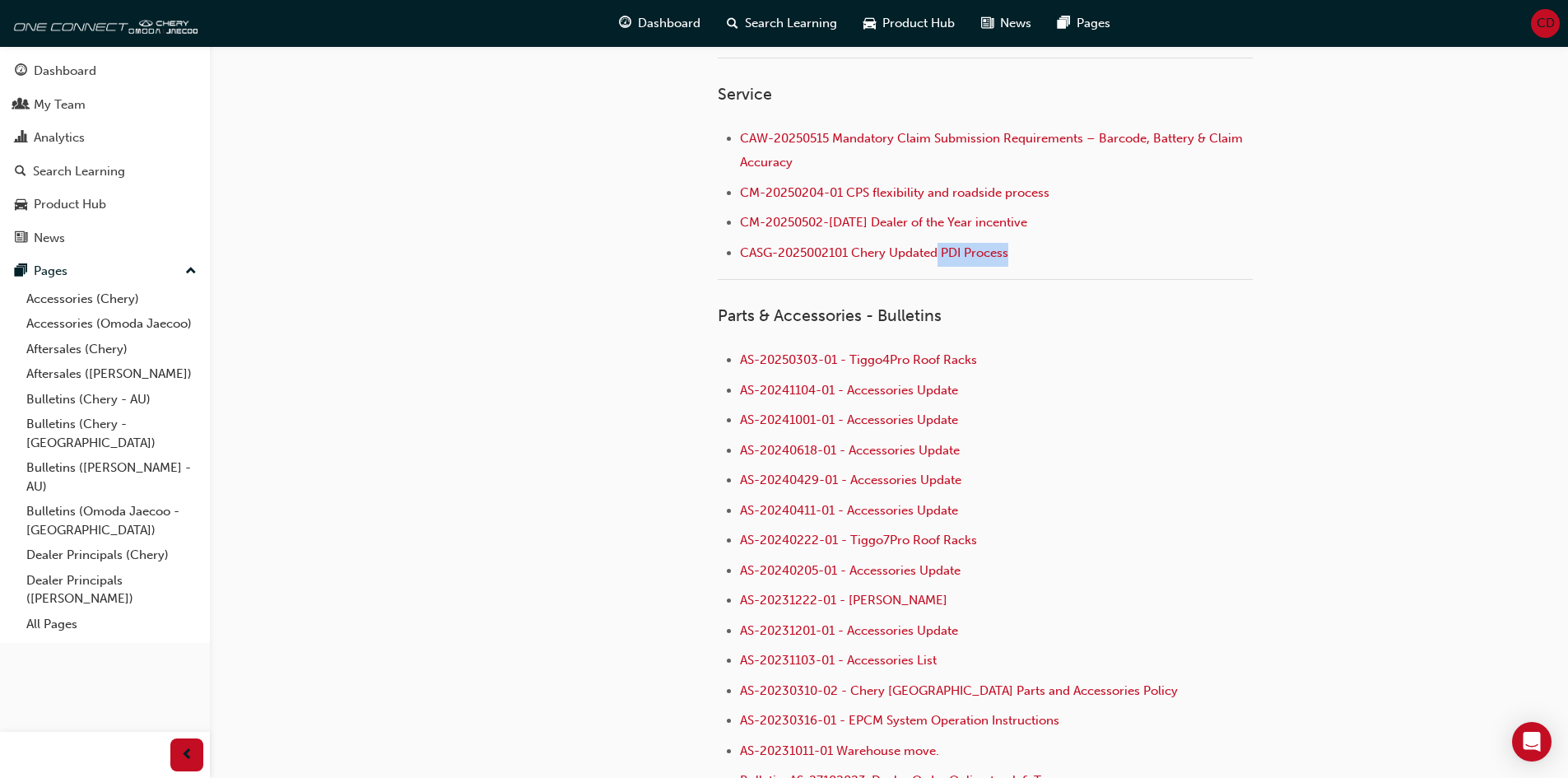
drag, startPoint x: 1018, startPoint y: 251, endPoint x: 1071, endPoint y: 270, distance: 56.3
click at [940, 261] on li "CASG-2025002101 Chery Updated PDI Process" at bounding box center [996, 255] width 513 height 24
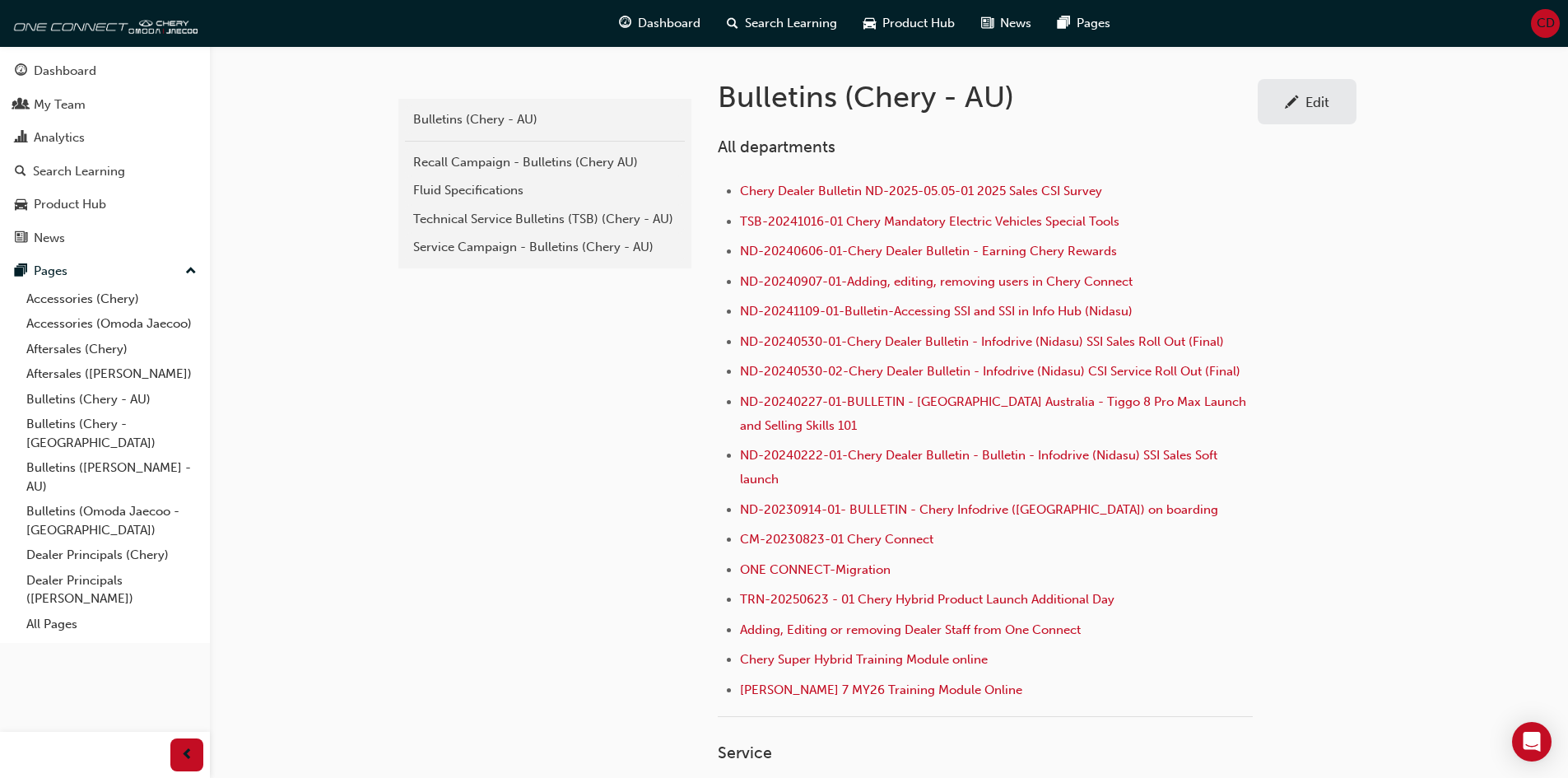
click at [1275, 97] on div "Edit" at bounding box center [1308, 101] width 74 height 21
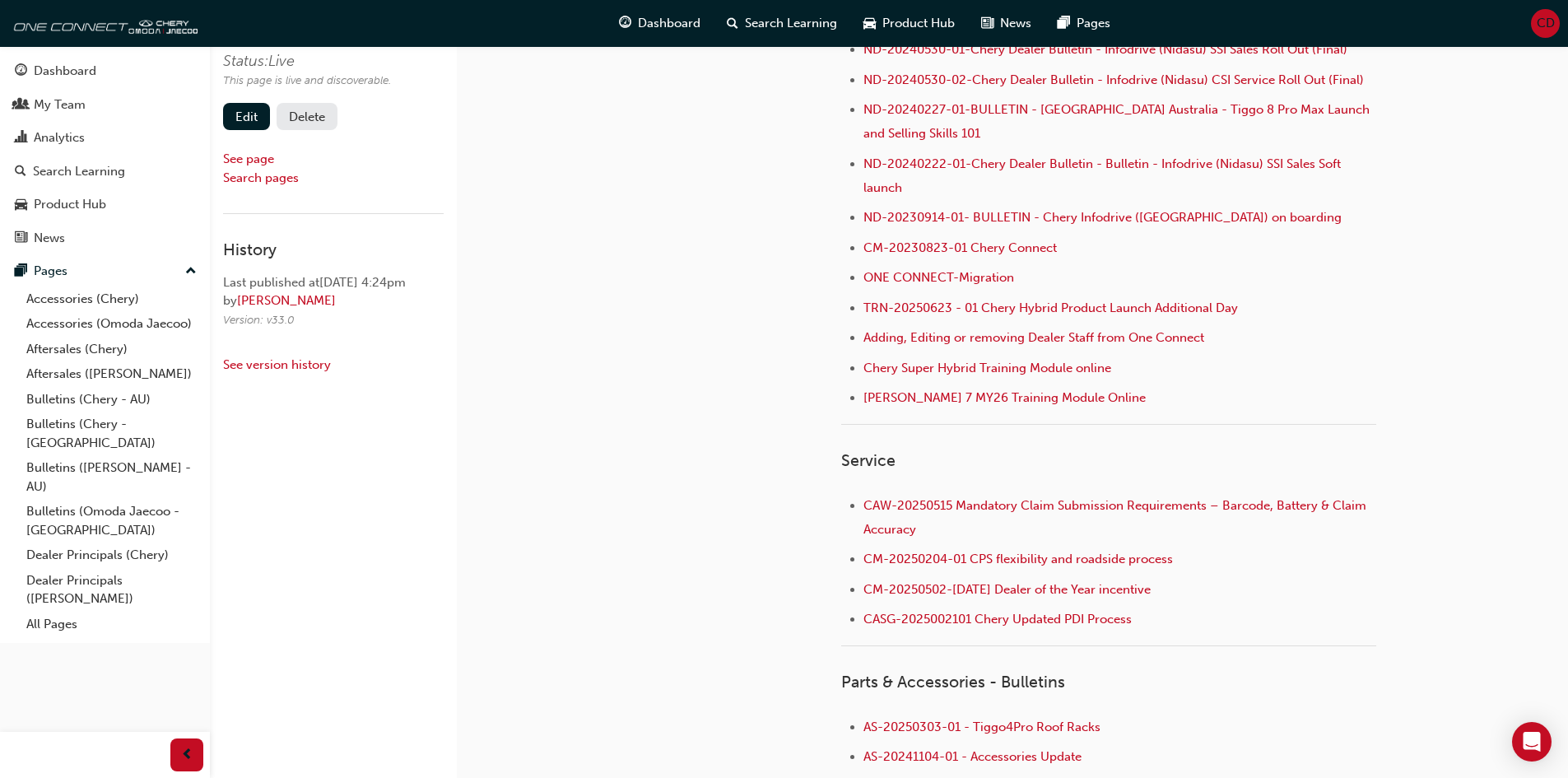
scroll to position [823, 0]
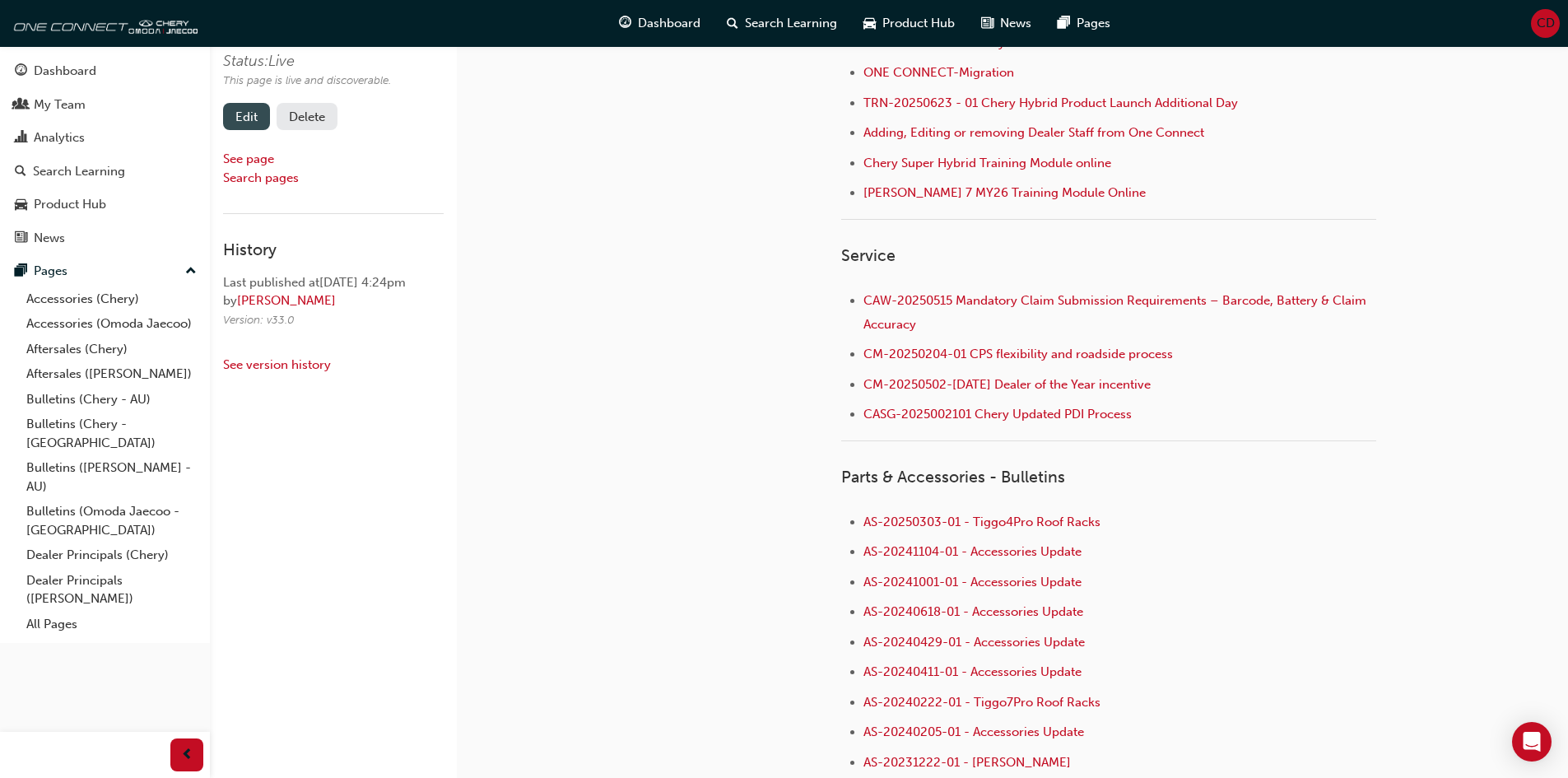
click at [241, 115] on link "Edit" at bounding box center [246, 116] width 47 height 27
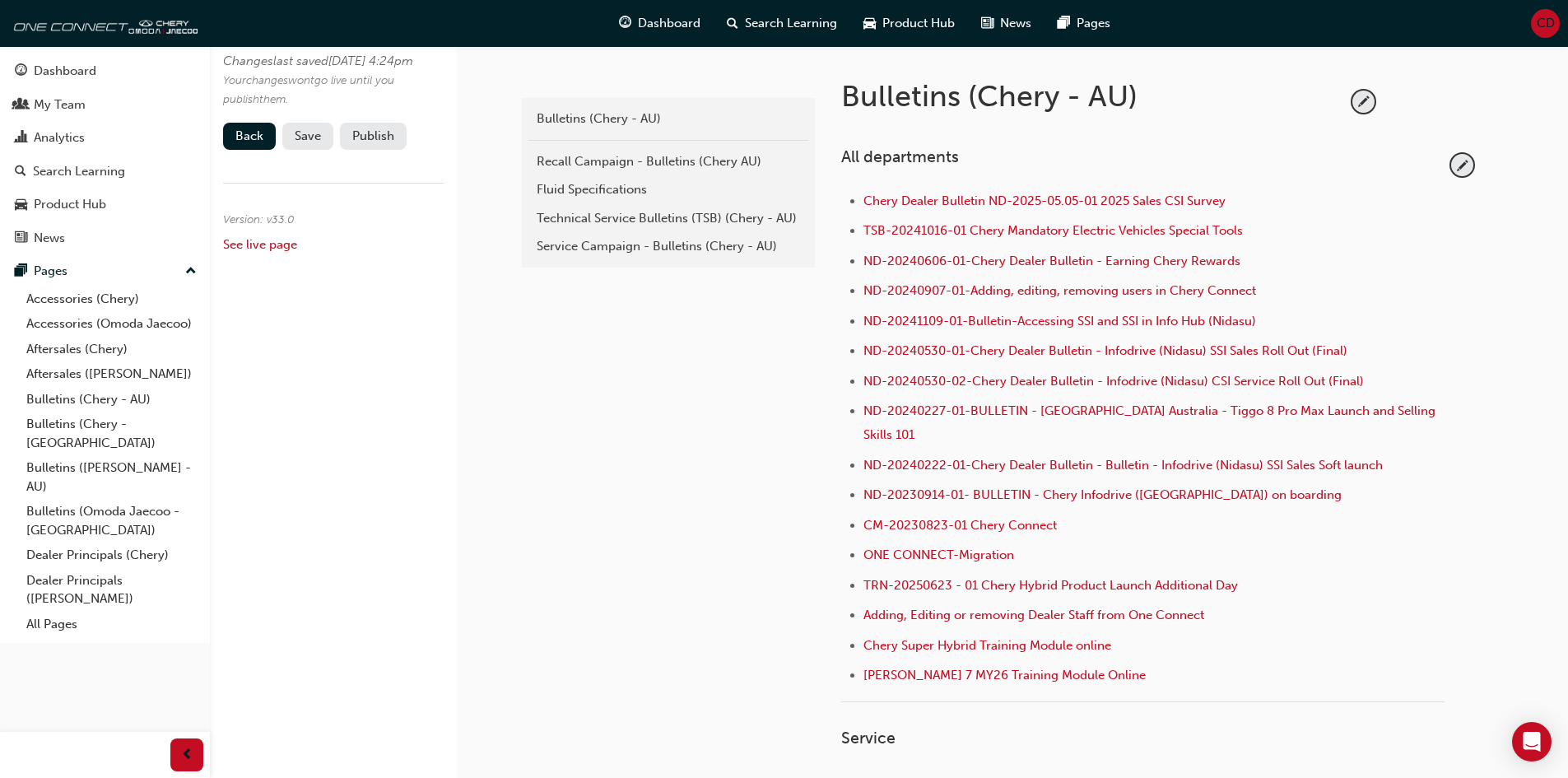
scroll to position [330, 0]
click at [1464, 170] on span "pencil-icon" at bounding box center [1463, 166] width 22 height 22
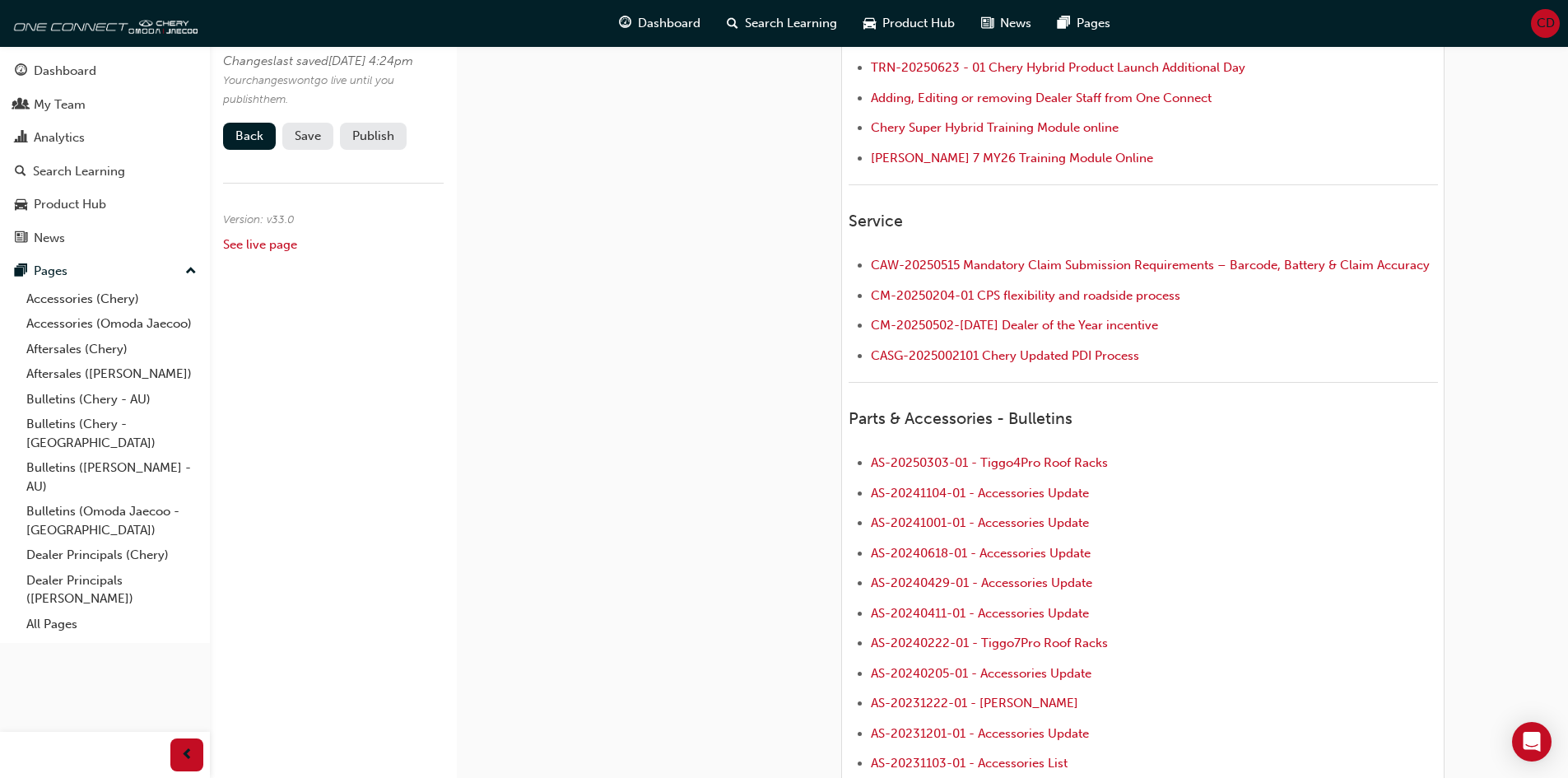
scroll to position [906, 0]
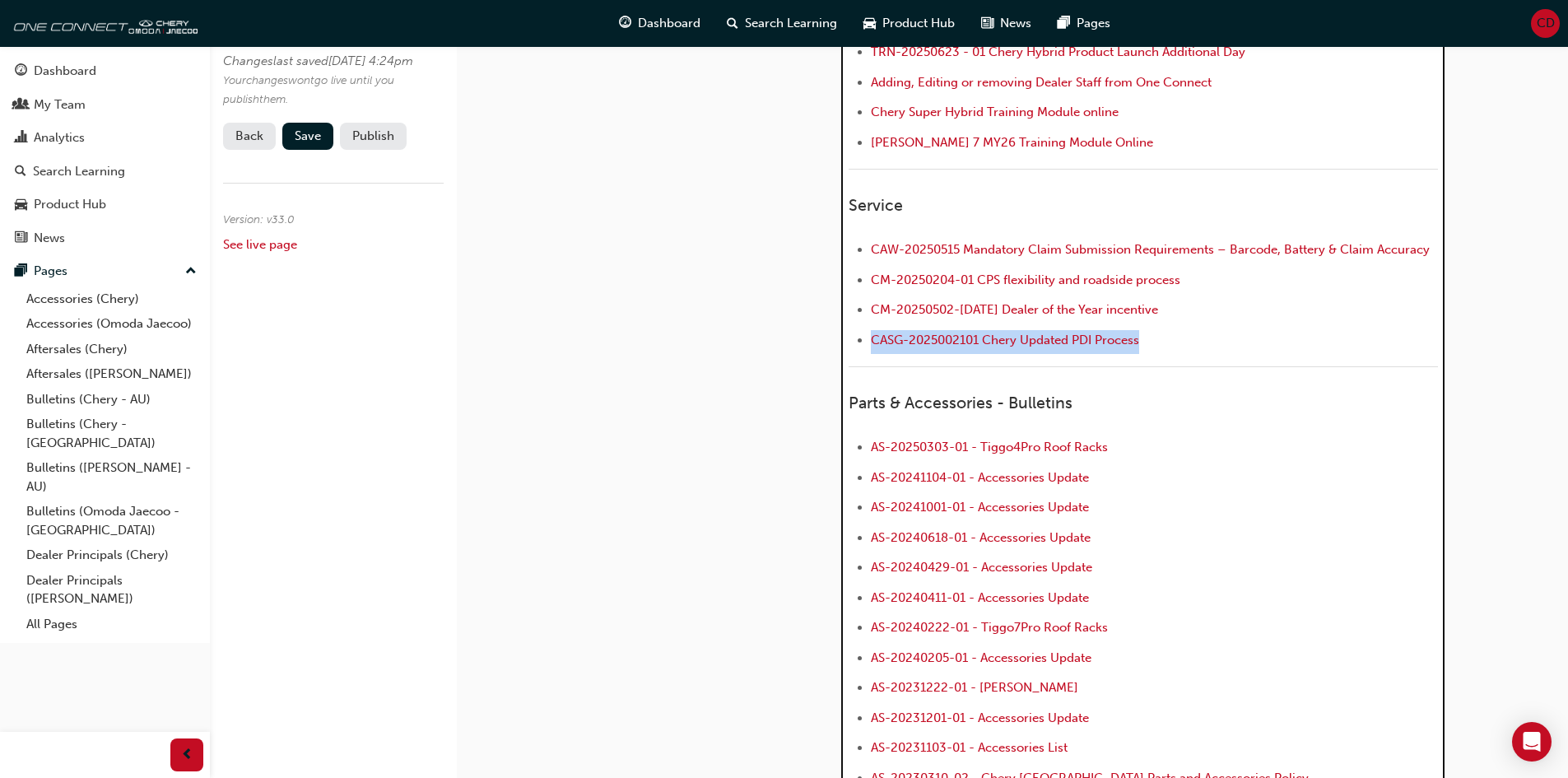
drag, startPoint x: 1157, startPoint y: 316, endPoint x: 873, endPoint y: 324, distance: 284.1
click at [873, 330] on li "CASG-2025002101 Chery Updated PDI Process" at bounding box center [1154, 342] width 567 height 24
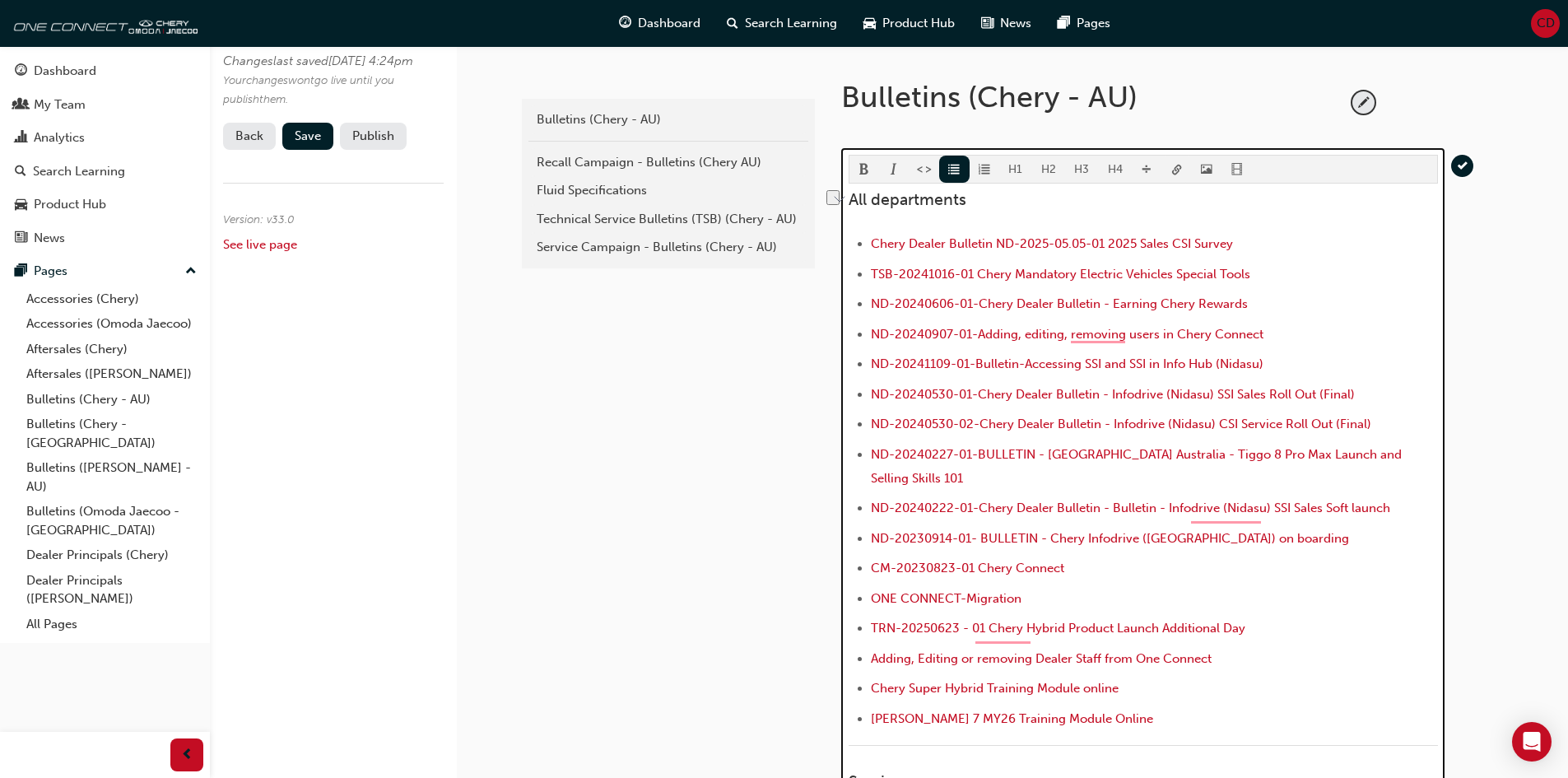
click at [1183, 171] on button "button" at bounding box center [1177, 169] width 30 height 27
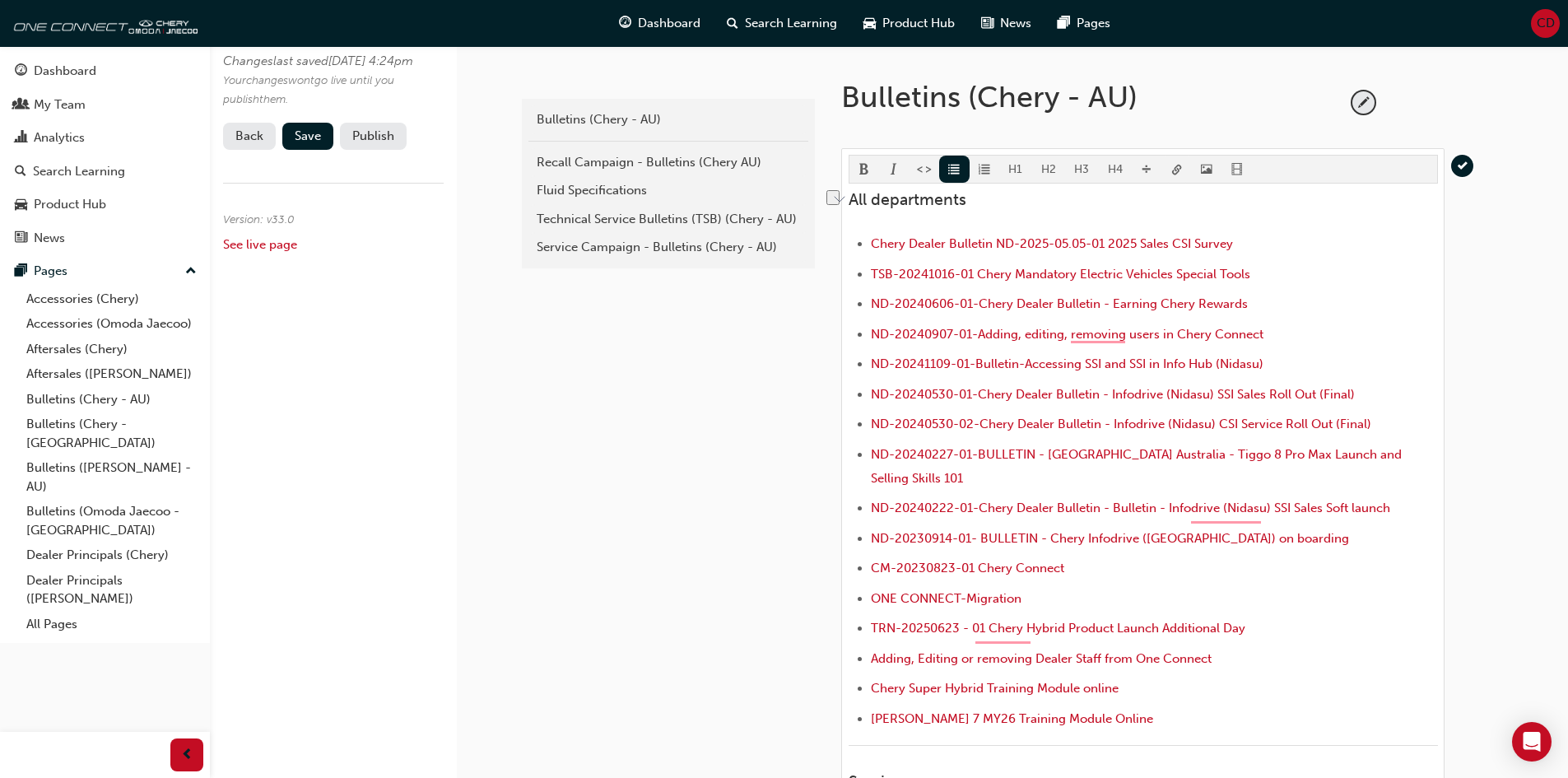
click at [1178, 171] on body "Your version of Internet Explorer is outdated and not supported. Please upgrade…" at bounding box center [784, 59] width 1568 height 778
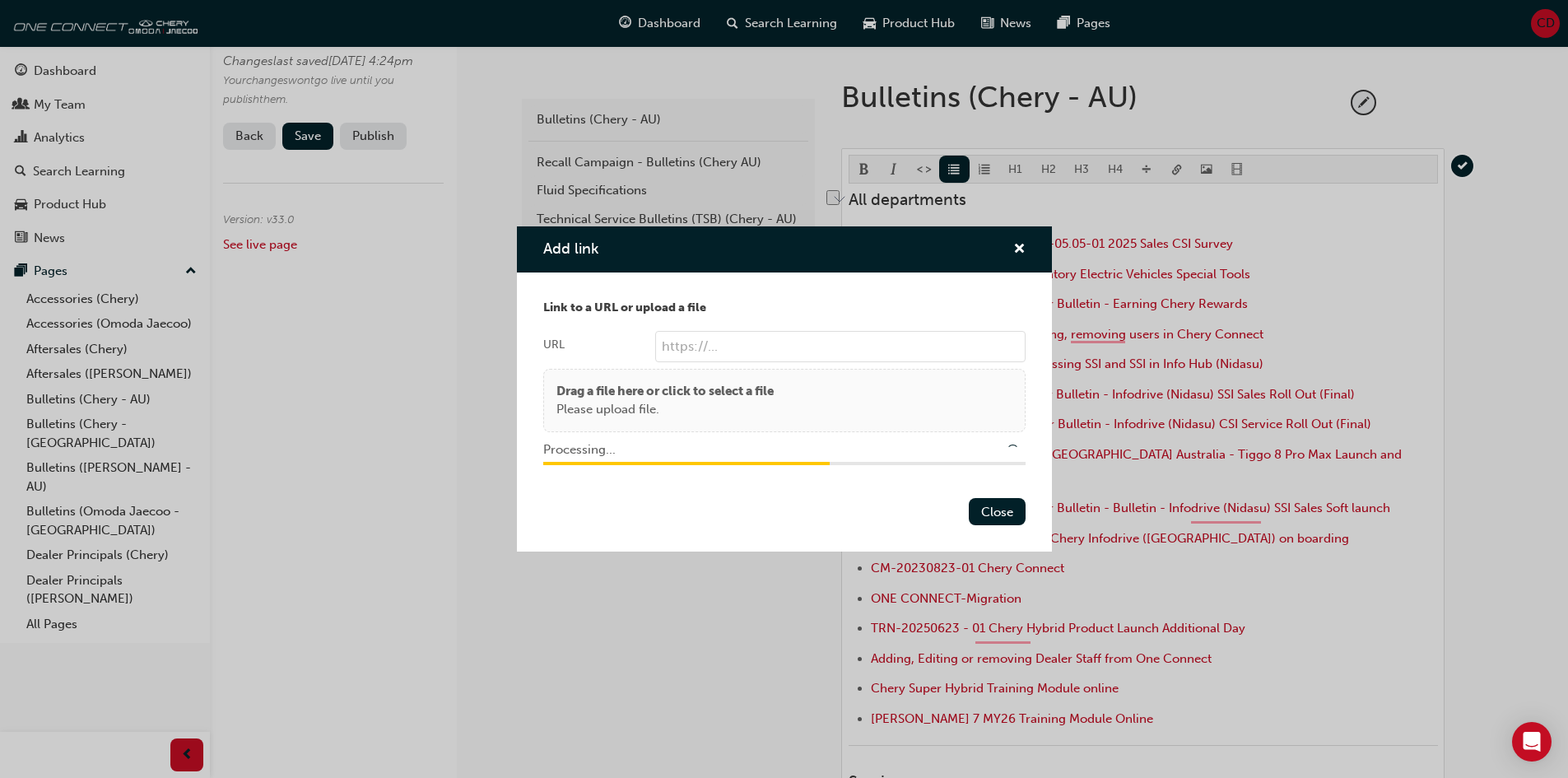
type input "/upload/3898098a-b06a-43af-989d-b3cbb693a0ca.pdf"
click at [1015, 516] on button "Close" at bounding box center [997, 511] width 57 height 27
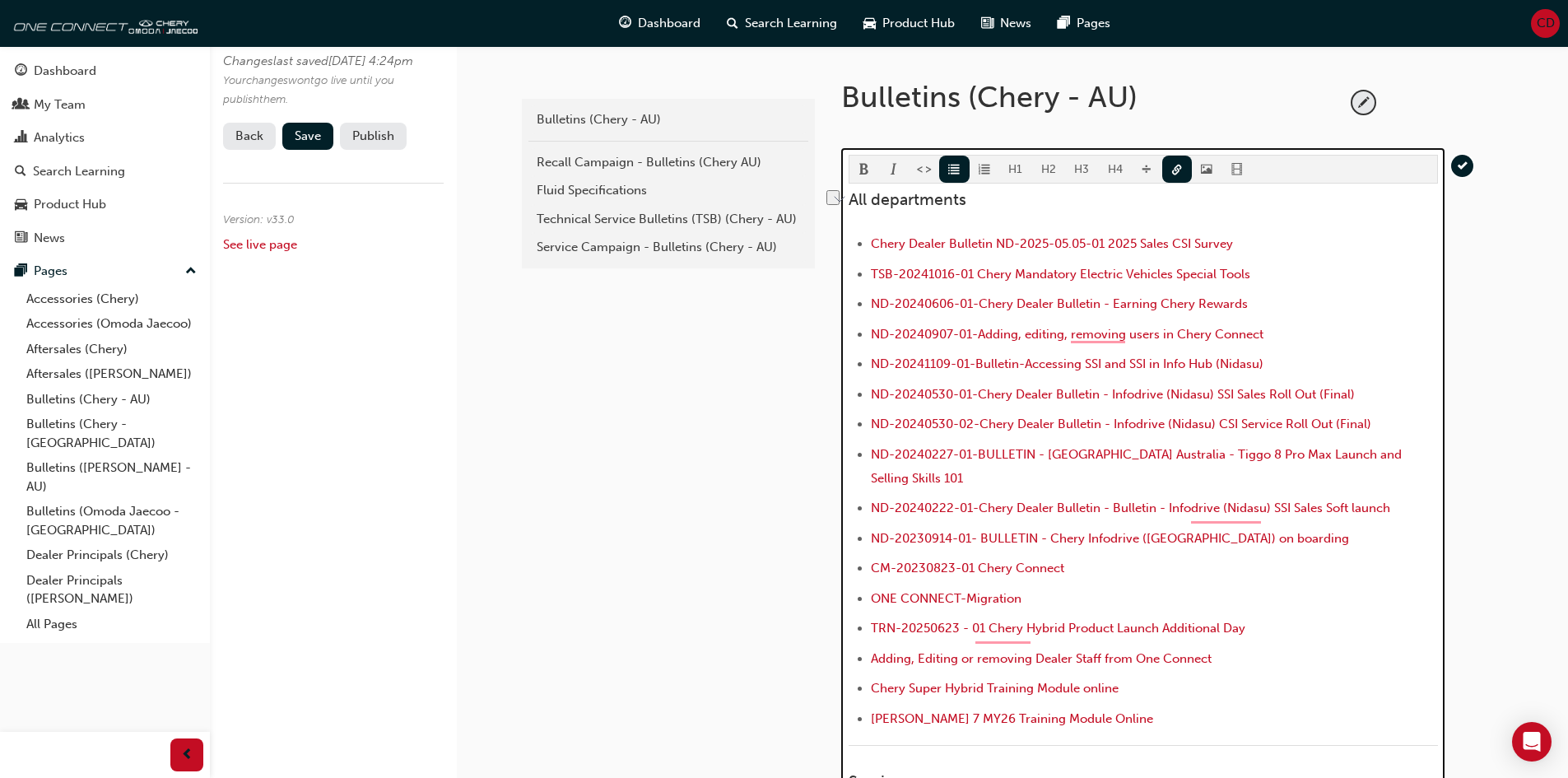
scroll to position [832, 0]
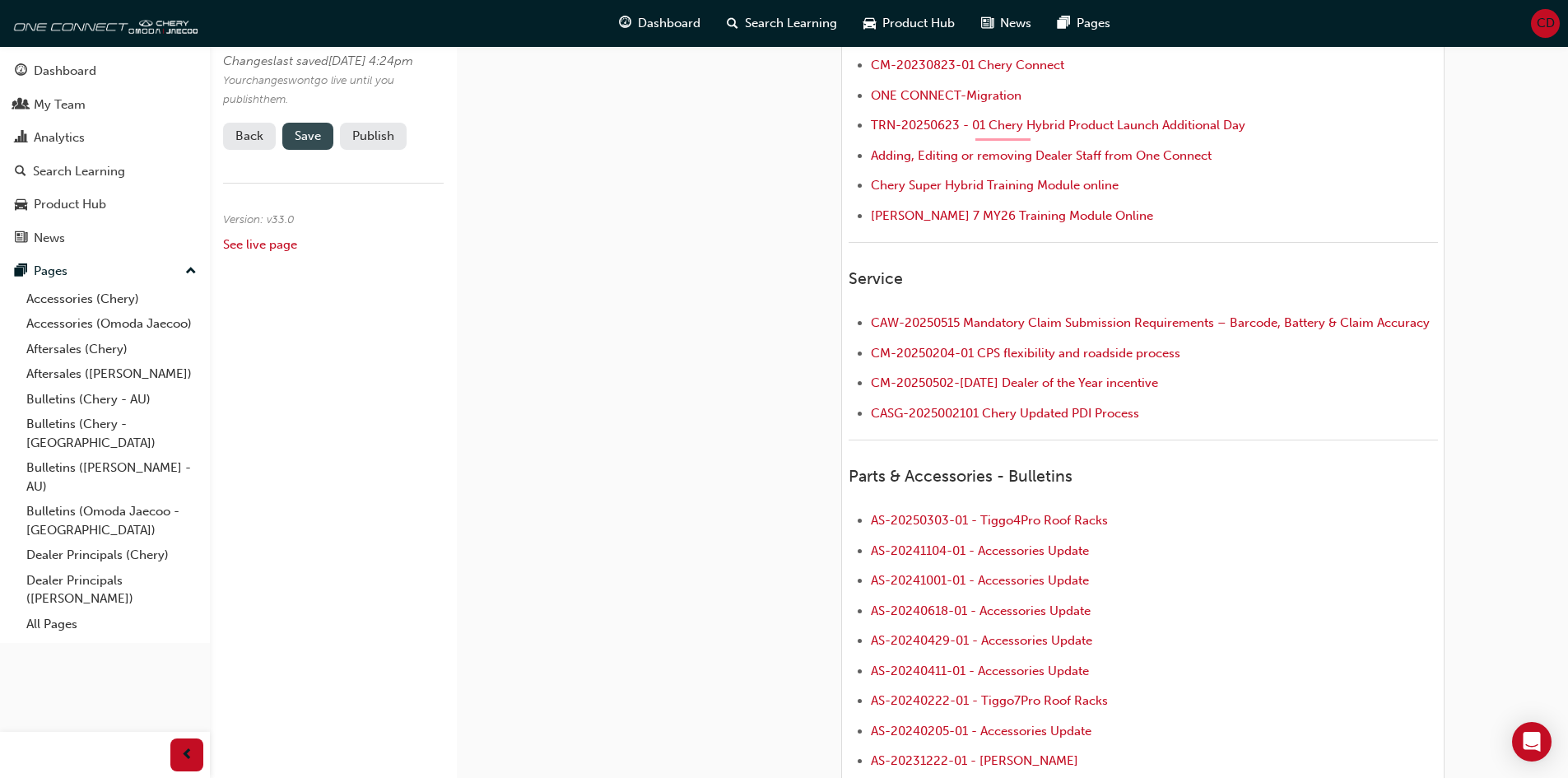
click at [295, 143] on span "Save" at bounding box center [308, 136] width 26 height 15
click at [382, 150] on button "Publish" at bounding box center [373, 136] width 67 height 27
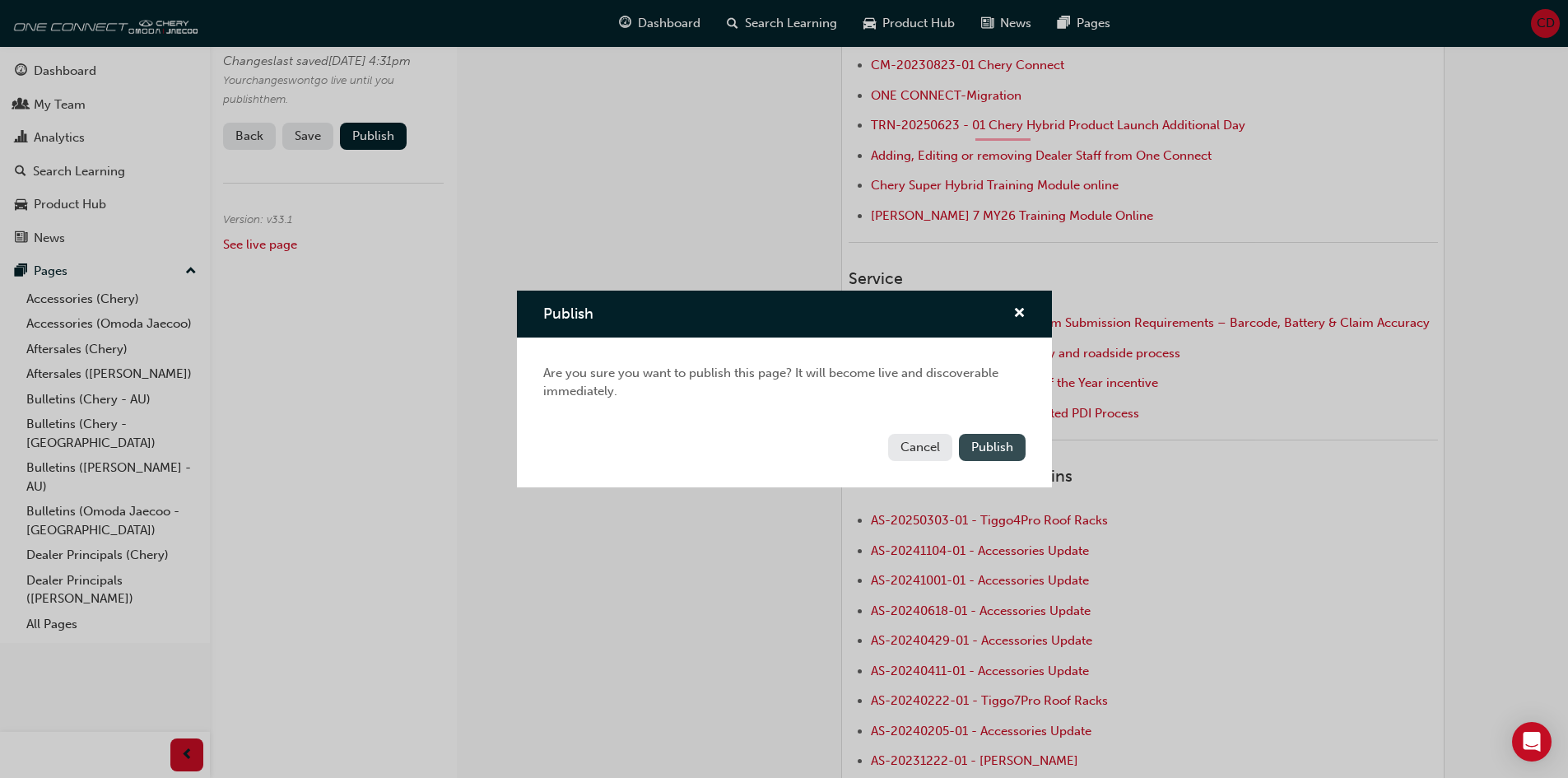
click at [1009, 441] on span "Publish" at bounding box center [992, 448] width 42 height 15
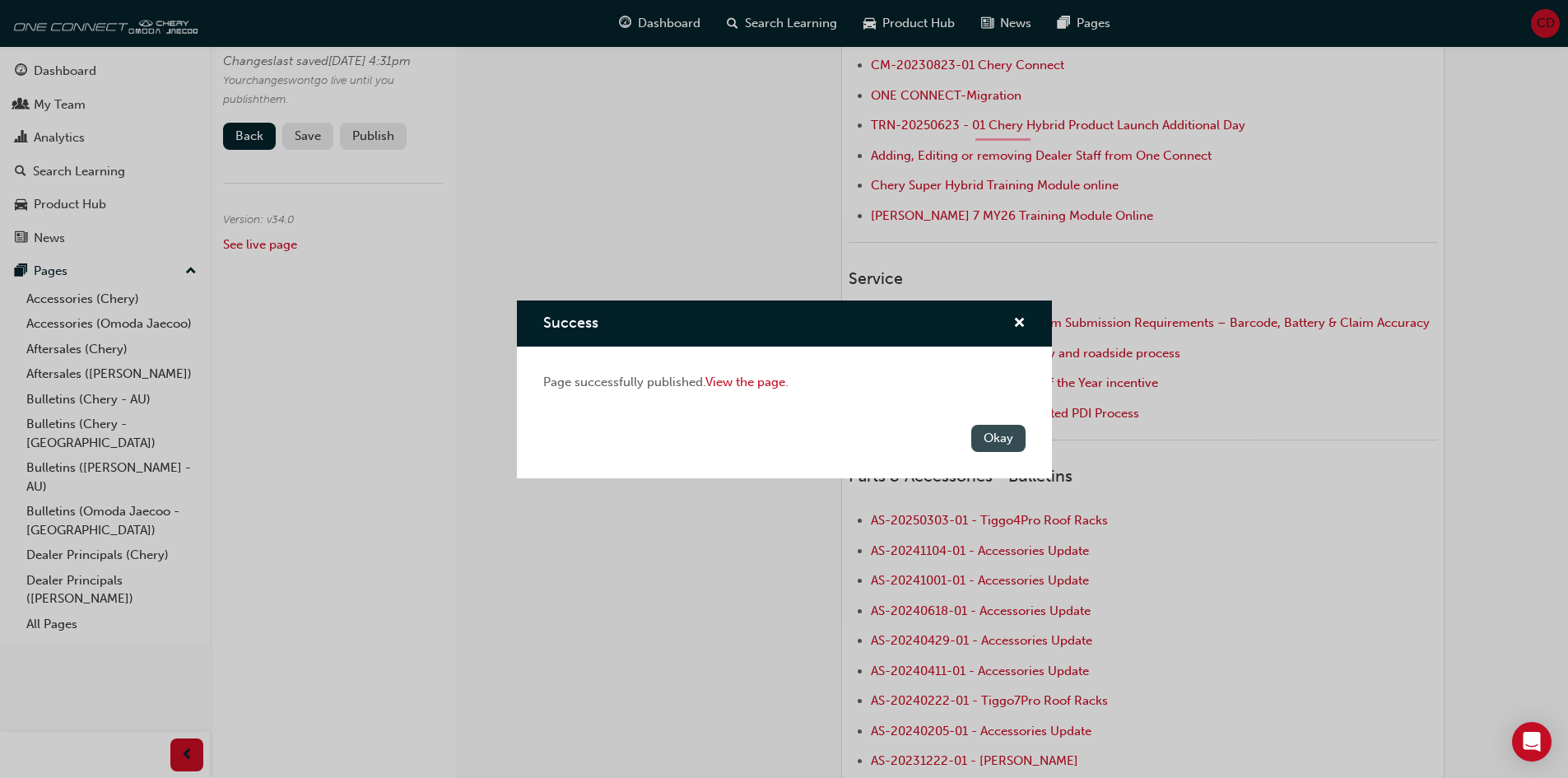
click at [999, 448] on button "Okay" at bounding box center [999, 438] width 54 height 27
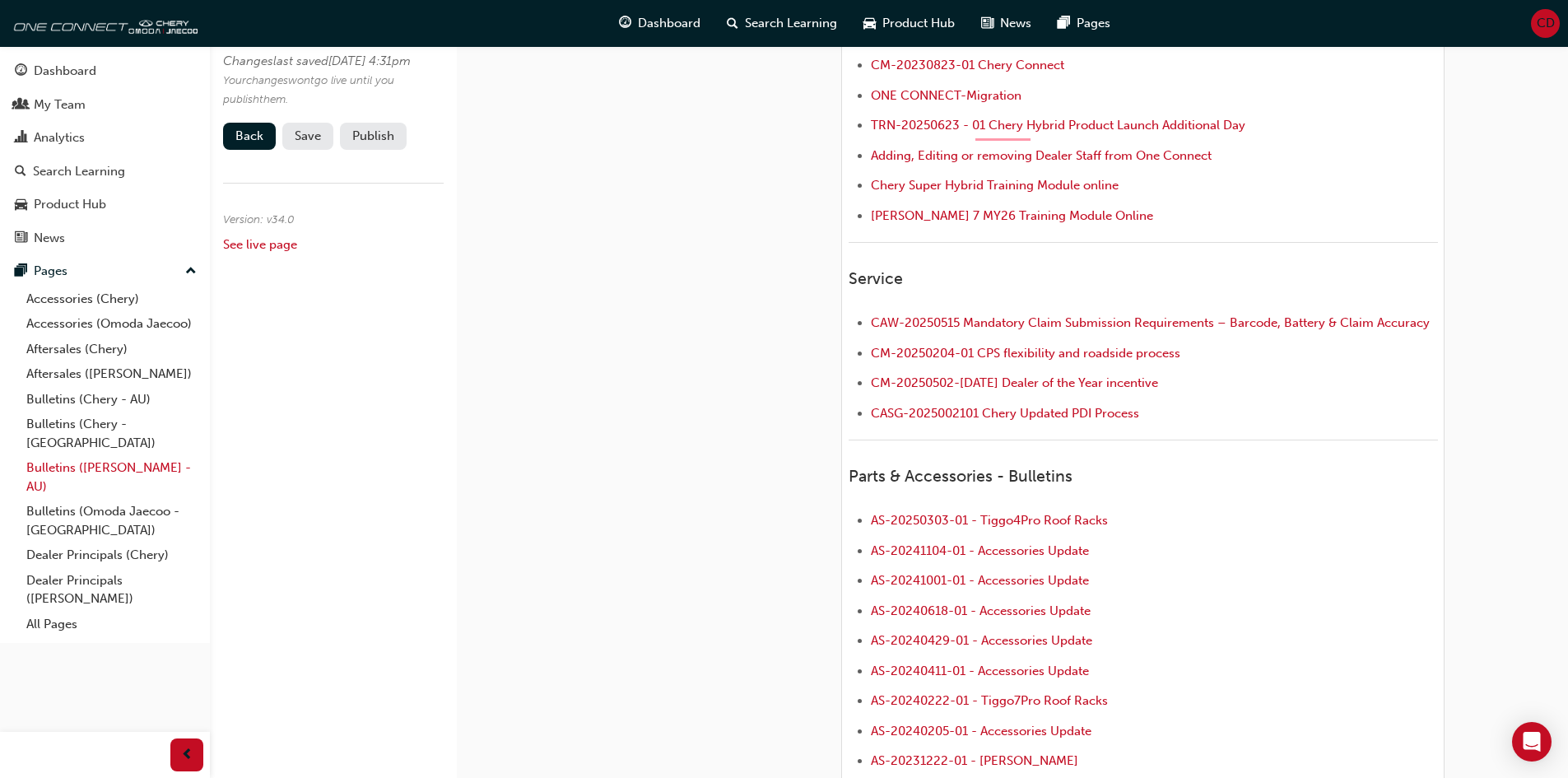
click at [86, 456] on link "Bulletins ([PERSON_NAME] - AU)" at bounding box center [111, 477] width 184 height 44
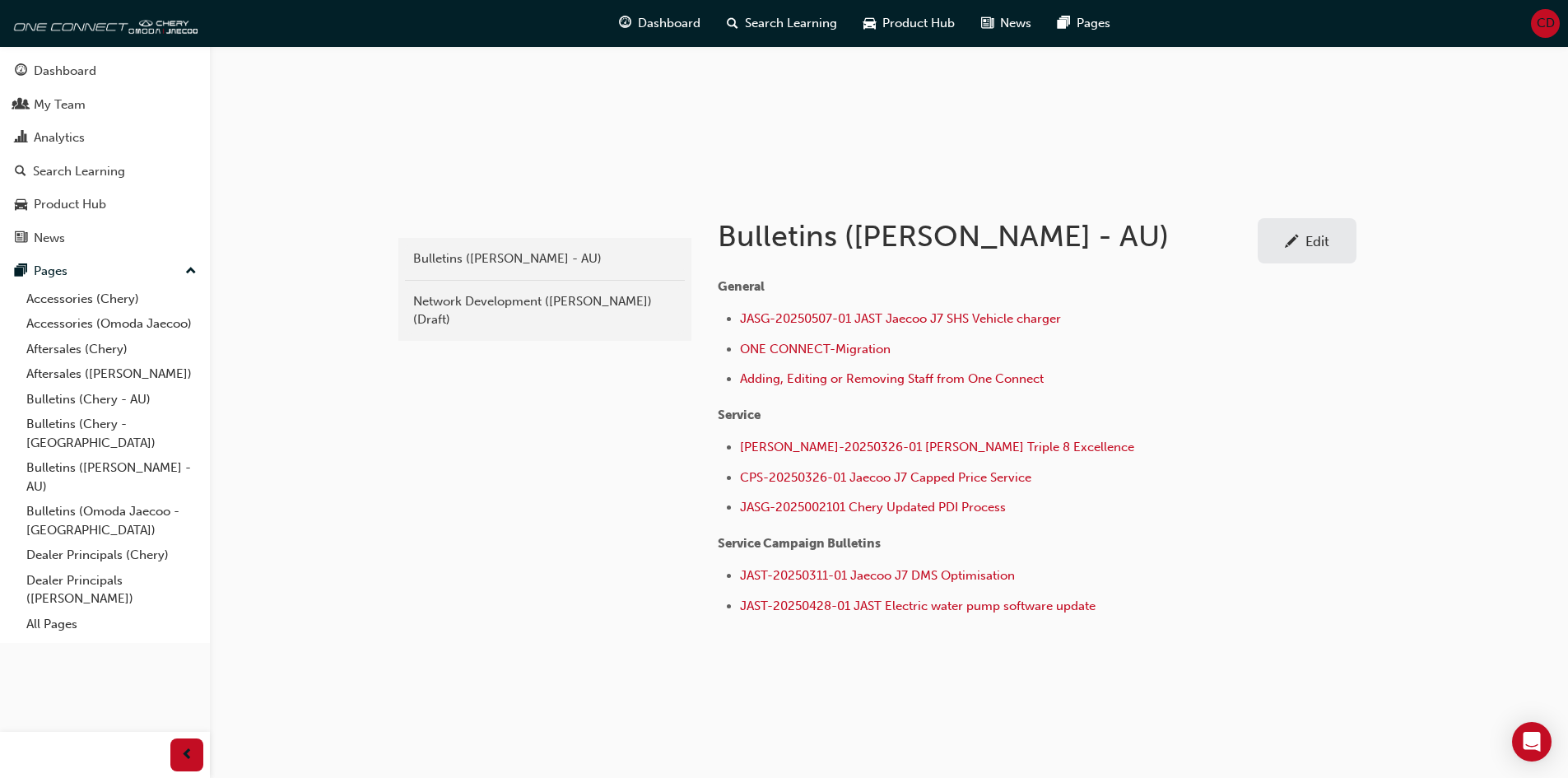
scroll to position [191, 0]
click at [1333, 220] on link "Edit" at bounding box center [1308, 240] width 99 height 45
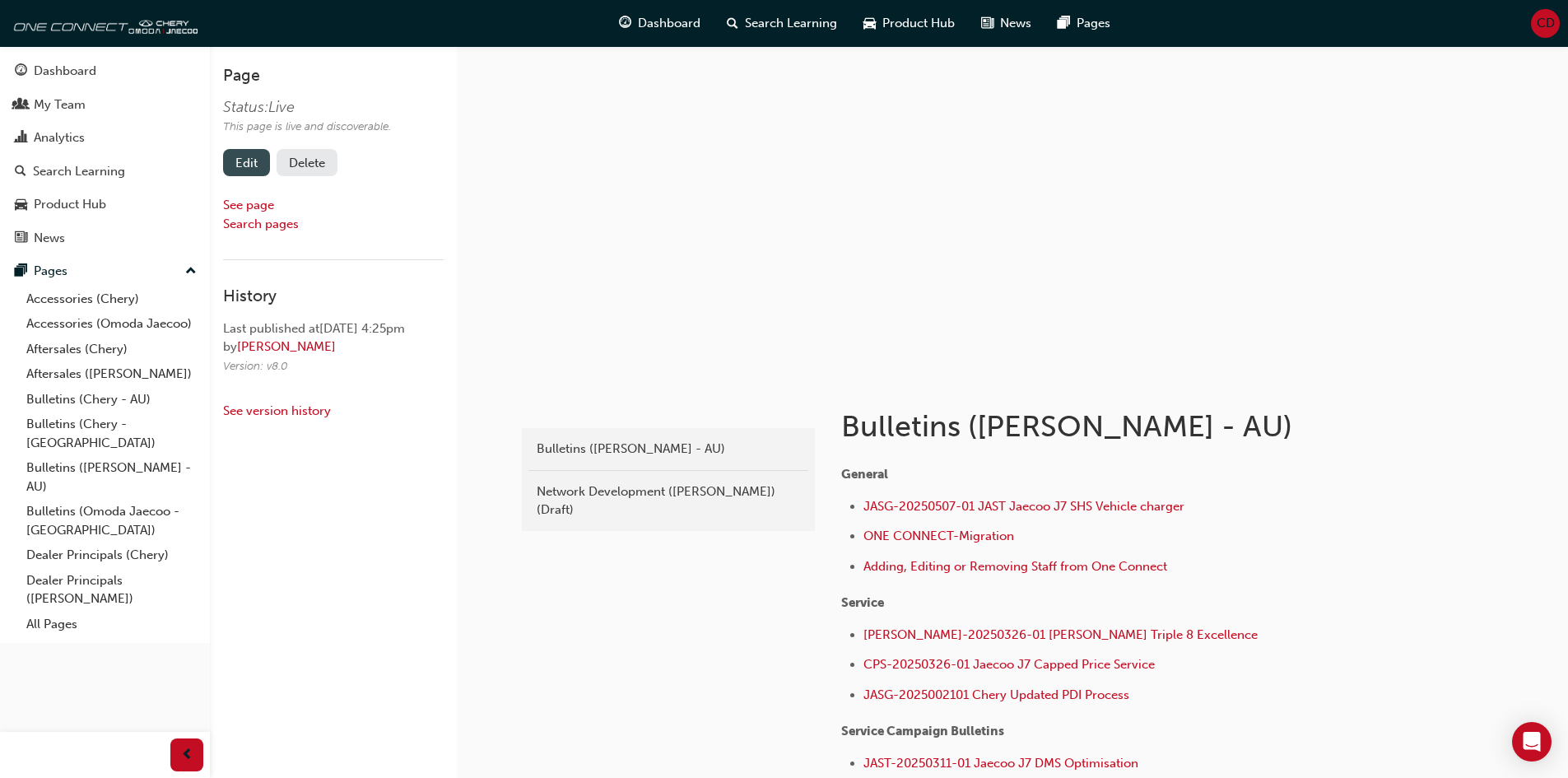
click at [255, 172] on link "Edit" at bounding box center [246, 162] width 47 height 27
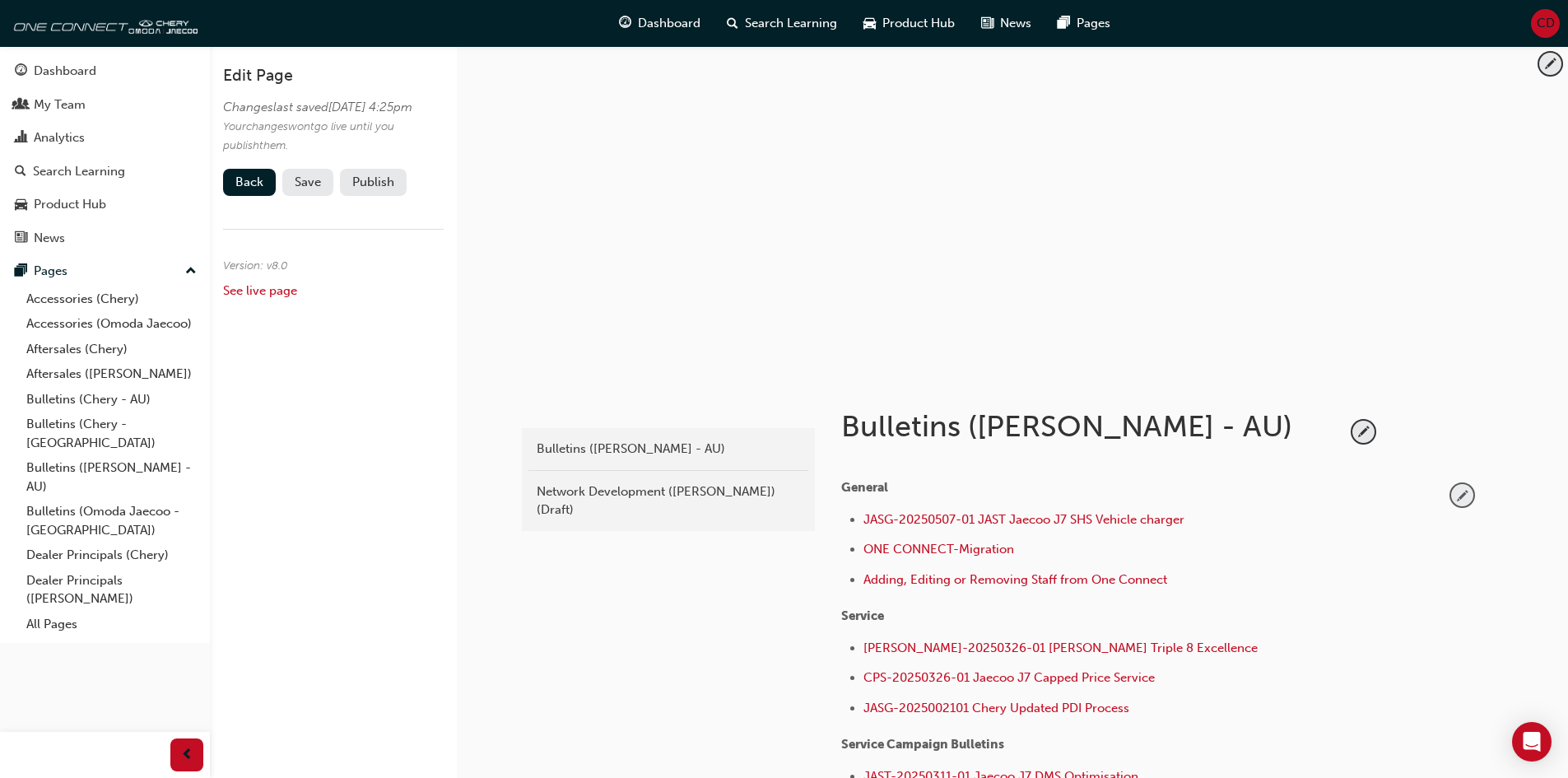
click at [1464, 499] on span "pencil-icon" at bounding box center [1463, 495] width 22 height 22
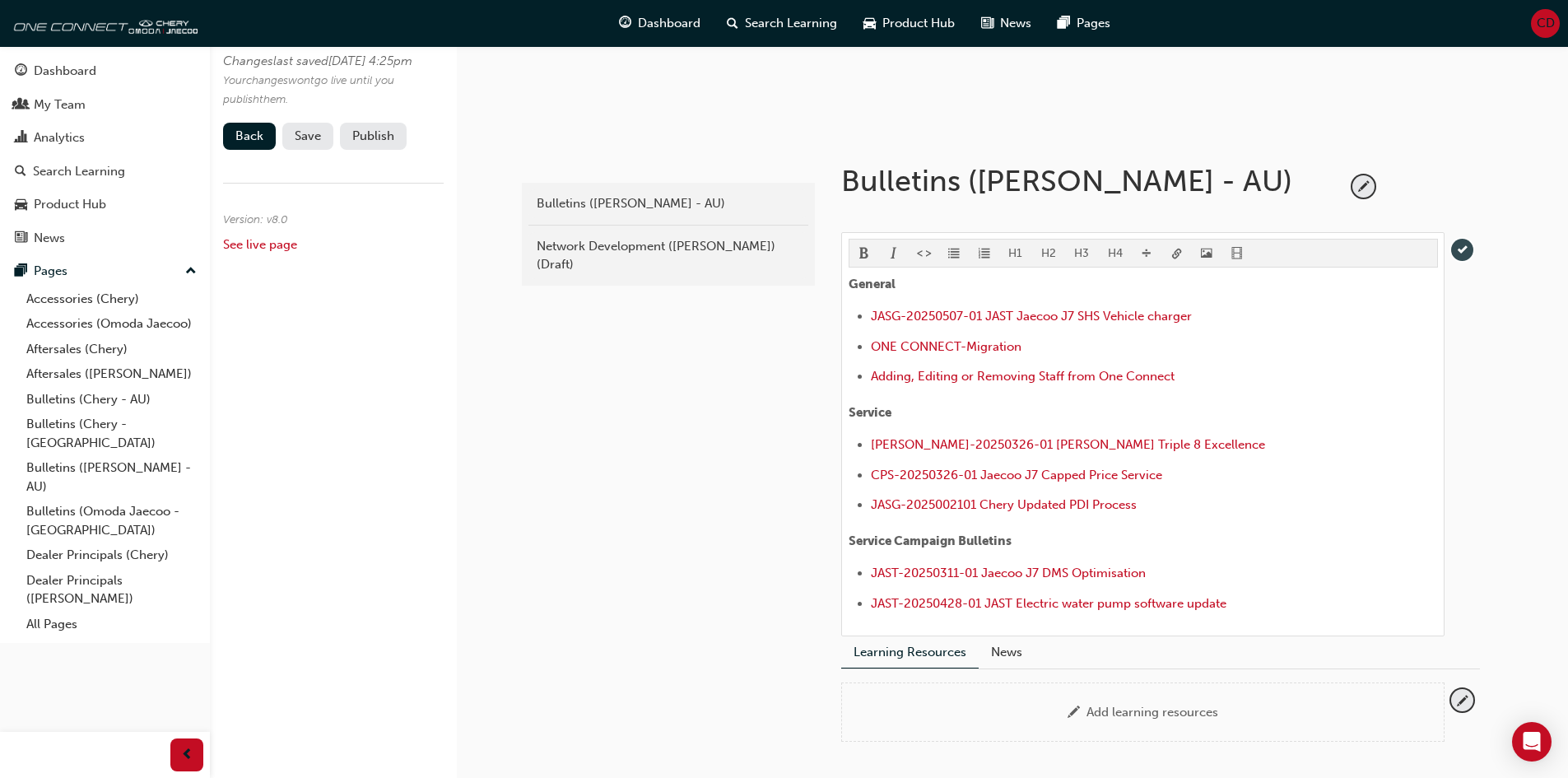
scroll to position [247, 0]
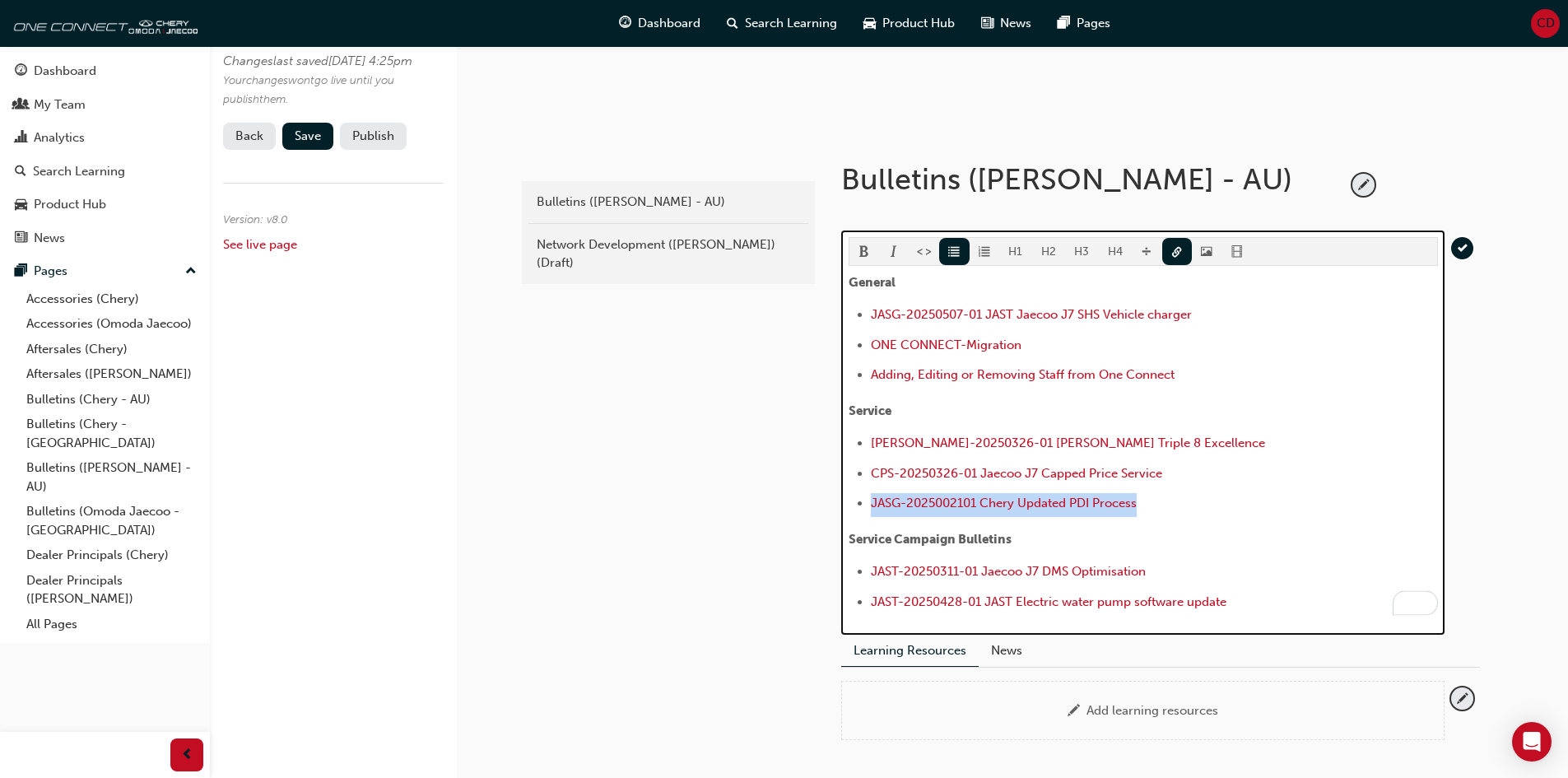
drag, startPoint x: 1140, startPoint y: 505, endPoint x: 873, endPoint y: 494, distance: 267.2
click at [873, 494] on li "JASG-2025002101 Chery Updated PDI Process" at bounding box center [1154, 505] width 567 height 24
click at [1172, 252] on span "link-icon" at bounding box center [1177, 253] width 12 height 14
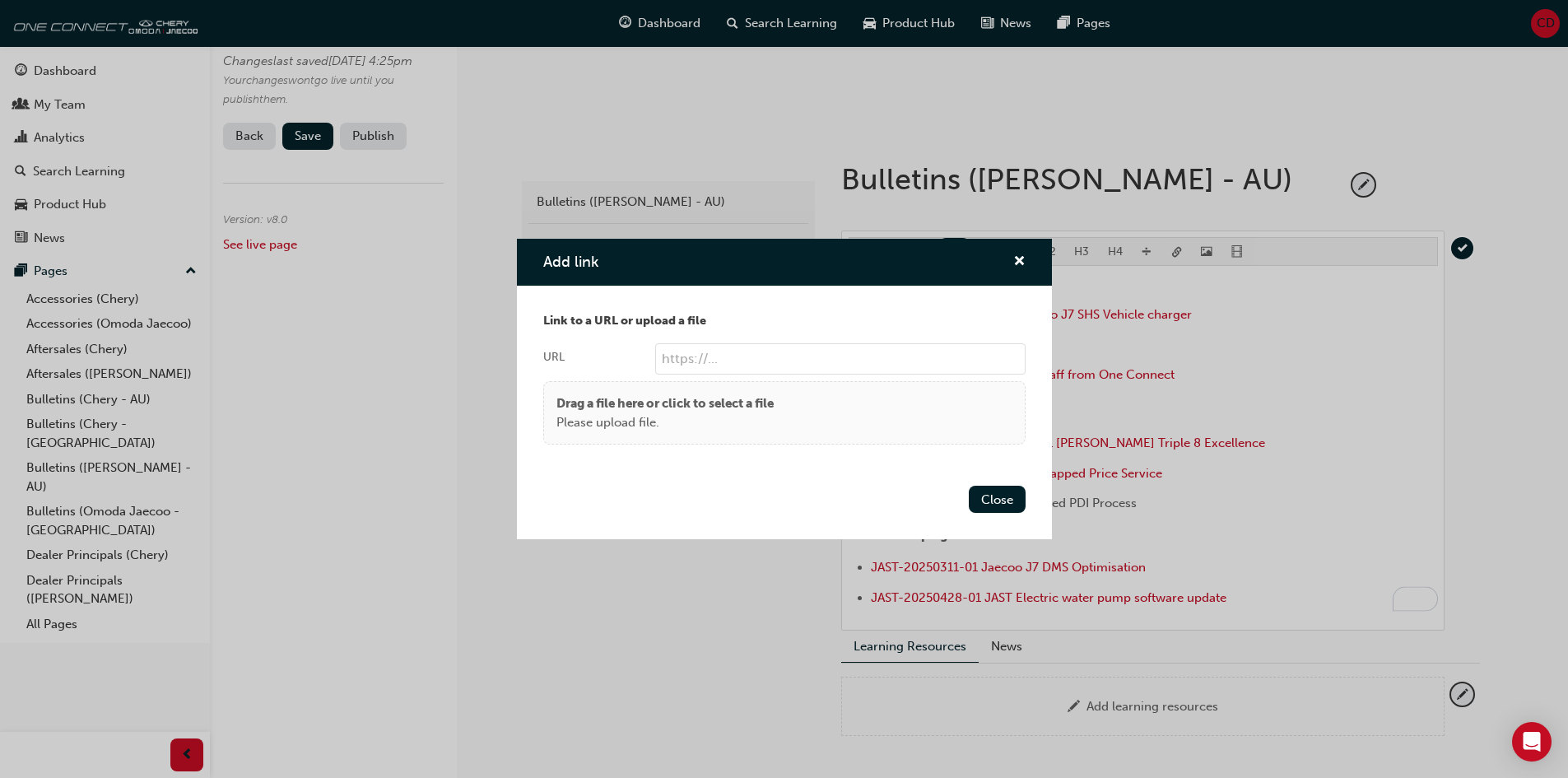
click at [1174, 252] on body "Your version of Internet Explorer is outdated and not supported. Please upgrade…" at bounding box center [784, 142] width 1568 height 778
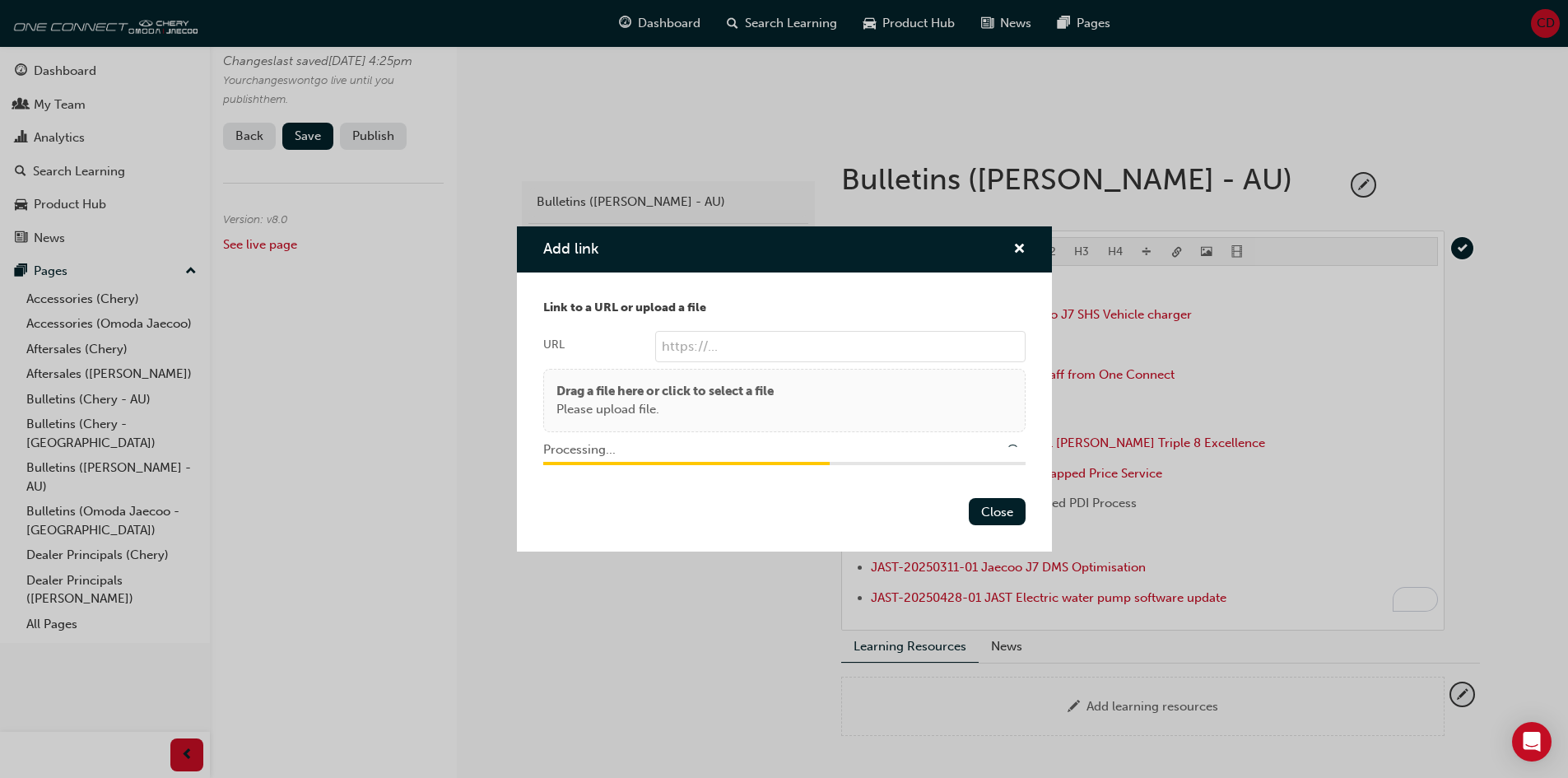
type input "/upload/ed4ebb28-60b8-49c4-8d63-c7d0678367db.PDF"
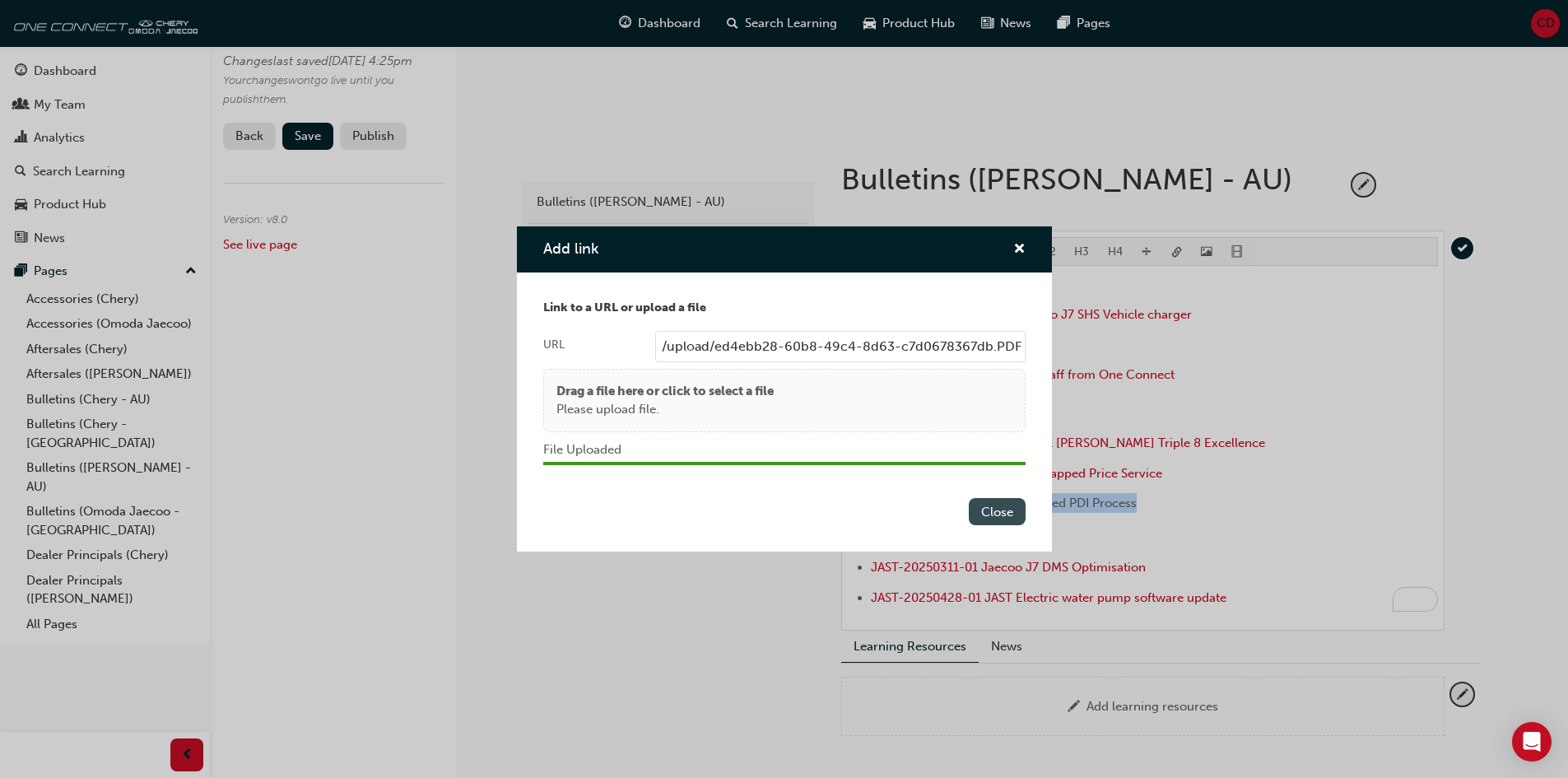
click at [990, 517] on button "Close" at bounding box center [997, 511] width 57 height 27
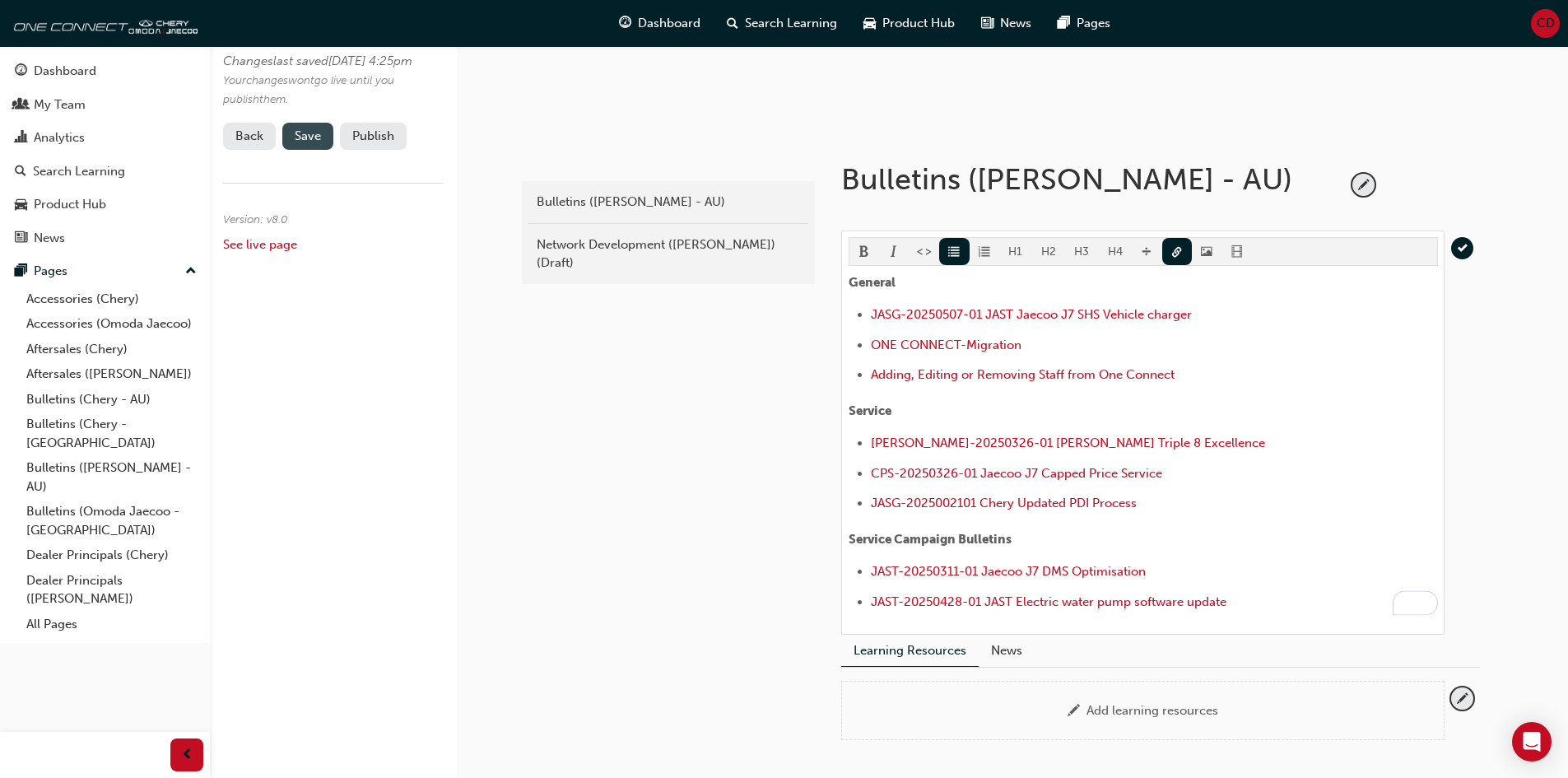
click at [319, 143] on span "Save" at bounding box center [308, 136] width 26 height 15
click at [368, 150] on button "Publish" at bounding box center [373, 136] width 67 height 27
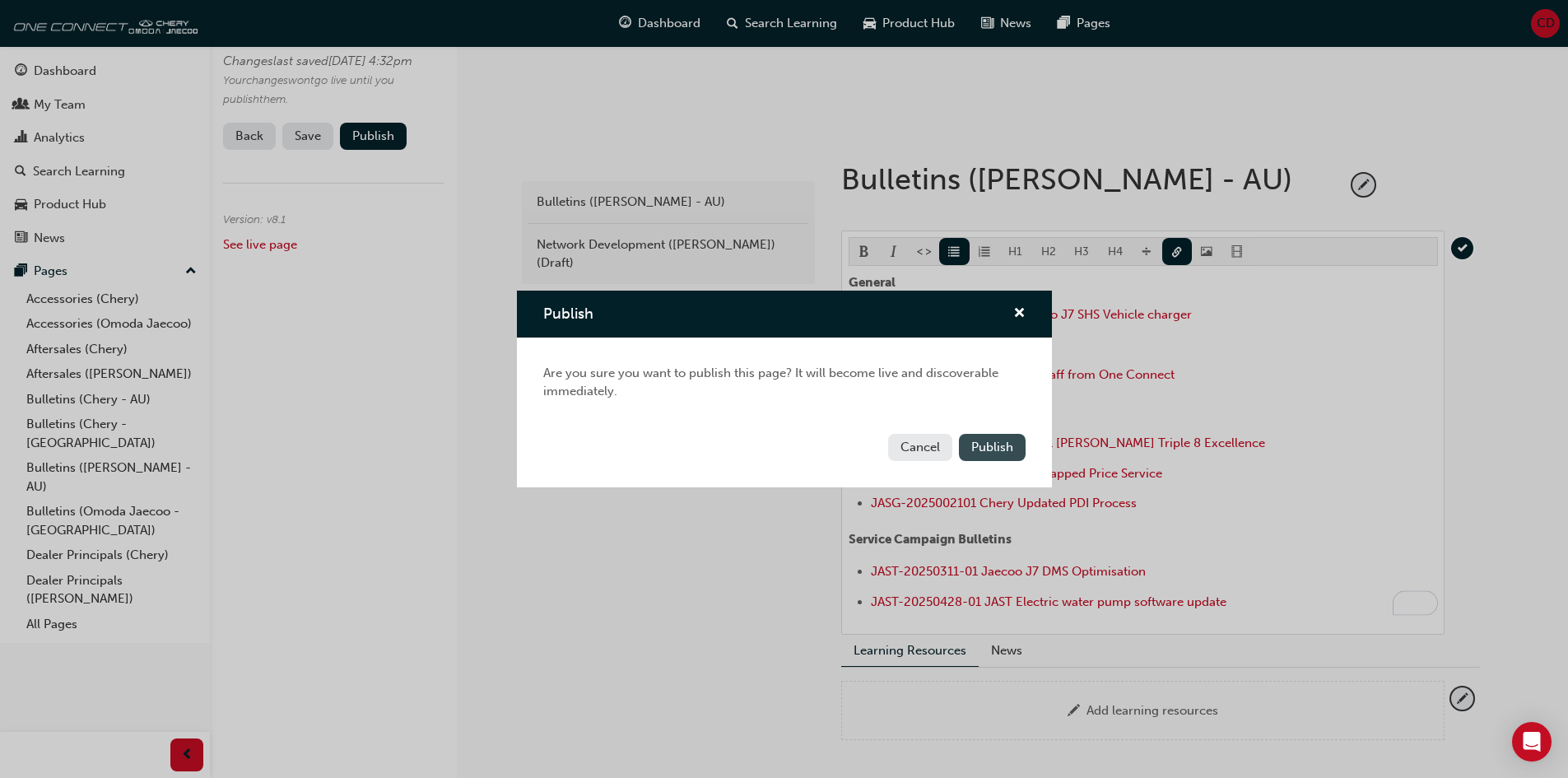
click at [988, 456] on button "Publish" at bounding box center [992, 448] width 67 height 27
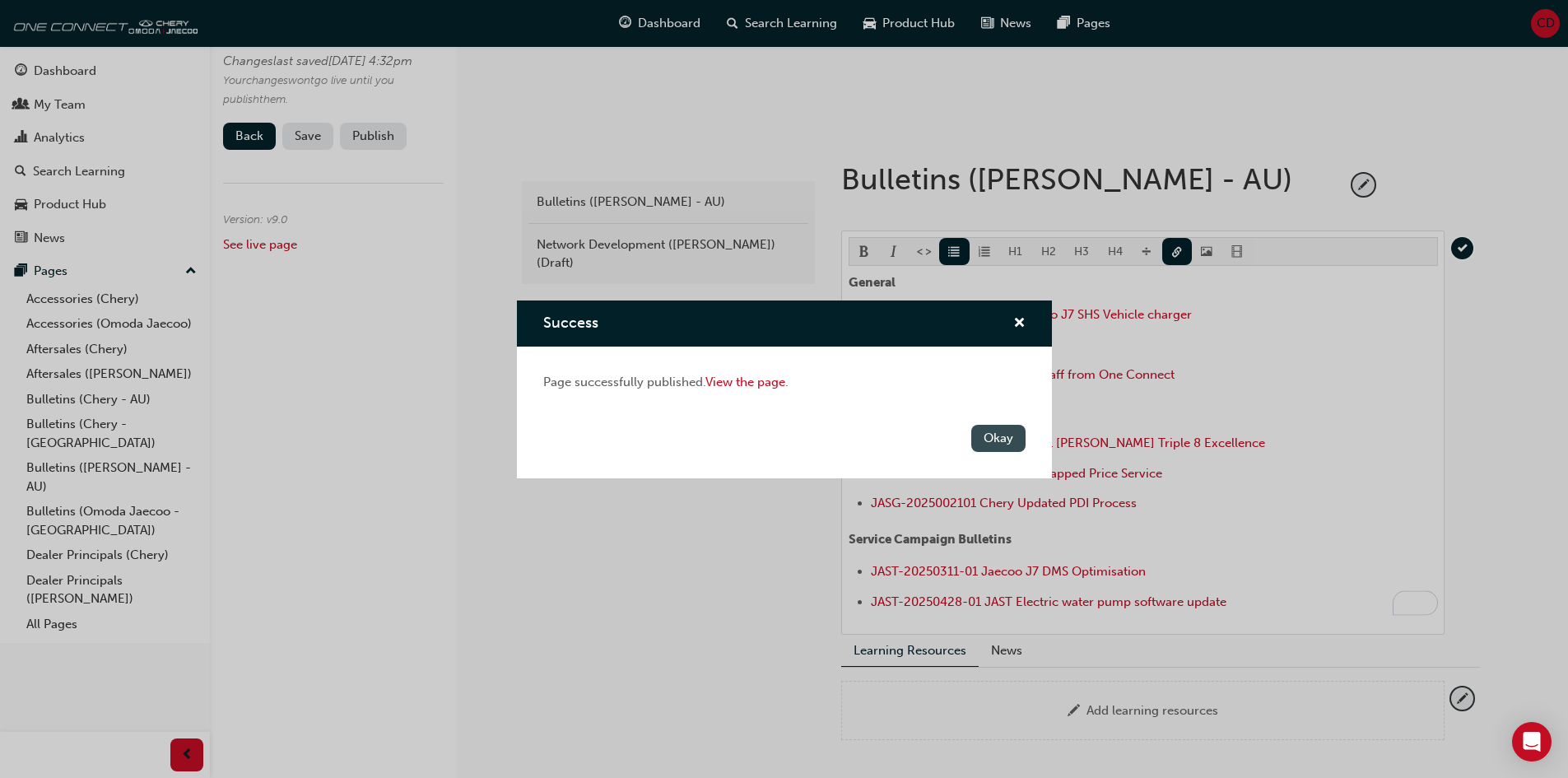
click at [983, 440] on button "Okay" at bounding box center [999, 438] width 54 height 27
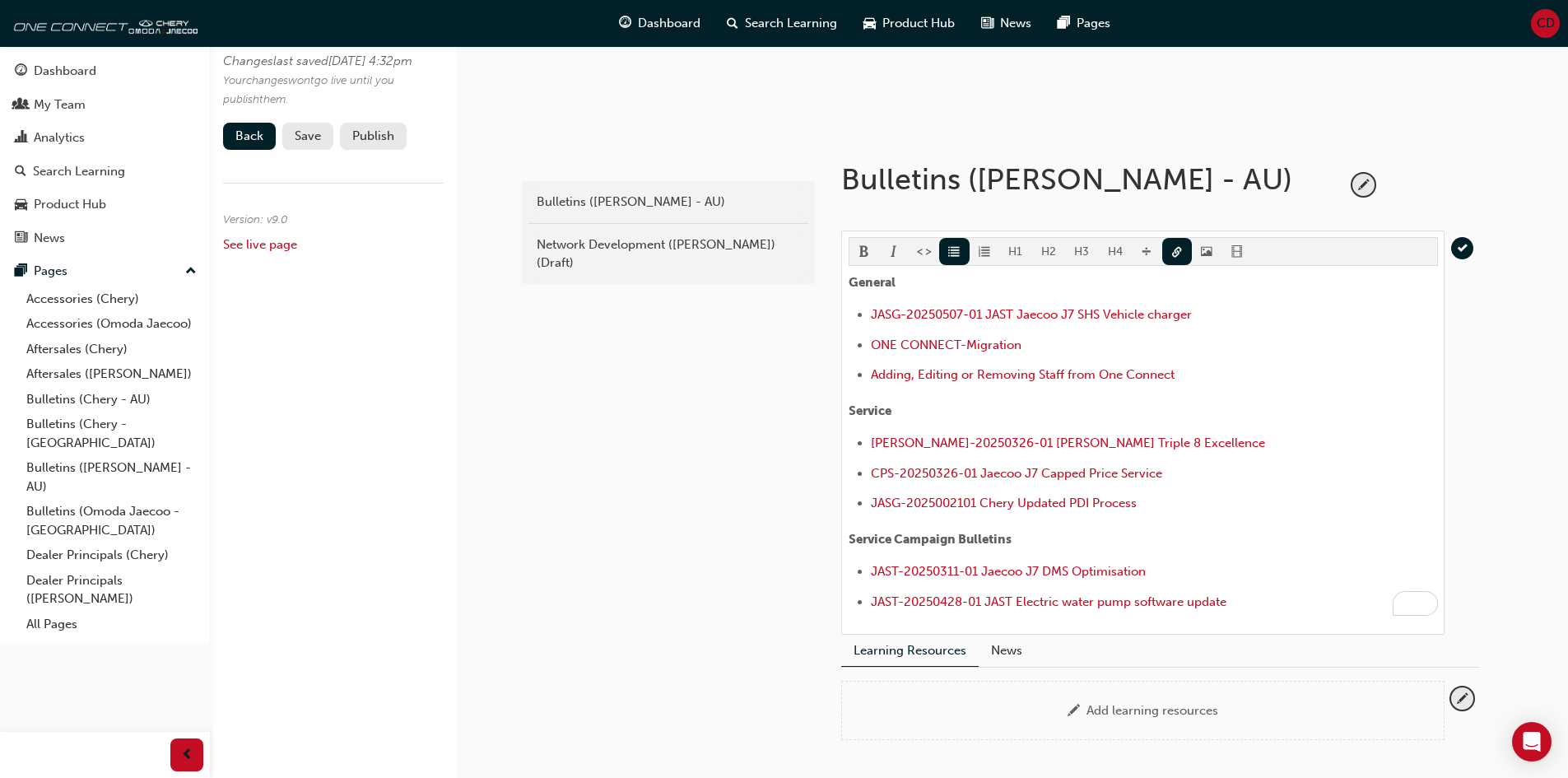
click at [601, 450] on div "latest Bulletins ([PERSON_NAME] - AU) Network Development ([PERSON_NAME]) (Draf…" at bounding box center [667, 461] width 297 height 664
click at [750, 447] on div "latest Bulletins ([PERSON_NAME] - AU) Network Development ([PERSON_NAME]) (Draf…" at bounding box center [667, 461] width 297 height 664
click at [307, 143] on span "Save" at bounding box center [308, 136] width 26 height 15
click at [381, 150] on button "Publish" at bounding box center [373, 136] width 67 height 27
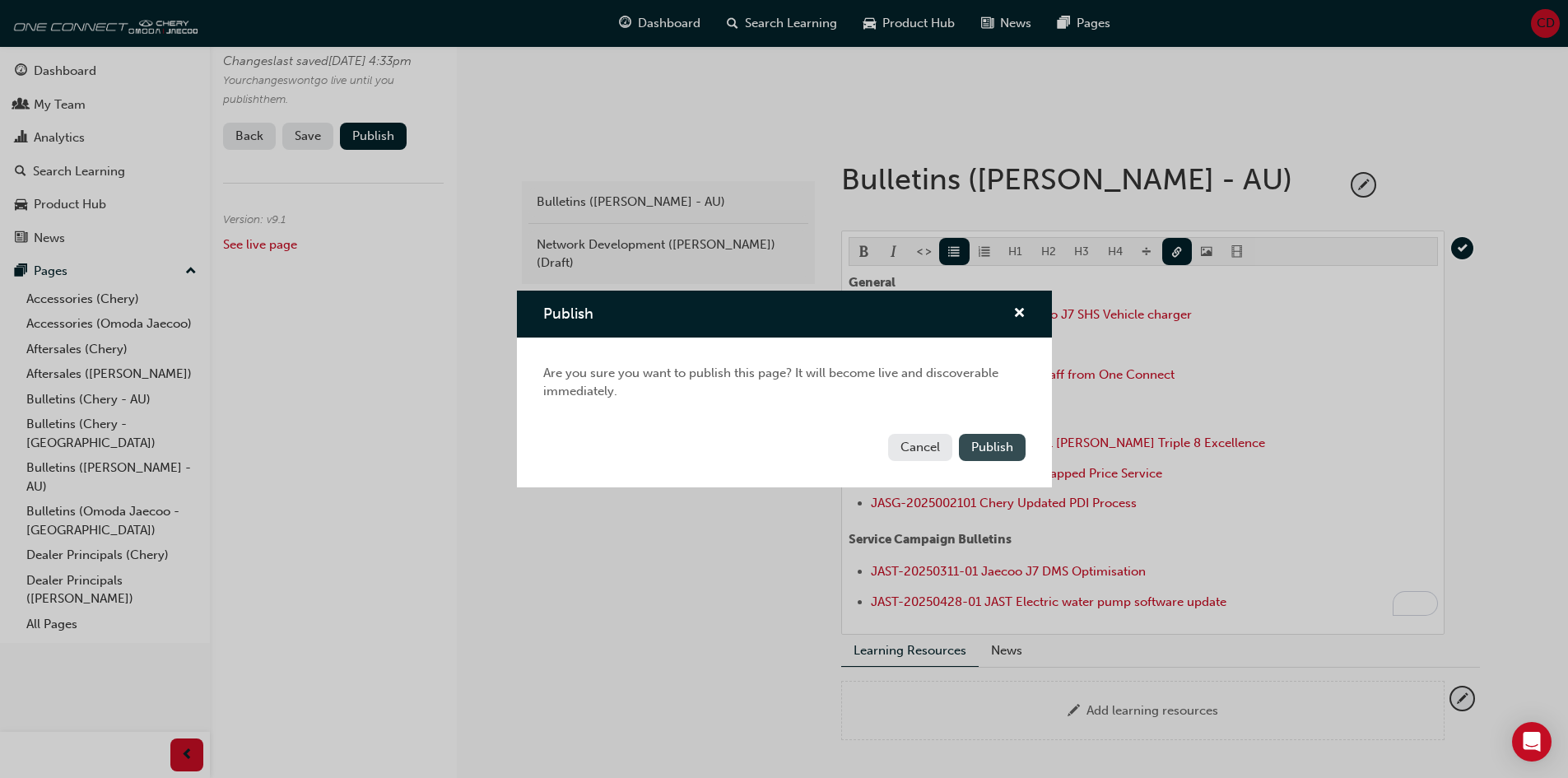
click at [999, 446] on span "Publish" at bounding box center [992, 448] width 42 height 15
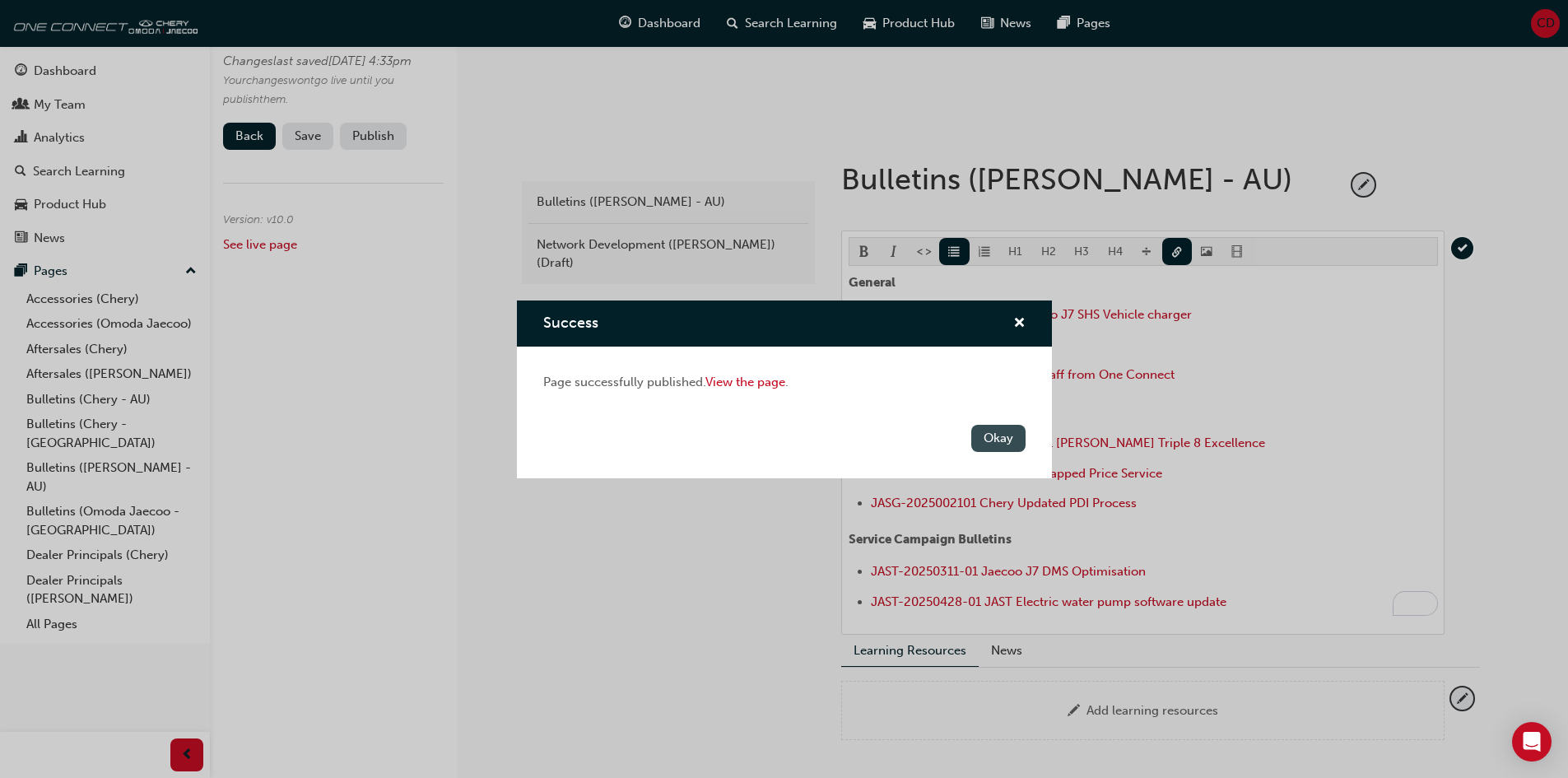
click at [998, 447] on button "Okay" at bounding box center [999, 438] width 54 height 27
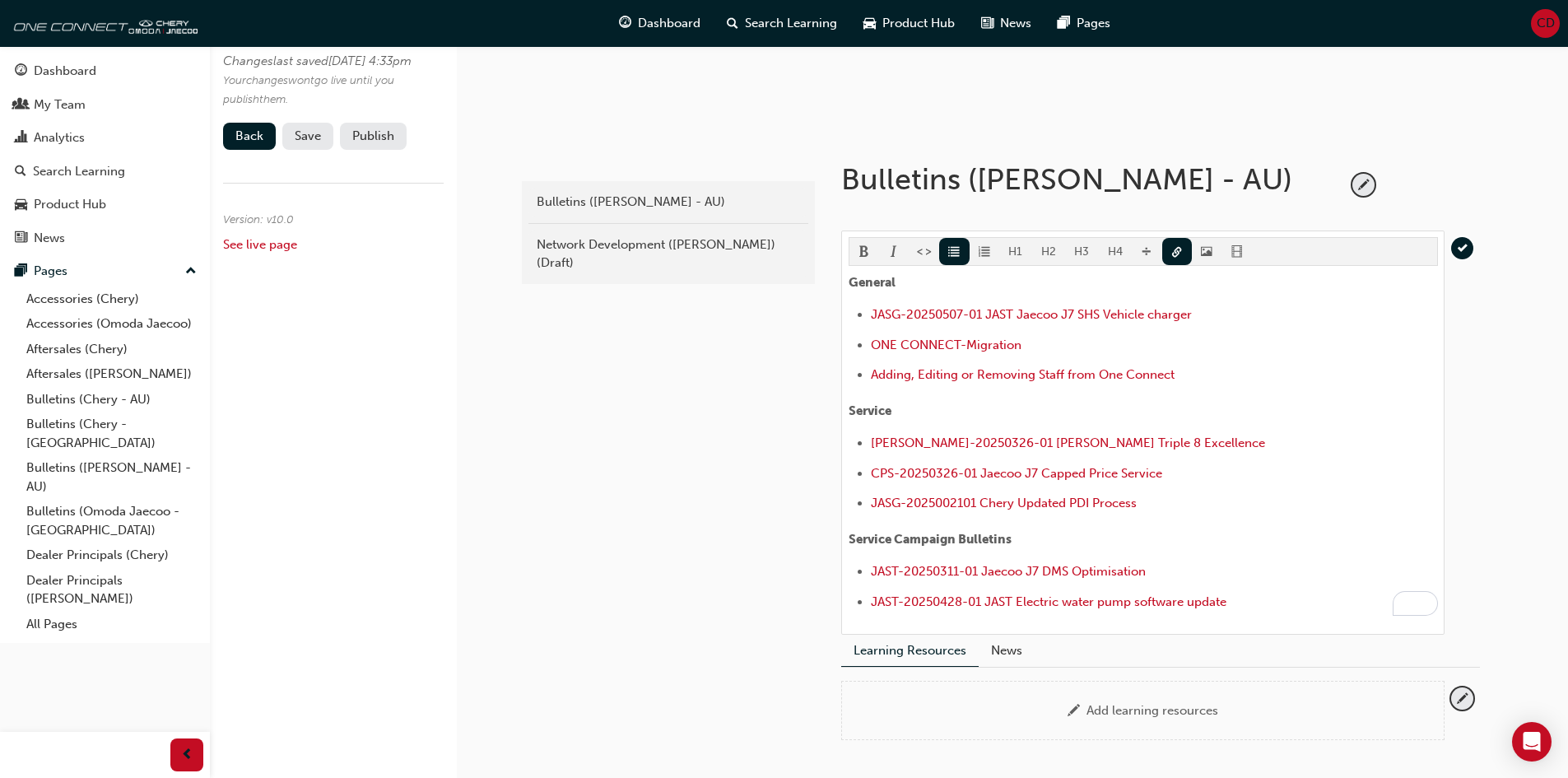
click at [700, 535] on div "latest Bulletins ([PERSON_NAME] - AU) Network Development ([PERSON_NAME]) (Draf…" at bounding box center [667, 461] width 297 height 664
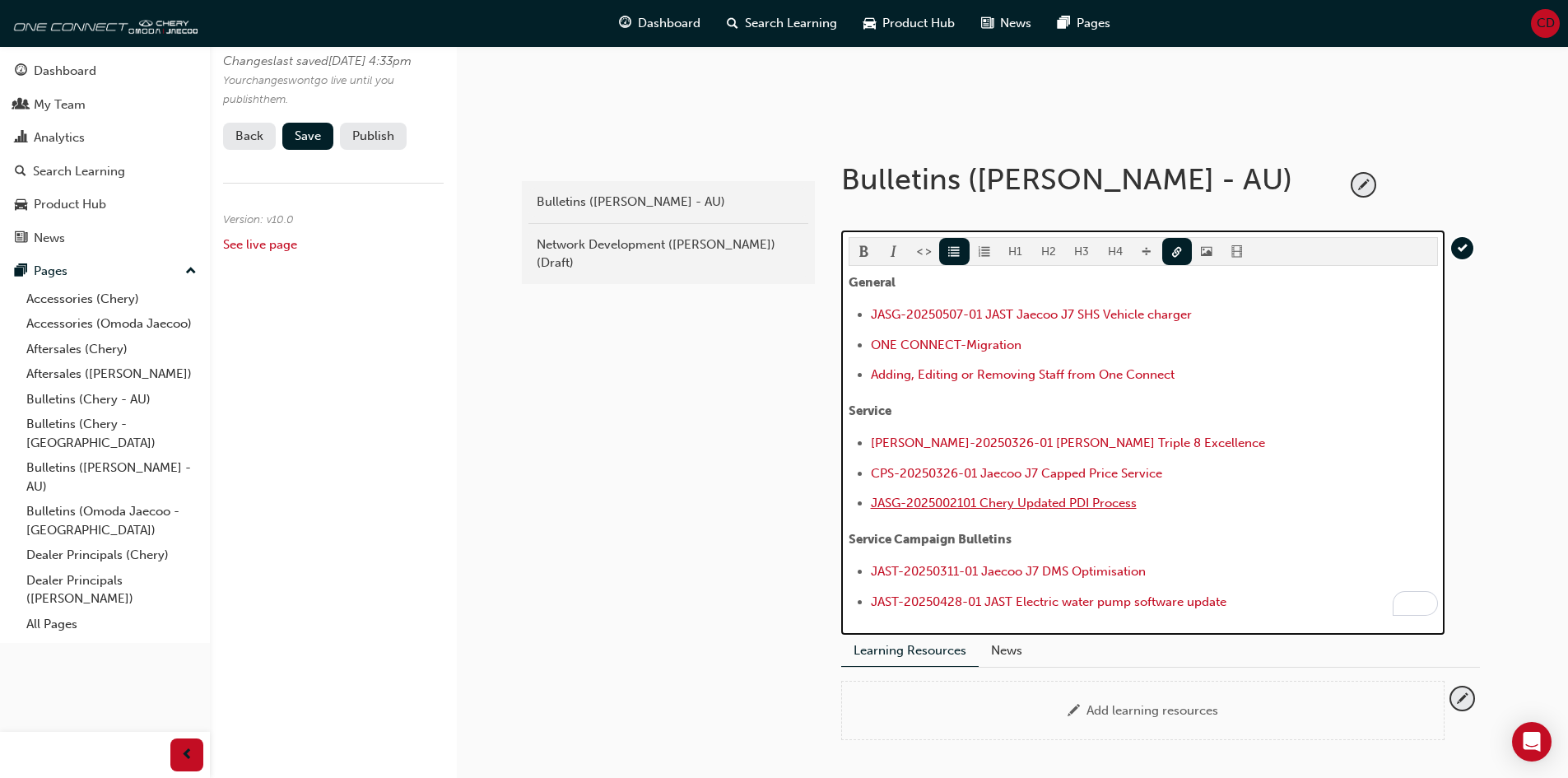
click at [930, 504] on span "JASG-2025002101 Chery Updated PDI Process" at bounding box center [1004, 503] width 266 height 15
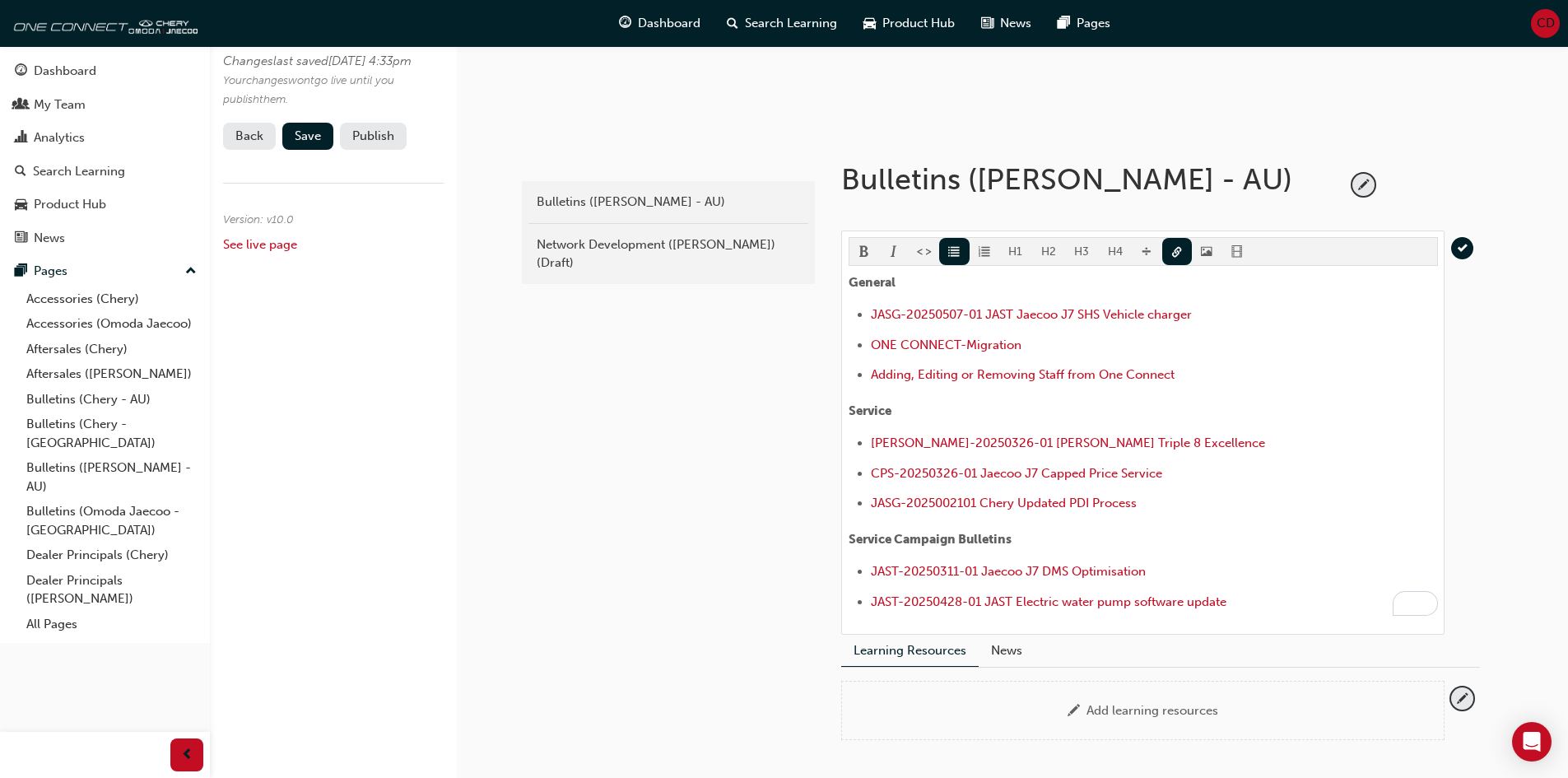
click at [704, 466] on div "latest Bulletins ([PERSON_NAME] - AU) Network Development ([PERSON_NAME]) (Draf…" at bounding box center [667, 461] width 297 height 664
click at [120, 456] on link "Bulletins ([PERSON_NAME] - AU)" at bounding box center [111, 477] width 184 height 44
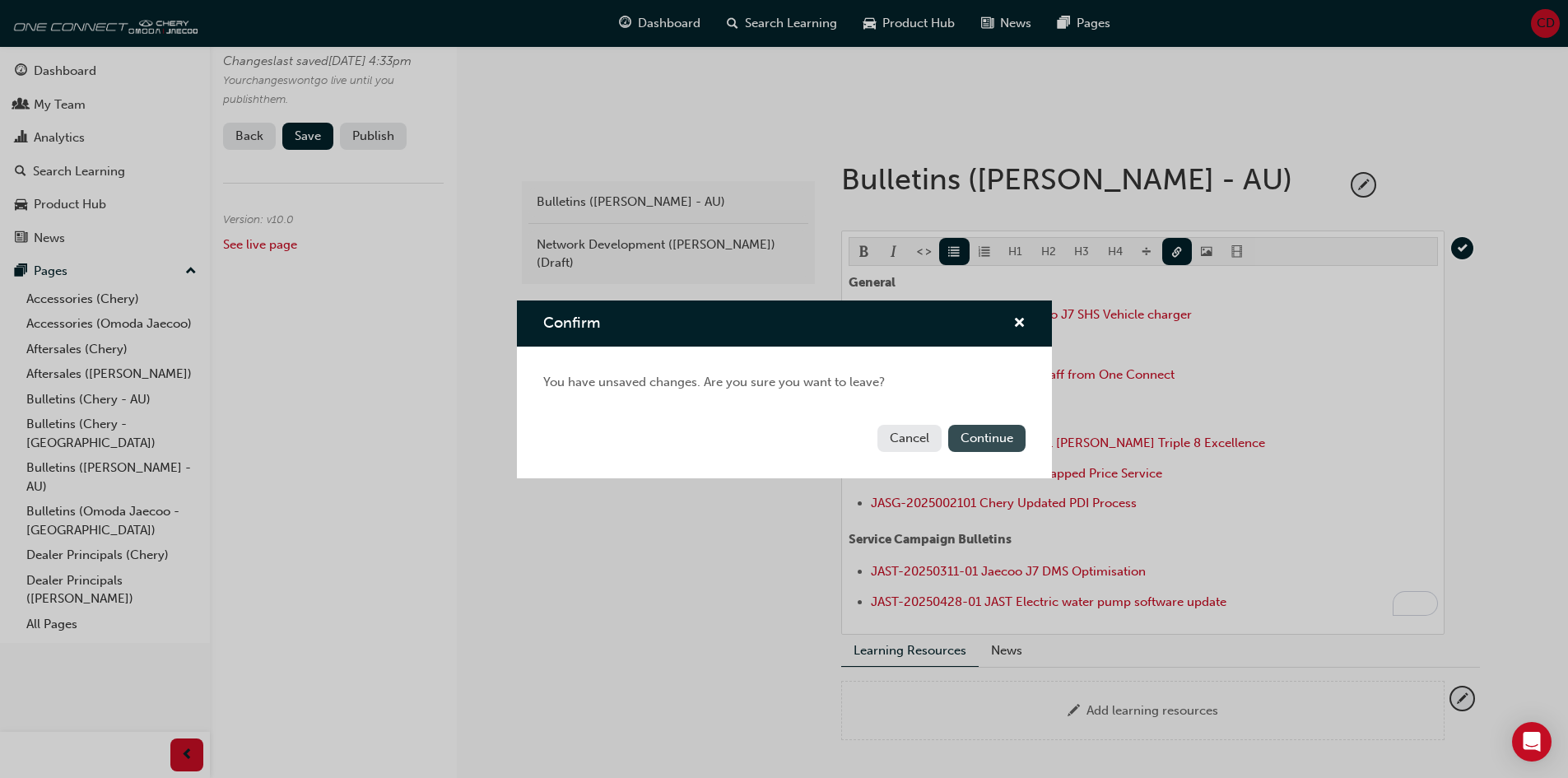
click at [1002, 432] on button "Continue" at bounding box center [987, 438] width 77 height 27
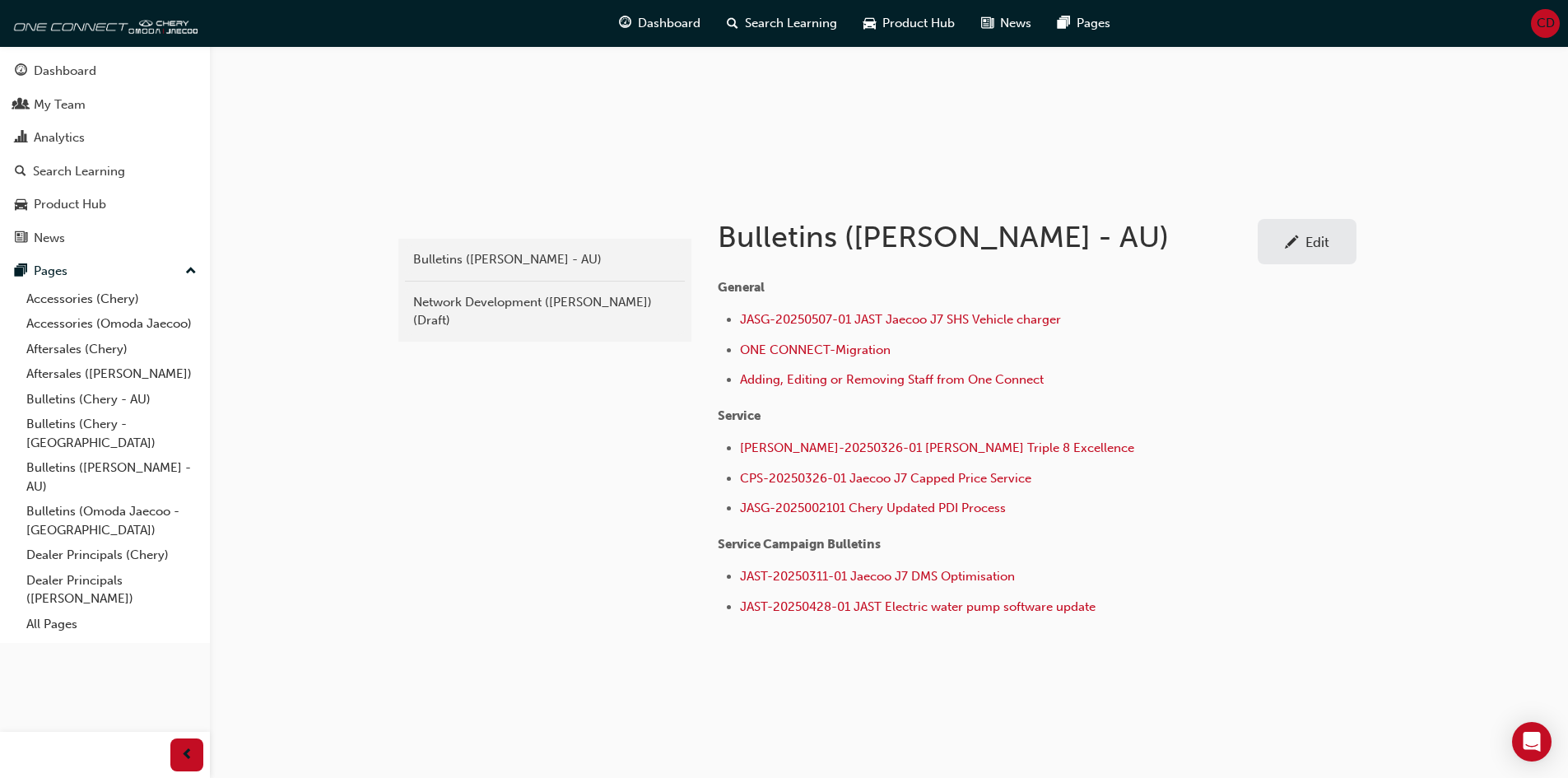
scroll to position [191, 0]
click at [850, 511] on span "JASG-2025002101 Chery Updated PDI Process" at bounding box center [873, 506] width 266 height 15
